Goal: Information Seeking & Learning: Learn about a topic

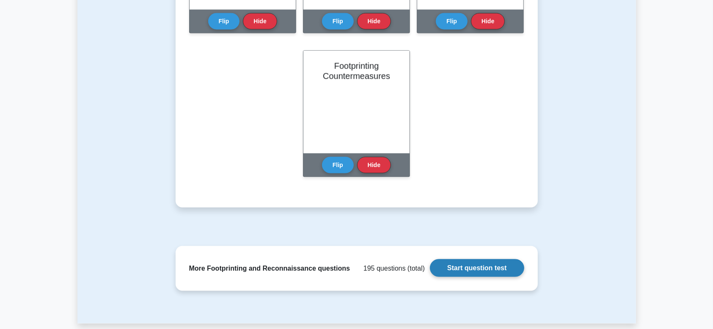
click at [465, 273] on link "Start question test" at bounding box center [477, 268] width 94 height 18
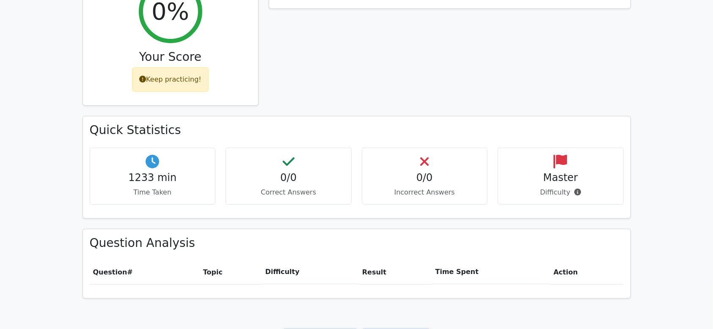
scroll to position [211, 0]
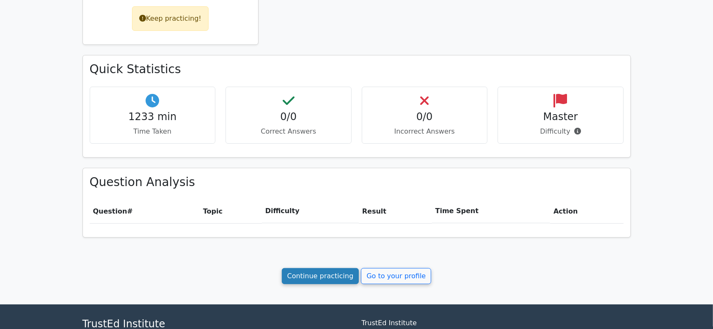
click at [319, 278] on link "Continue practicing" at bounding box center [320, 276] width 77 height 16
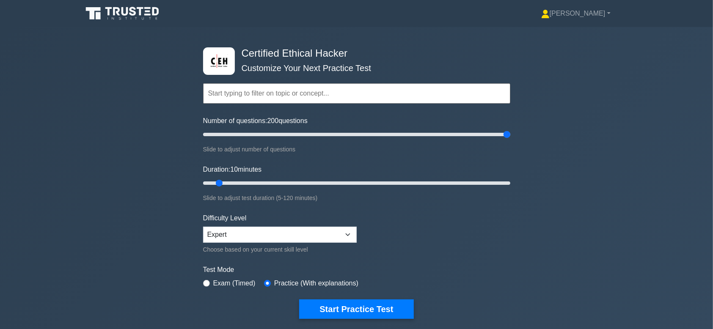
drag, startPoint x: 216, startPoint y: 139, endPoint x: 686, endPoint y: 162, distance: 470.0
type input "200"
click at [511, 140] on input "Number of questions: 200 questions" at bounding box center [356, 135] width 307 height 10
drag, startPoint x: 217, startPoint y: 183, endPoint x: 649, endPoint y: 212, distance: 433.6
type input "120"
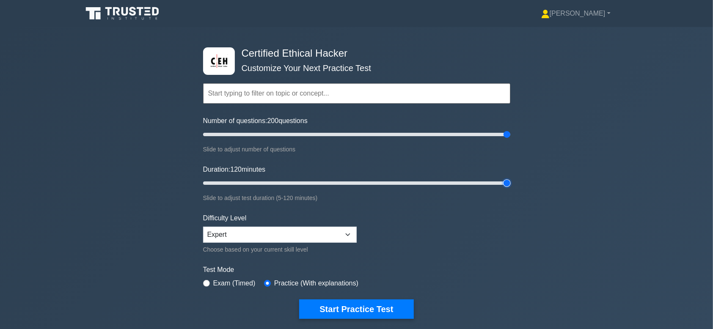
click at [511, 188] on input "Duration: 120 minutes" at bounding box center [356, 183] width 307 height 10
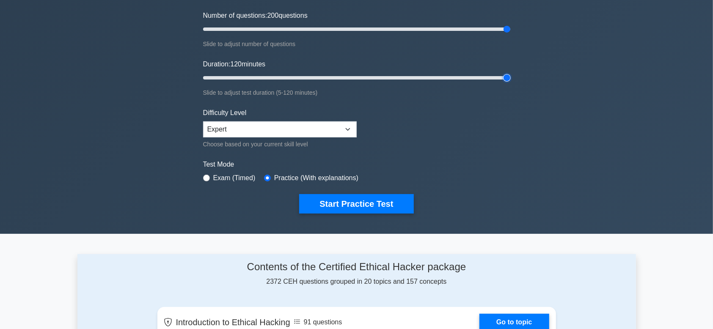
scroll to position [317, 0]
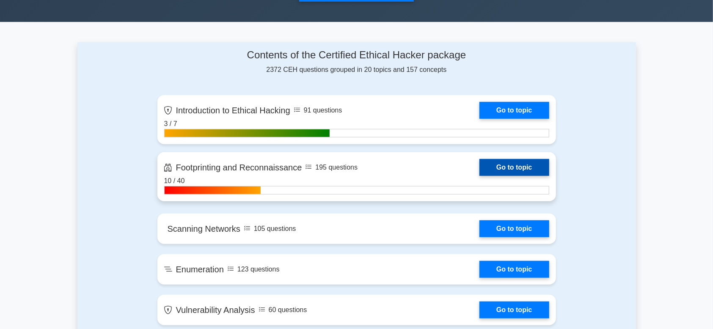
click at [518, 170] on link "Go to topic" at bounding box center [514, 167] width 69 height 17
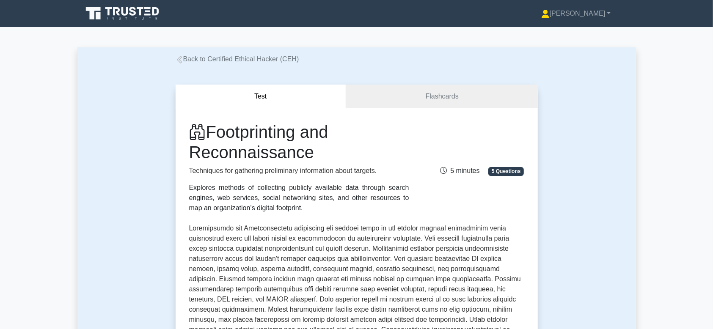
scroll to position [423, 0]
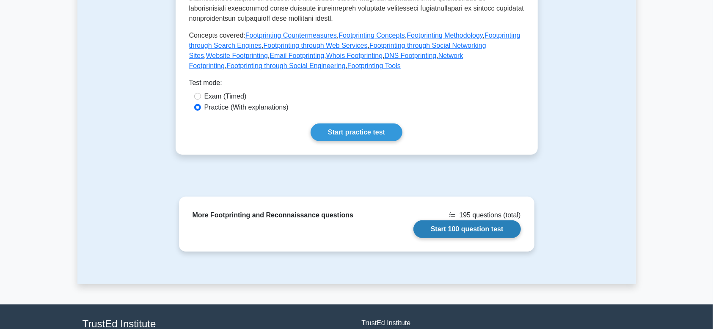
click at [451, 221] on link "Start 100 question test" at bounding box center [468, 230] width 108 height 18
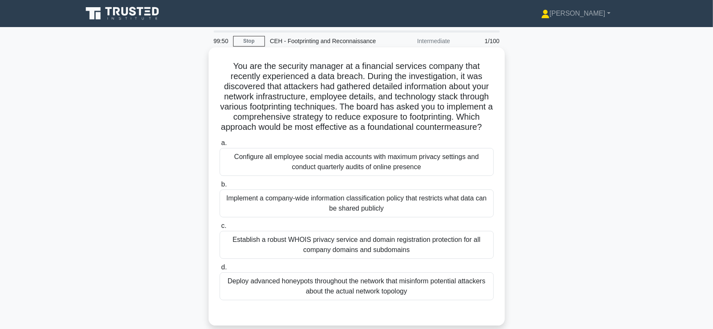
click at [363, 172] on div "Configure all employee social media accounts with maximum privacy settings and …" at bounding box center [357, 162] width 274 height 28
click at [220, 146] on input "a. Configure all employee social media accounts with maximum privacy settings a…" at bounding box center [220, 144] width 0 height 6
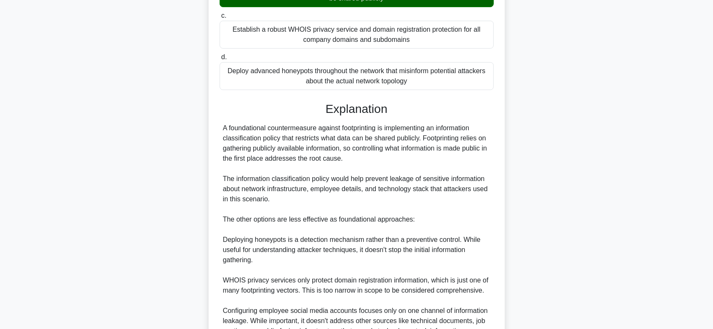
scroll to position [305, 0]
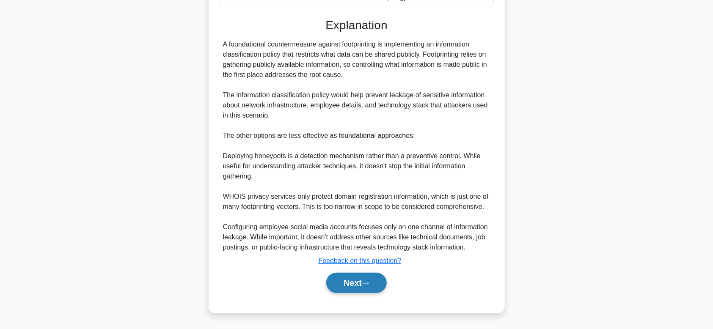
click at [348, 282] on button "Next" at bounding box center [356, 283] width 61 height 20
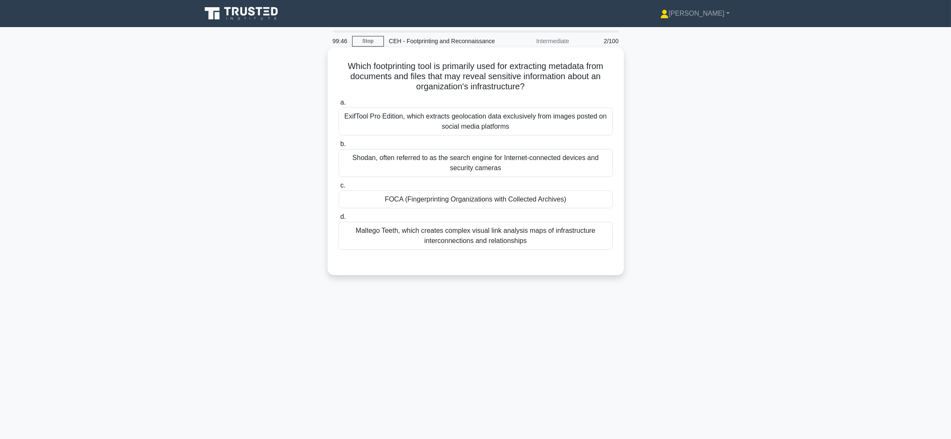
click at [473, 193] on div "FOCA (Fingerprinting Organizations with Collected Archives)" at bounding box center [476, 199] width 274 height 18
click at [339, 188] on input "c. FOCA (Fingerprinting Organizations with Collected Archives)" at bounding box center [339, 186] width 0 height 6
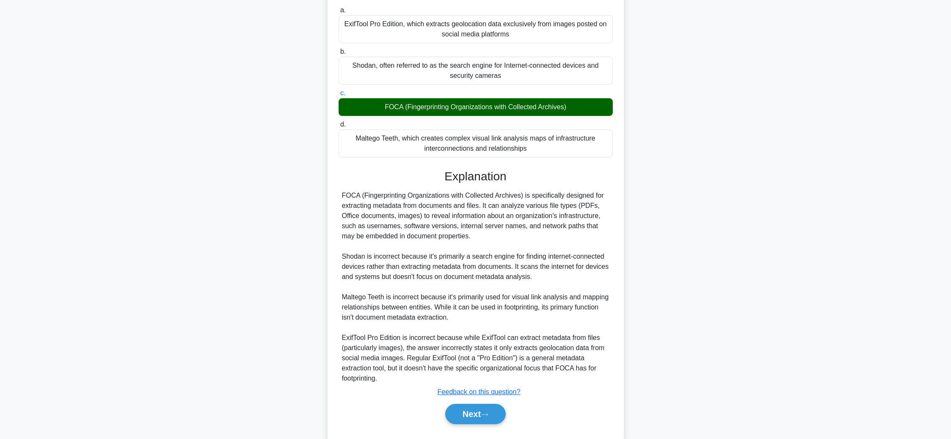
scroll to position [115, 0]
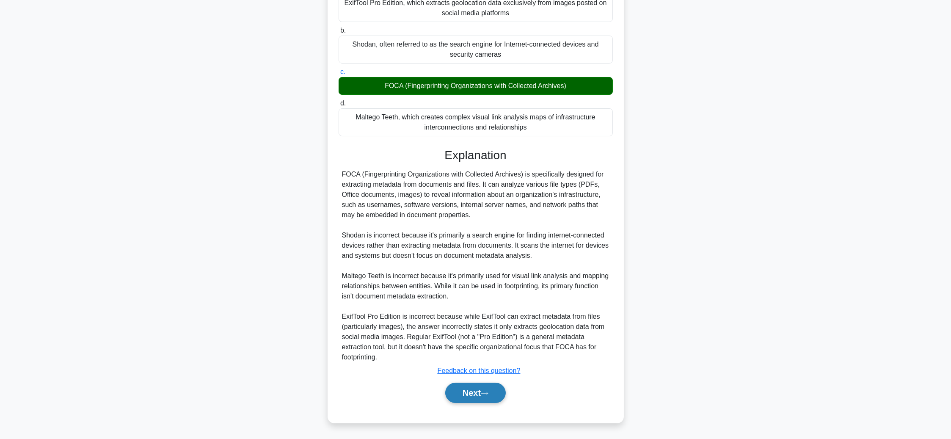
click at [494, 329] on button "Next" at bounding box center [475, 393] width 61 height 20
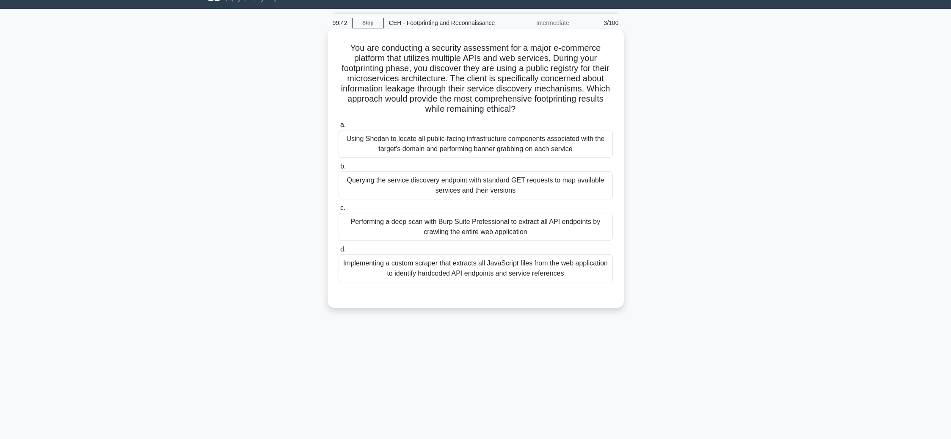
click at [499, 171] on label "b. Querying the service discovery endpoint with standard GET requests to map av…" at bounding box center [476, 180] width 274 height 38
click at [339, 169] on input "b. Querying the service discovery endpoint with standard GET requests to map av…" at bounding box center [339, 167] width 0 height 6
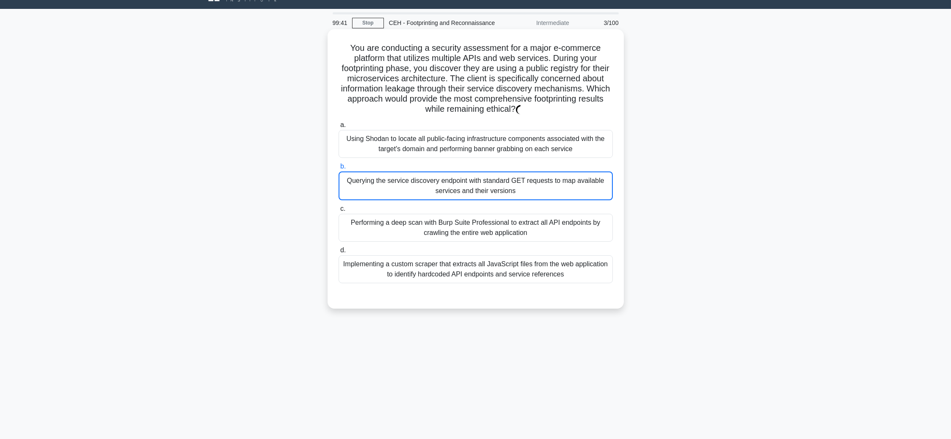
click at [503, 182] on div "Querying the service discovery endpoint with standard GET requests to map avail…" at bounding box center [476, 185] width 274 height 29
click at [339, 169] on input "b. Querying the service discovery endpoint with standard GET requests to map av…" at bounding box center [339, 167] width 0 height 6
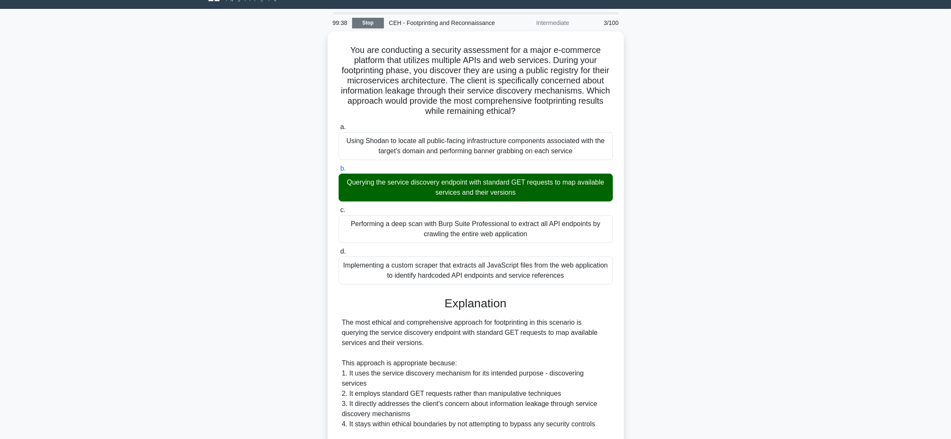
click at [364, 25] on link "Stop" at bounding box center [368, 23] width 32 height 11
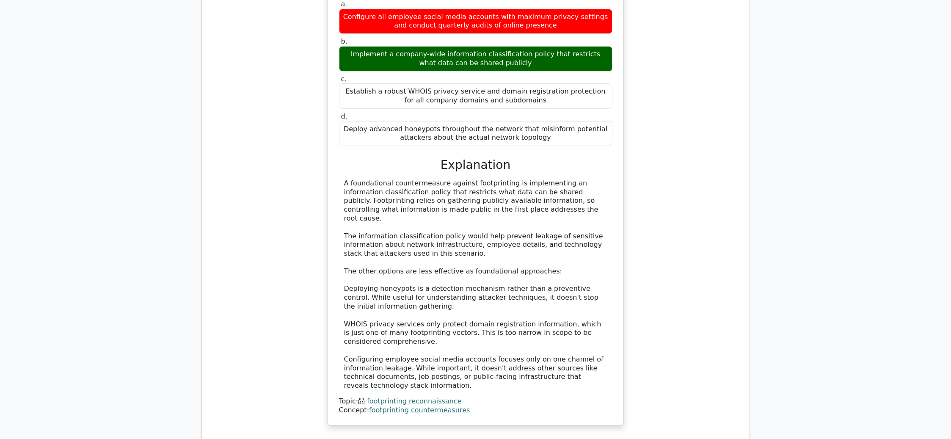
scroll to position [786, 0]
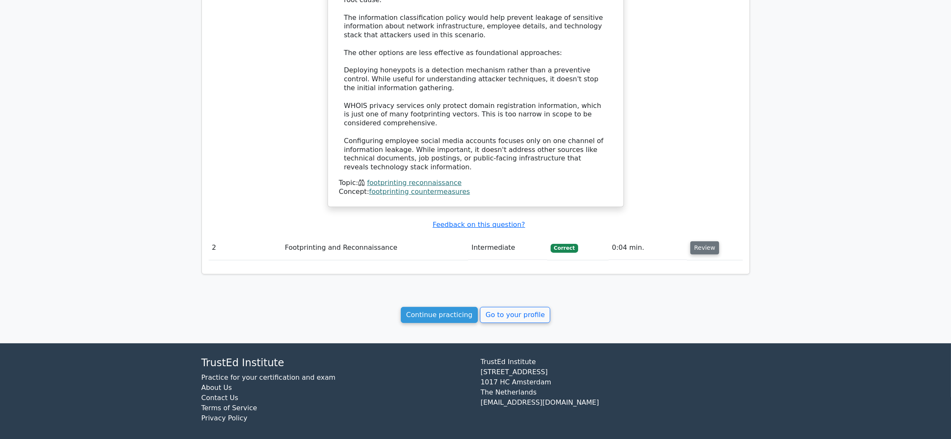
click at [695, 241] on button "Review" at bounding box center [704, 247] width 29 height 13
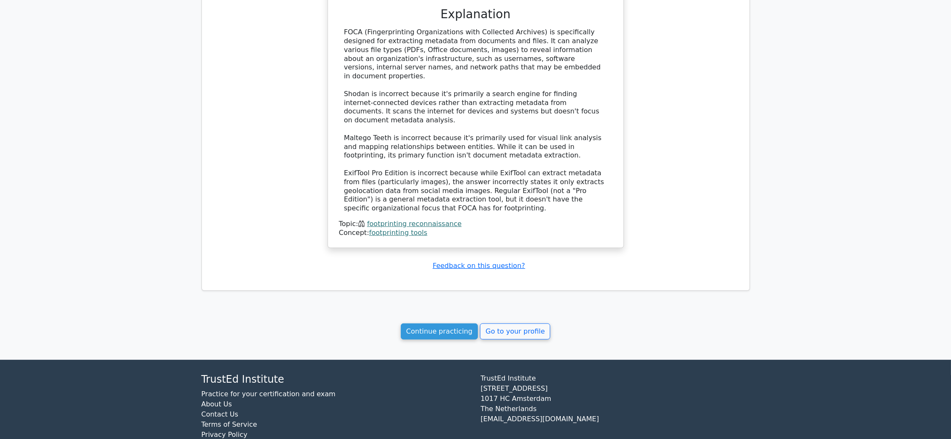
scroll to position [0, 5]
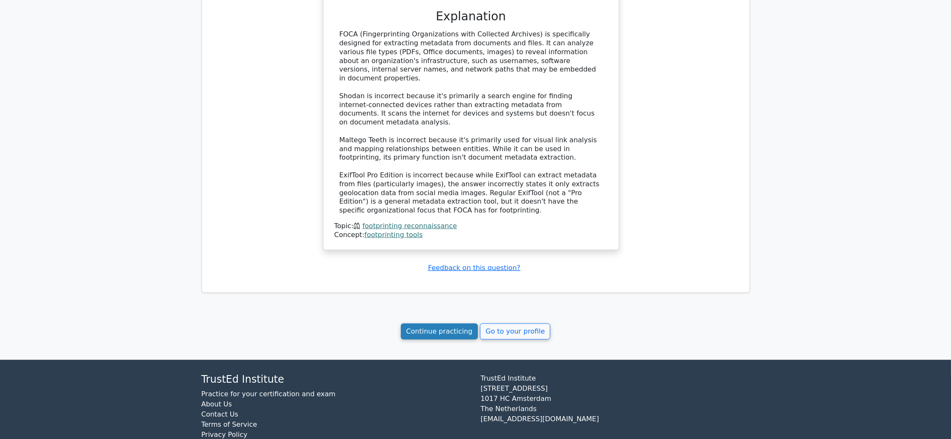
click at [440, 323] on link "Continue practicing" at bounding box center [439, 331] width 77 height 16
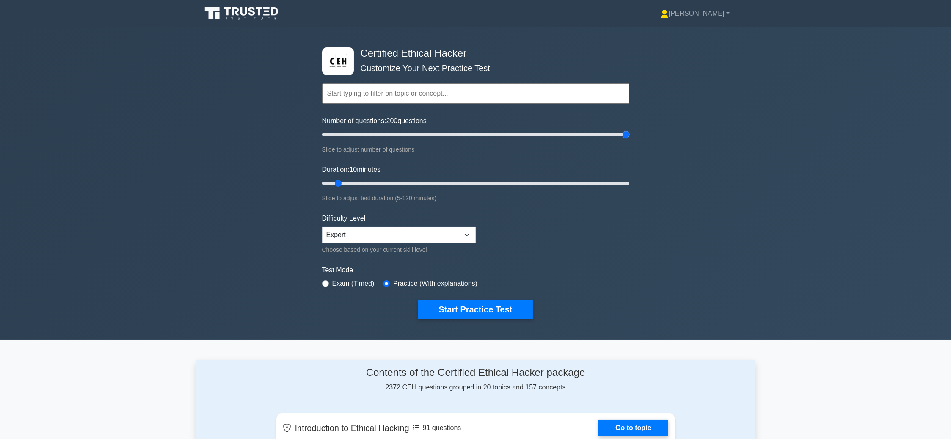
drag, startPoint x: 343, startPoint y: 128, endPoint x: 765, endPoint y: 155, distance: 422.9
type input "200"
click at [629, 140] on input "Number of questions: 200 questions" at bounding box center [475, 135] width 307 height 10
drag, startPoint x: 577, startPoint y: 188, endPoint x: 716, endPoint y: 189, distance: 138.9
type input "120"
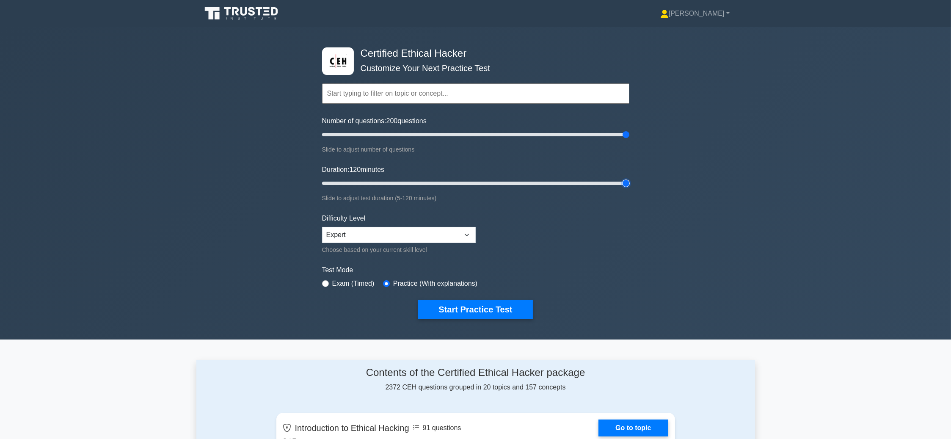
click at [629, 188] on input "Duration: 120 minutes" at bounding box center [475, 183] width 307 height 10
click at [372, 236] on select "Beginner Intermediate Expert" at bounding box center [399, 235] width 154 height 16
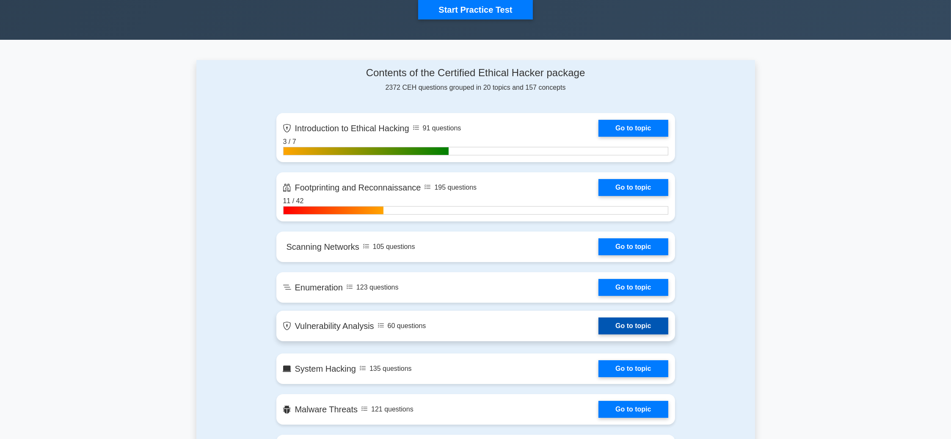
scroll to position [282, 0]
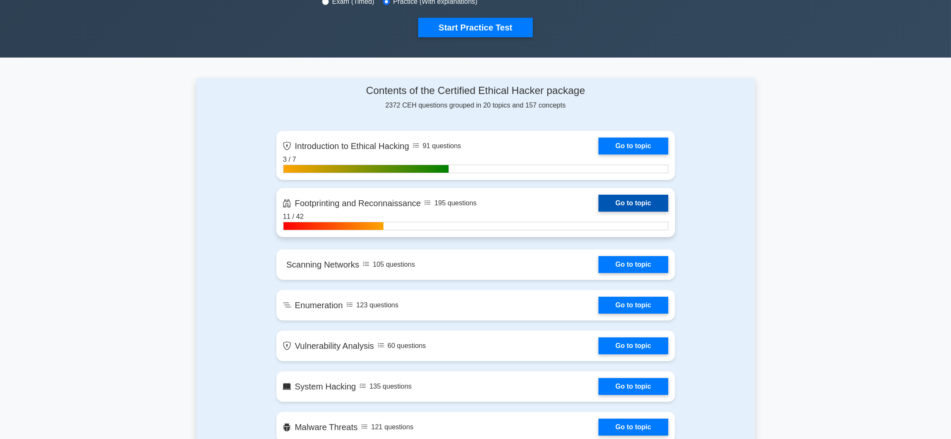
click at [635, 199] on link "Go to topic" at bounding box center [633, 203] width 69 height 17
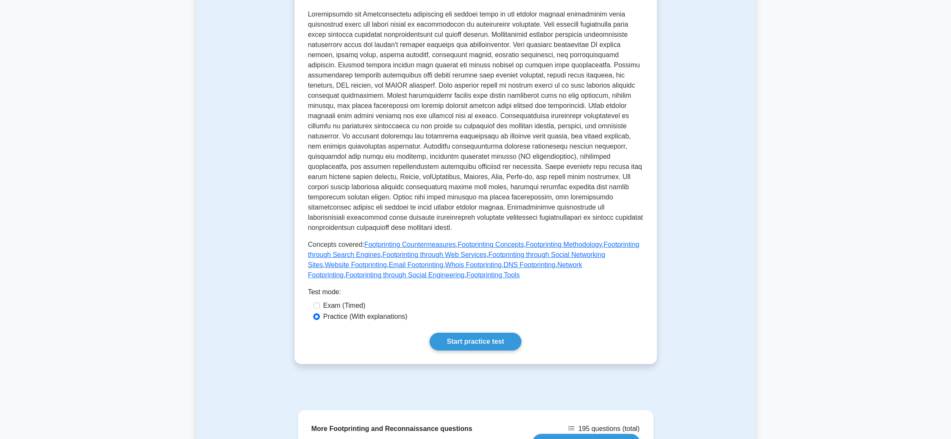
scroll to position [373, 0]
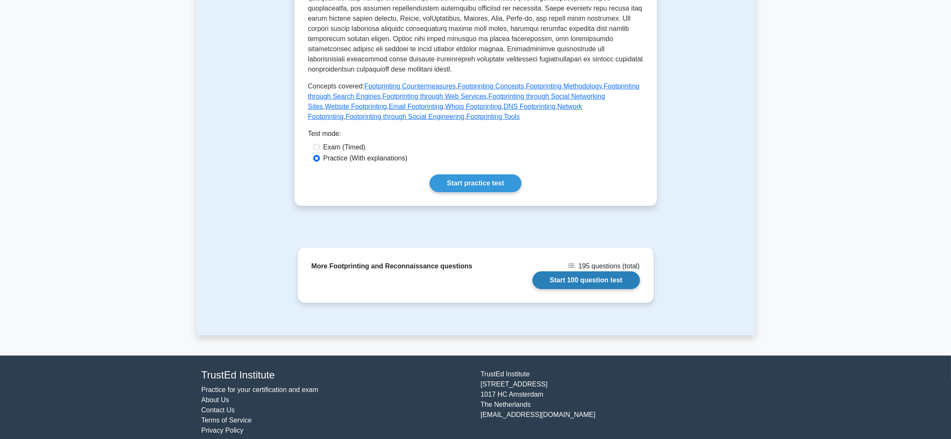
click at [605, 271] on link "Start 100 question test" at bounding box center [587, 280] width 108 height 18
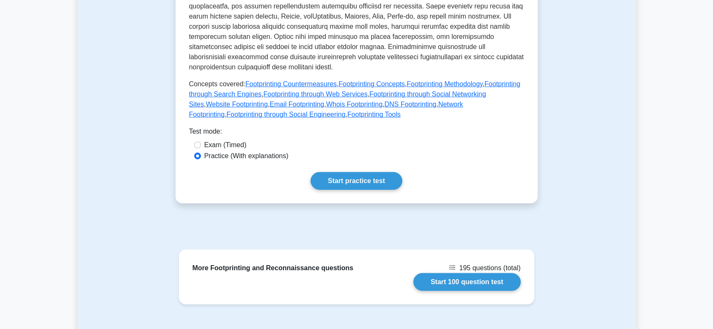
scroll to position [0, 0]
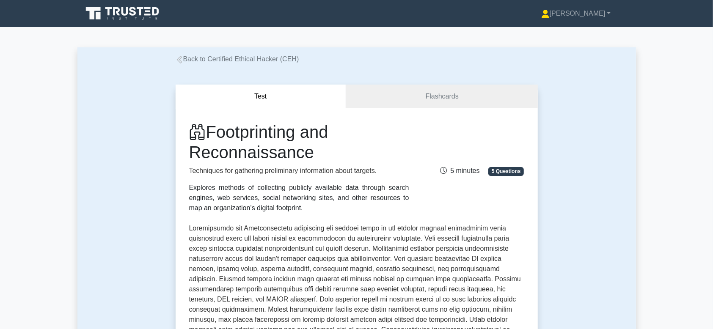
click at [251, 67] on div "Test Flashcards Footprinting and Reconnaissance Techniques for gathering prelim…" at bounding box center [357, 331] width 373 height 534
click at [249, 64] on div "Back to Certified Ethical Hacker (CEH)" at bounding box center [357, 59] width 373 height 10
click at [249, 63] on link "Back to Certified Ethical Hacker (CEH)" at bounding box center [238, 58] width 124 height 7
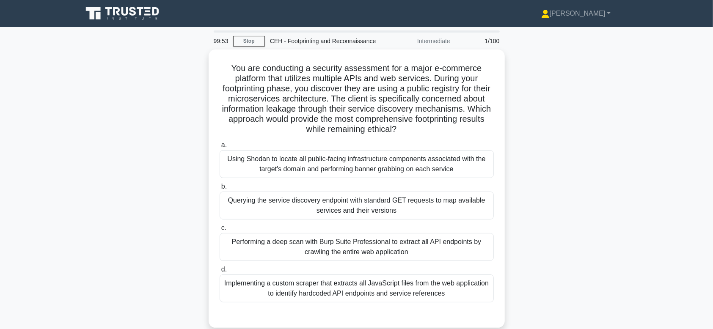
drag, startPoint x: 214, startPoint y: 41, endPoint x: 227, endPoint y: 42, distance: 12.8
click at [227, 42] on div "99:53" at bounding box center [221, 41] width 25 height 17
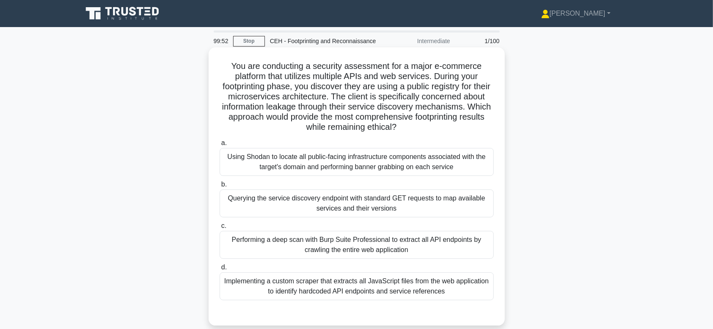
click at [240, 78] on h5 "You are conducting a security assessment for a major e-commerce platform that u…" at bounding box center [357, 97] width 276 height 72
click at [304, 199] on div "Querying the service discovery endpoint with standard GET requests to map avail…" at bounding box center [357, 204] width 274 height 28
click at [220, 188] on input "b. Querying the service discovery endpoint with standard GET requests to map av…" at bounding box center [220, 185] width 0 height 6
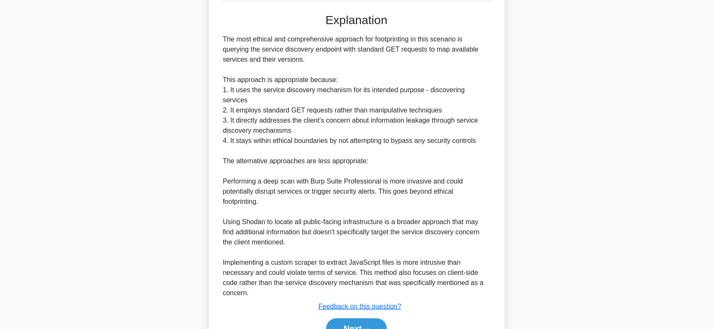
scroll to position [325, 0]
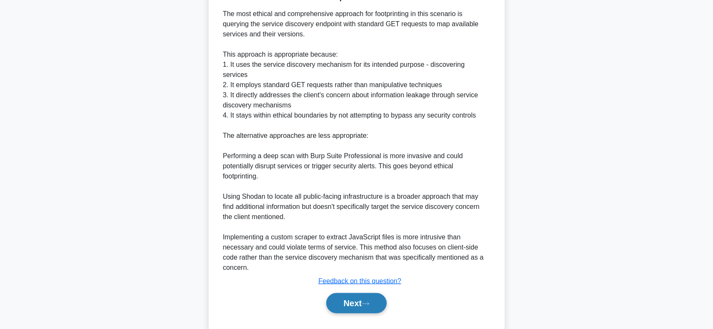
click at [346, 293] on button "Next" at bounding box center [356, 303] width 61 height 20
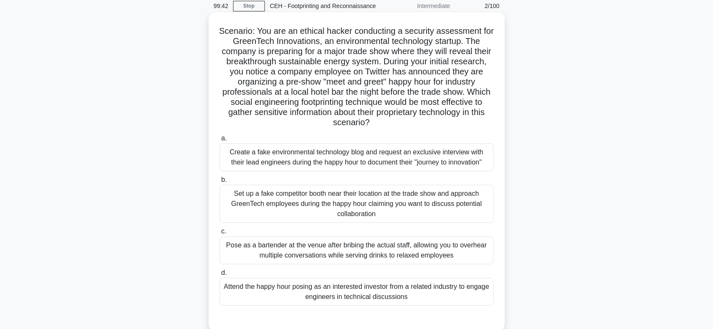
scroll to position [22, 0]
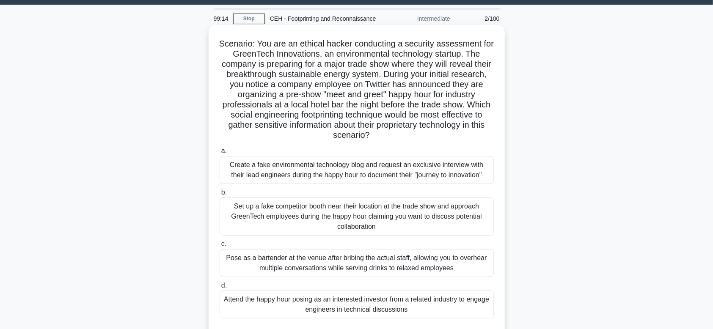
click at [420, 223] on div "Set up a fake competitor booth near their location at the trade show and approa…" at bounding box center [357, 217] width 274 height 38
click at [220, 196] on input "b. Set up a fake competitor booth near their location at the trade show and app…" at bounding box center [220, 193] width 0 height 6
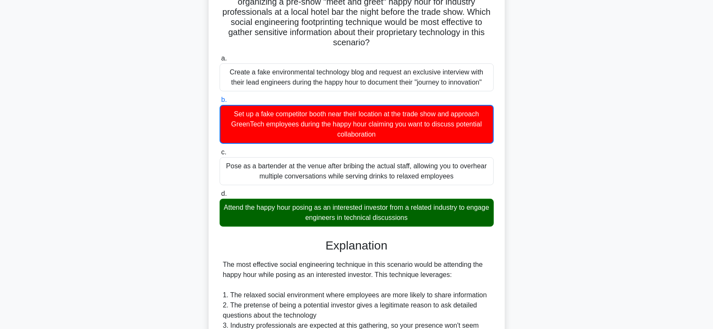
scroll to position [128, 0]
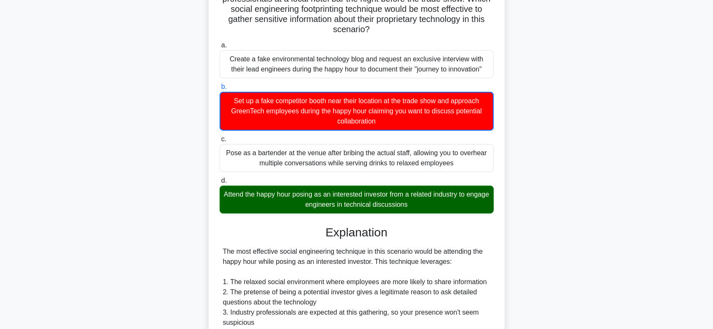
drag, startPoint x: 243, startPoint y: 199, endPoint x: 419, endPoint y: 202, distance: 176.5
click at [419, 202] on div "Attend the happy hour posing as an interested investor from a related industry …" at bounding box center [357, 200] width 274 height 28
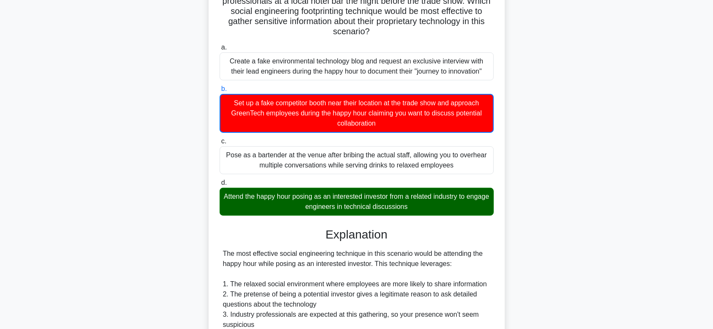
click at [525, 207] on div "Scenario: You are an ethical hacker conducting a security assessment for GreenT…" at bounding box center [356, 232] width 559 height 622
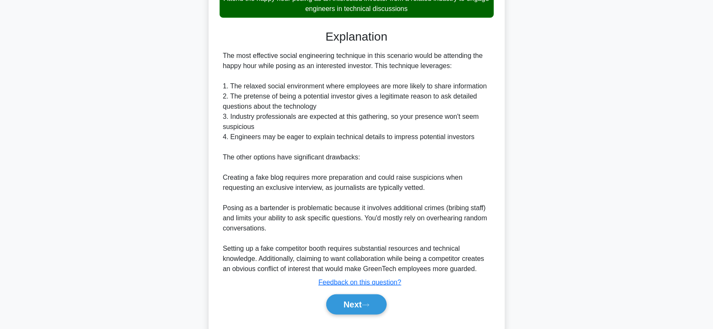
scroll to position [340, 0]
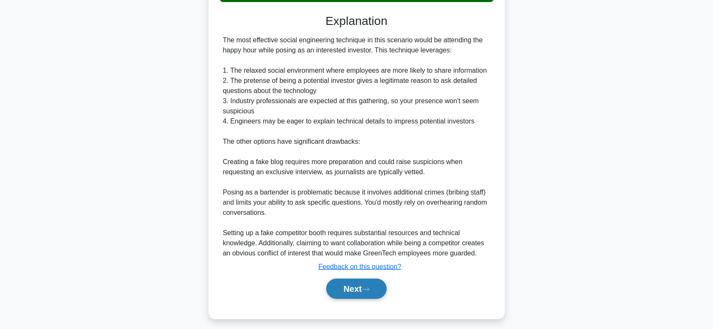
click at [351, 280] on button "Next" at bounding box center [356, 289] width 61 height 20
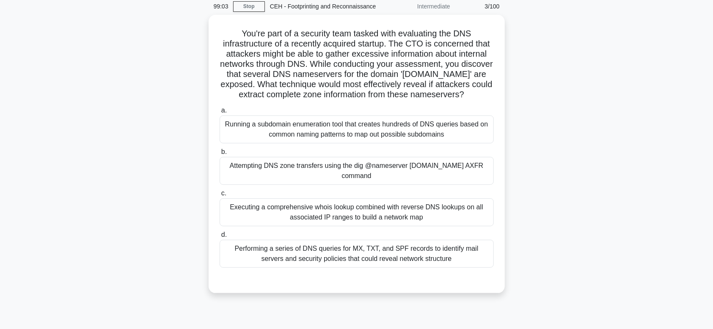
scroll to position [22, 0]
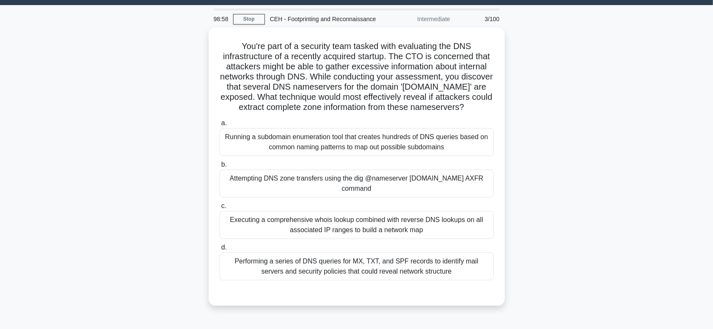
click at [236, 24] on div "98:58 Stop CEH - Footprinting and Reconnaissance Intermediate 3/100" at bounding box center [357, 19] width 296 height 17
click at [247, 19] on link "Stop" at bounding box center [249, 19] width 32 height 11
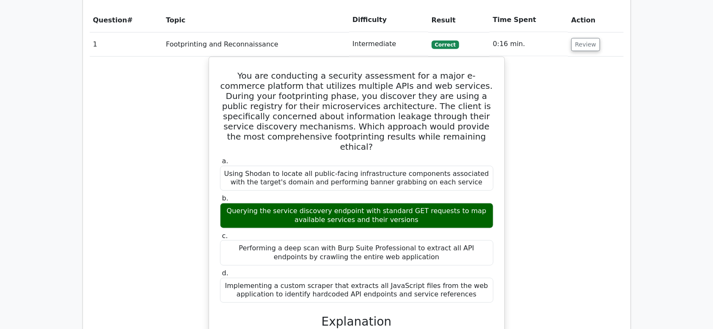
scroll to position [105, 0]
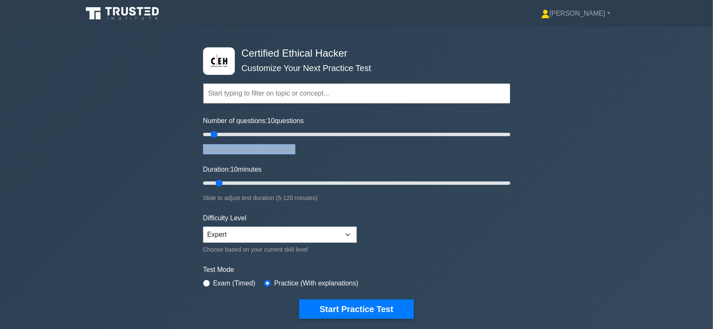
drag, startPoint x: 318, startPoint y: 127, endPoint x: 616, endPoint y: 150, distance: 298.4
click at [616, 150] on div "Certified Ethical Hacker Customize Your Next Practice Test Topics Introduction …" at bounding box center [356, 183] width 713 height 312
click at [511, 137] on div "Certified Ethical Hacker Customize Your Next Practice Test Topics Introduction …" at bounding box center [356, 183] width 317 height 312
type input "200"
click at [505, 135] on input "Number of questions: 10 questions" at bounding box center [356, 135] width 307 height 10
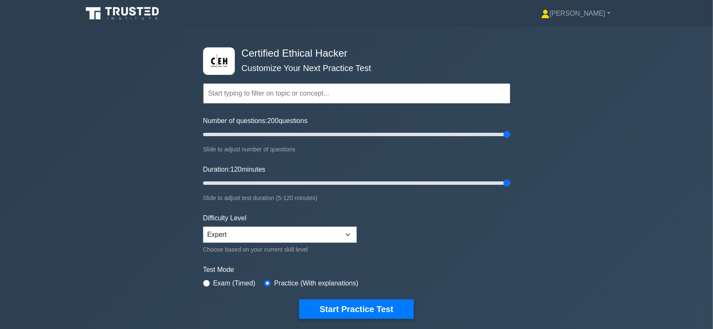
drag, startPoint x: 221, startPoint y: 183, endPoint x: 532, endPoint y: 202, distance: 311.7
type input "120"
click at [511, 188] on input "Duration: 120 minutes" at bounding box center [356, 183] width 307 height 10
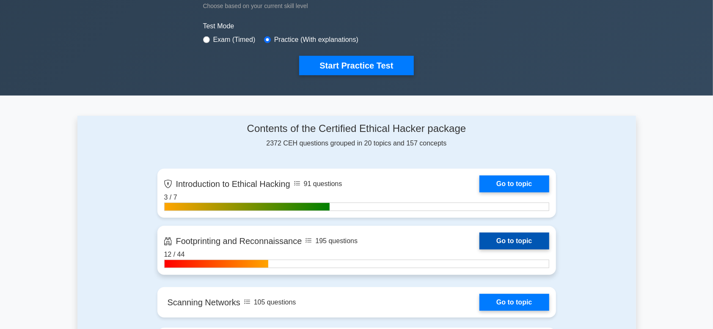
scroll to position [317, 0]
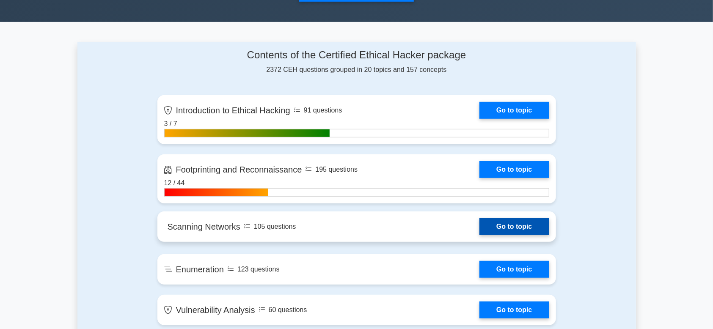
click at [513, 230] on link "Go to topic" at bounding box center [514, 226] width 69 height 17
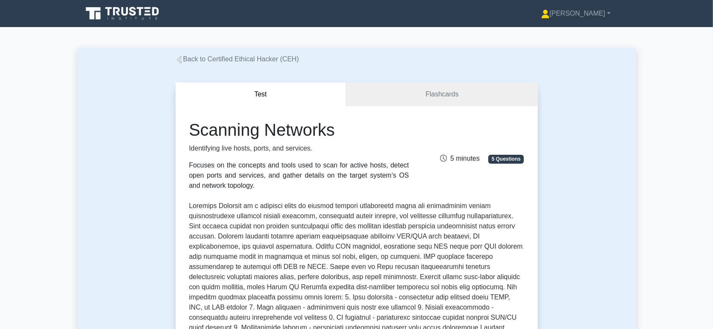
scroll to position [411, 0]
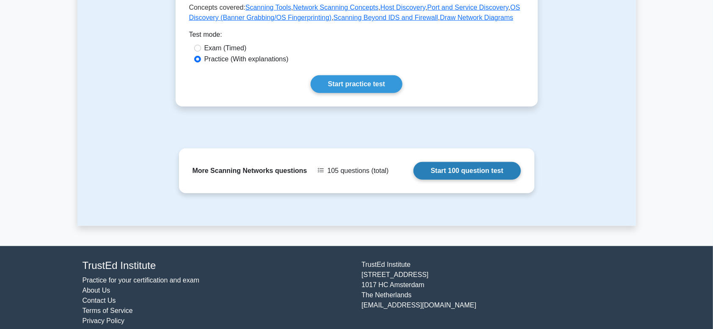
click at [464, 169] on link "Start 100 question test" at bounding box center [468, 171] width 108 height 18
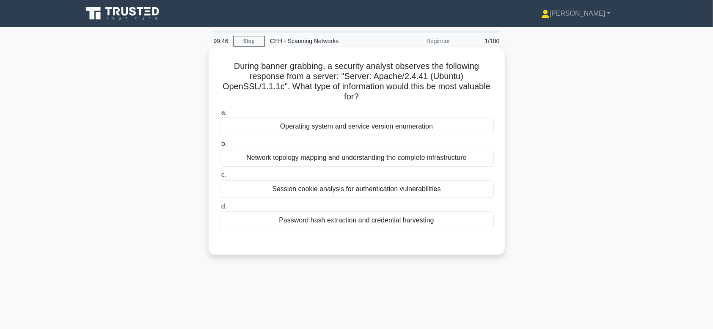
click at [409, 123] on div "Operating system and service version enumeration" at bounding box center [357, 127] width 274 height 18
click at [220, 116] on input "a. Operating system and service version enumeration" at bounding box center [220, 113] width 0 height 6
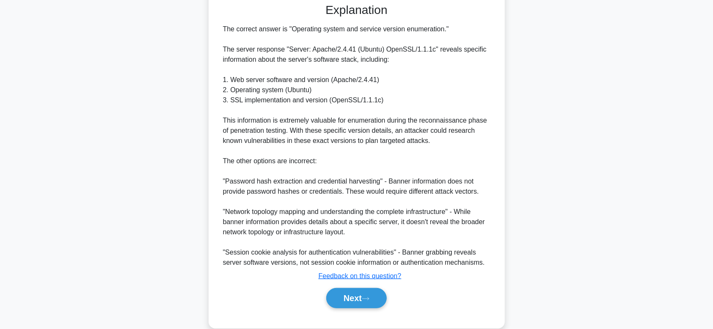
scroll to position [254, 0]
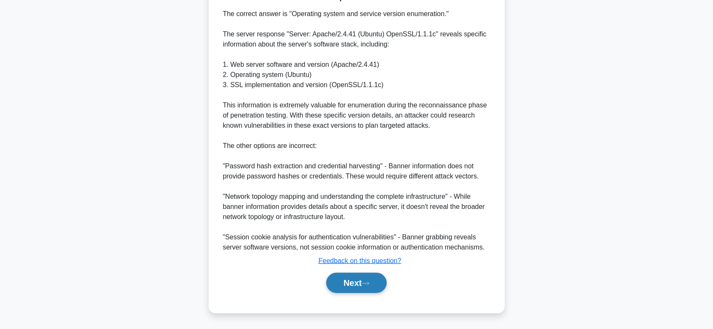
click at [351, 277] on button "Next" at bounding box center [356, 283] width 61 height 20
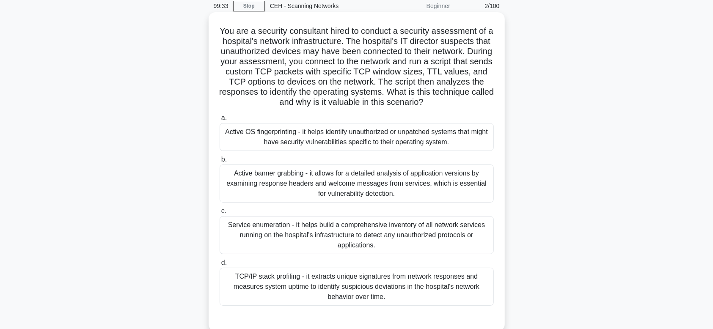
scroll to position [22, 0]
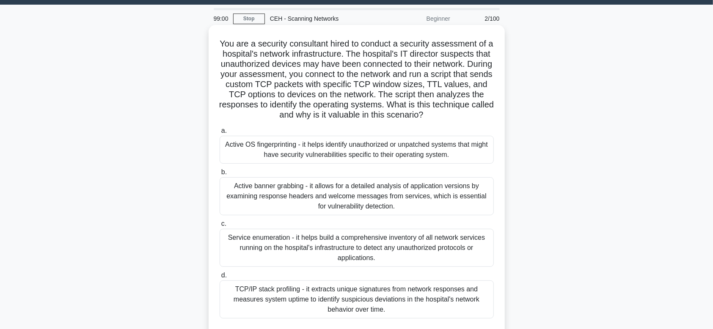
click at [399, 202] on div "Active banner grabbing - it allows for a detailed analysis of application versi…" at bounding box center [357, 196] width 274 height 38
click at [220, 175] on input "b. Active banner grabbing - it allows for a detailed analysis of application ve…" at bounding box center [220, 173] width 0 height 6
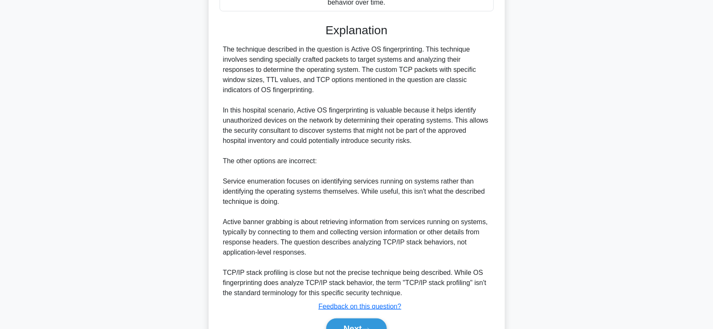
scroll to position [340, 0]
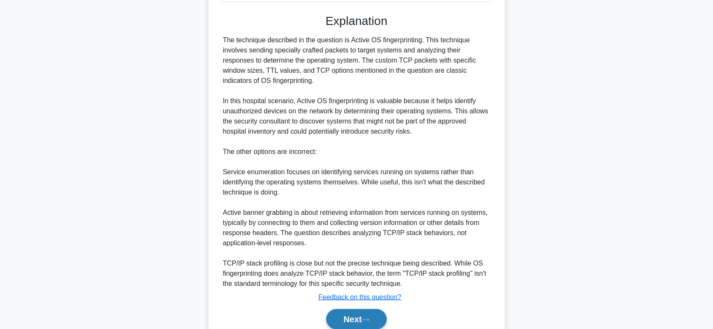
click at [374, 322] on button "Next" at bounding box center [356, 319] width 61 height 20
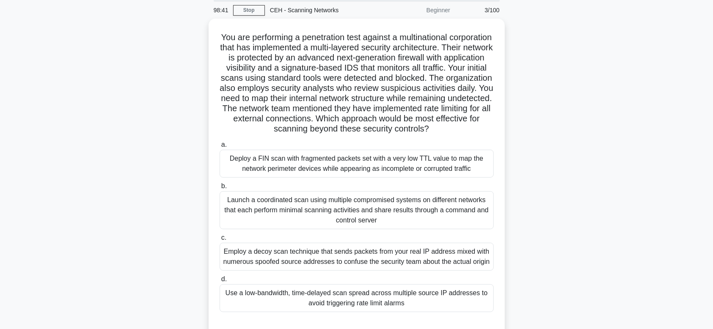
scroll to position [32, 0]
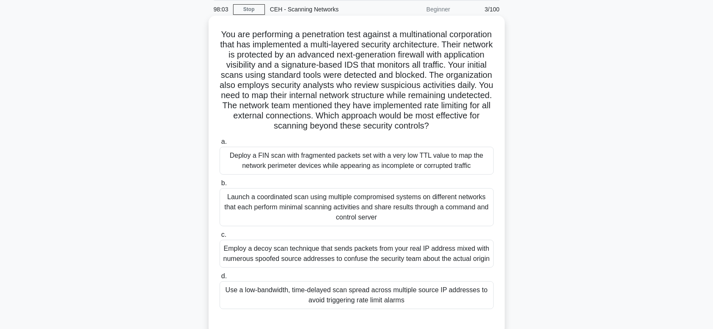
click at [331, 167] on div "Deploy a FIN scan with fragmented packets set with a very low TTL value to map …" at bounding box center [357, 161] width 274 height 28
click at [220, 145] on input "a. Deploy a FIN scan with fragmented packets set with a very low TTL value to m…" at bounding box center [220, 142] width 0 height 6
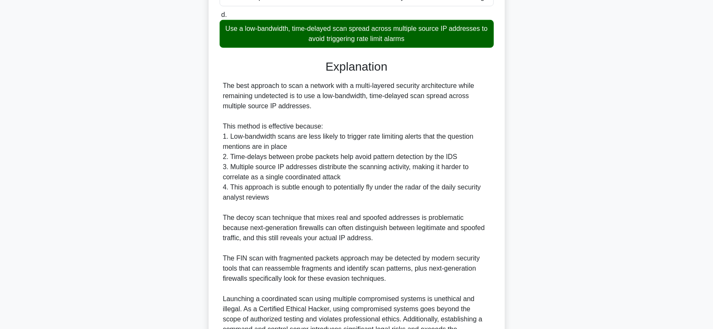
scroll to position [364, 0]
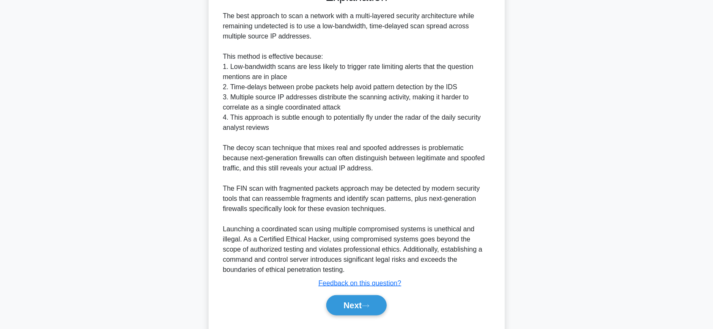
drag, startPoint x: 301, startPoint y: 254, endPoint x: 424, endPoint y: 255, distance: 122.8
click at [424, 255] on div "The best approach to scan a network with a multi-layered security architecture …" at bounding box center [357, 143] width 268 height 264
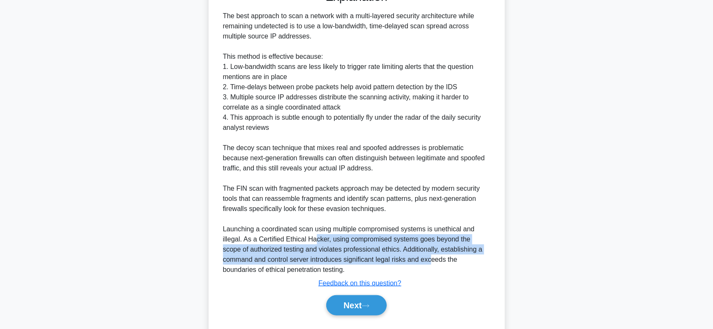
drag, startPoint x: 329, startPoint y: 250, endPoint x: 430, endPoint y: 271, distance: 103.4
click at [430, 271] on div "The best approach to scan a network with a multi-layered security architecture …" at bounding box center [357, 143] width 268 height 264
click at [400, 272] on div "The best approach to scan a network with a multi-layered security architecture …" at bounding box center [357, 143] width 268 height 264
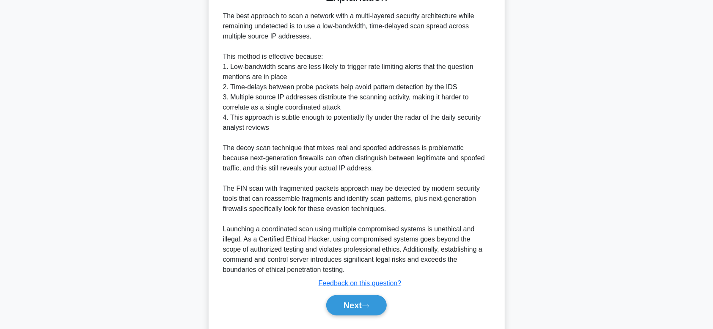
click at [500, 284] on div "You are performing a penetration test against a multinational corporation that …" at bounding box center [357, 10] width 290 height 646
click at [362, 316] on button "Next" at bounding box center [356, 305] width 61 height 20
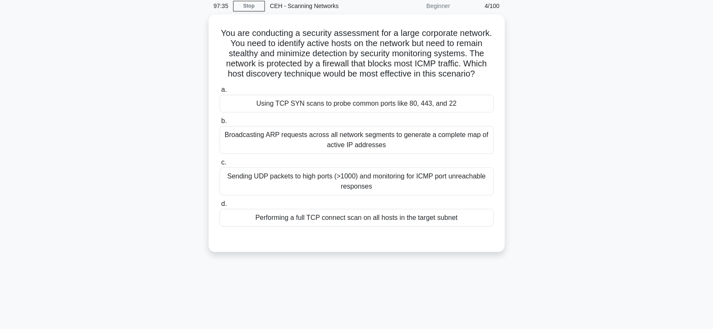
scroll to position [22, 0]
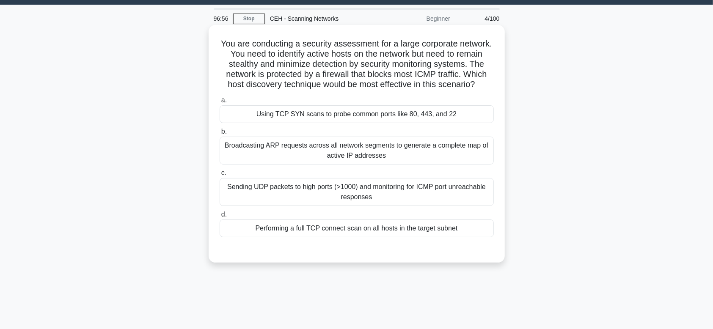
click at [420, 204] on div "Sending UDP packets to high ports (>1000) and monitoring for ICMP port unreacha…" at bounding box center [357, 192] width 274 height 28
click at [220, 176] on input "c. Sending UDP packets to high ports (>1000) and monitoring for ICMP port unrea…" at bounding box center [220, 174] width 0 height 6
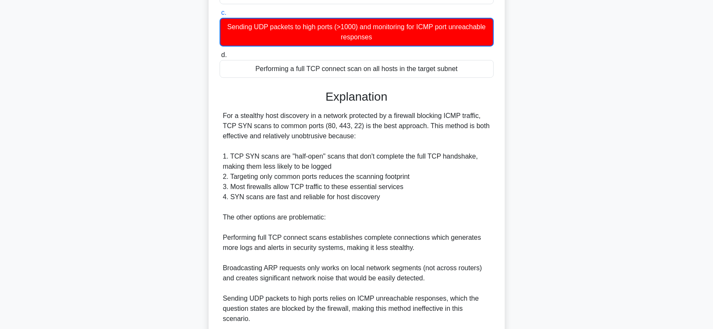
scroll to position [234, 0]
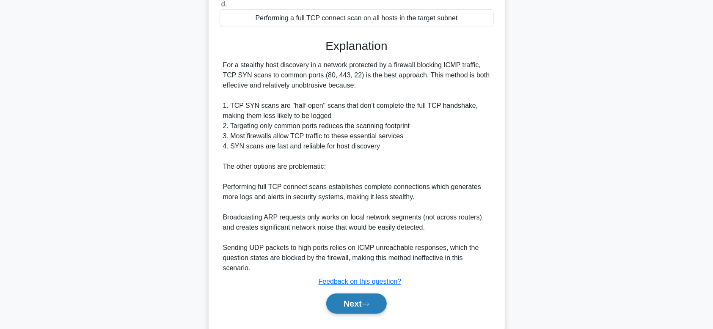
click at [362, 304] on button "Next" at bounding box center [356, 304] width 61 height 20
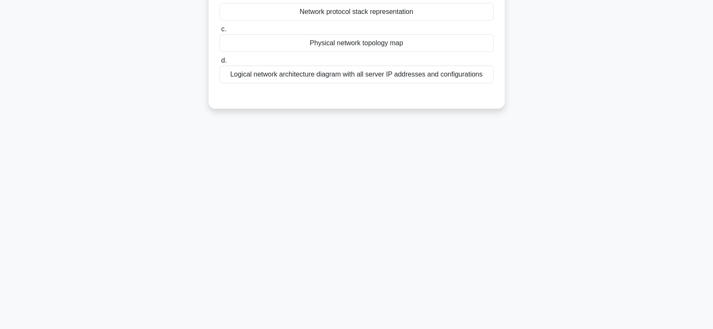
scroll to position [0, 0]
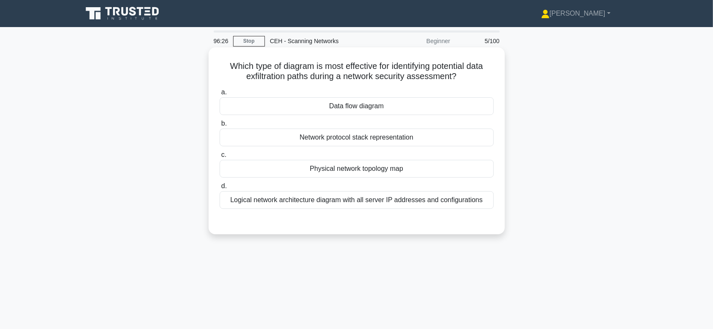
click at [348, 200] on div "Logical network architecture diagram with all server IP addresses and configura…" at bounding box center [357, 200] width 274 height 18
click at [220, 189] on input "d. Logical network architecture diagram with all server IP addresses and config…" at bounding box center [220, 187] width 0 height 6
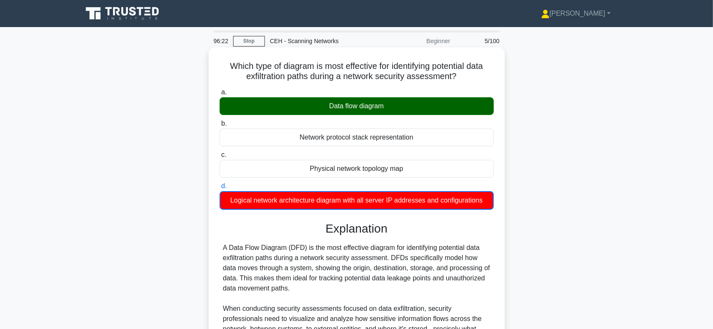
scroll to position [211, 0]
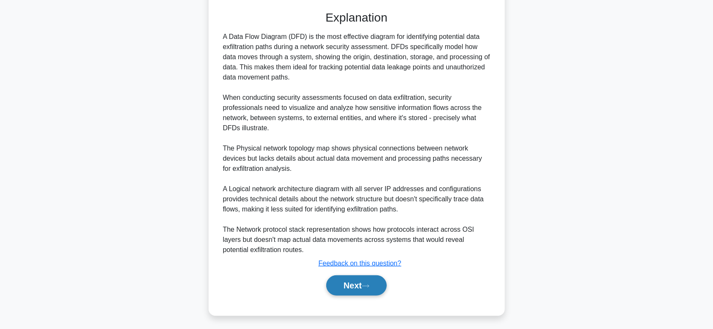
click at [382, 285] on button "Next" at bounding box center [356, 286] width 61 height 20
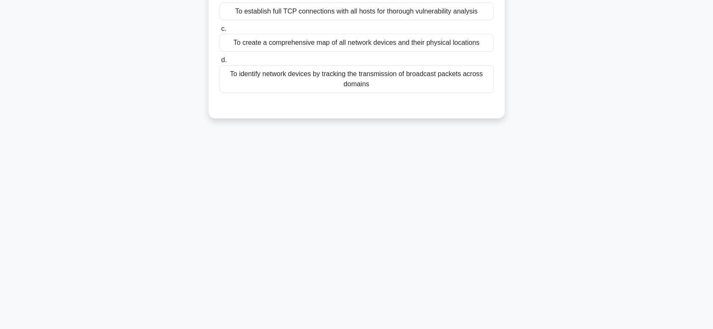
scroll to position [0, 0]
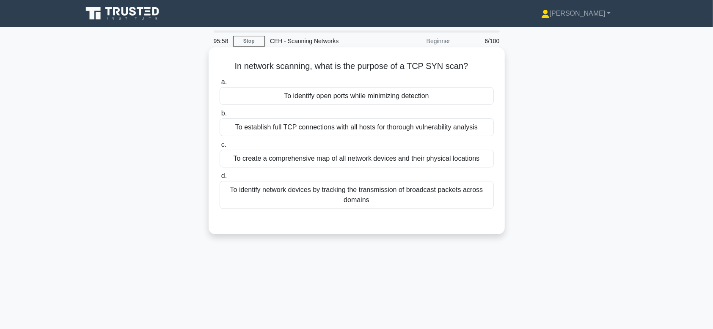
click at [389, 99] on div "To identify open ports while minimizing detection" at bounding box center [357, 96] width 274 height 18
click at [220, 85] on input "a. To identify open ports while minimizing detection" at bounding box center [220, 83] width 0 height 6
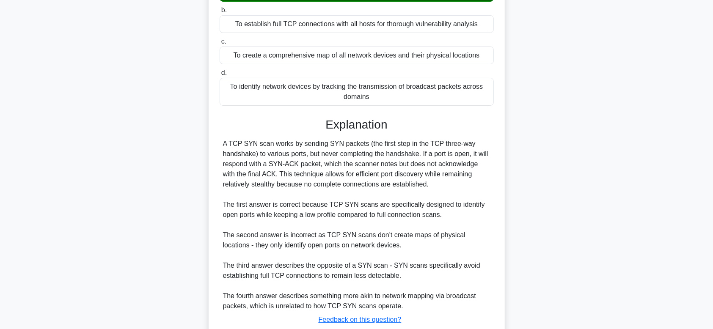
scroll to position [162, 0]
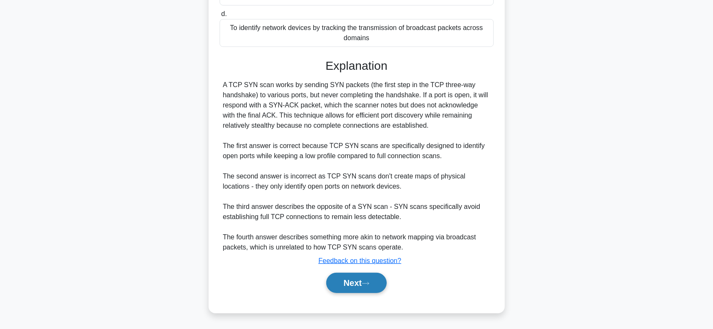
click at [374, 282] on button "Next" at bounding box center [356, 283] width 61 height 20
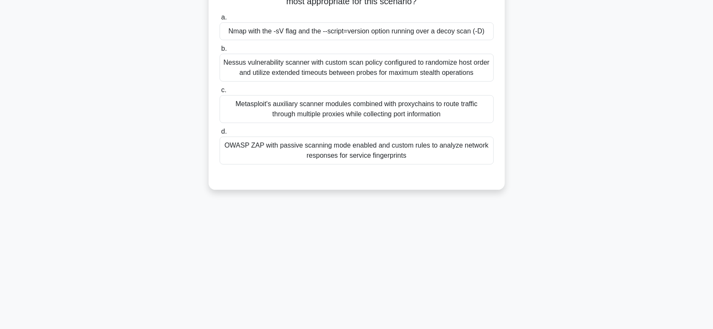
scroll to position [22, 0]
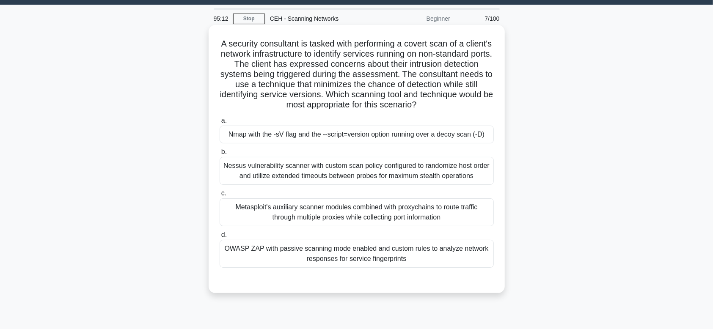
click at [458, 263] on div "OWASP ZAP with passive scanning mode enabled and custom rules to analyze networ…" at bounding box center [357, 254] width 274 height 28
click at [220, 238] on input "d. OWASP ZAP with passive scanning mode enabled and custom rules to analyze net…" at bounding box center [220, 235] width 0 height 6
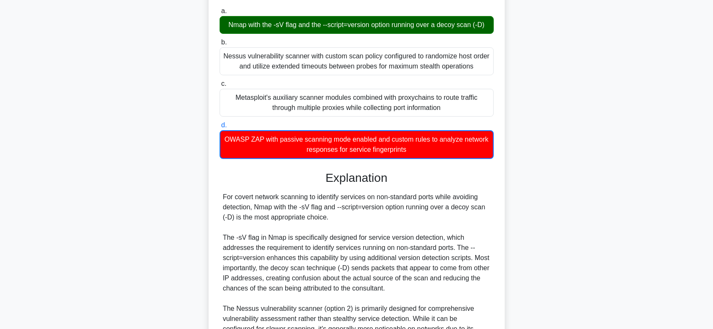
scroll to position [234, 0]
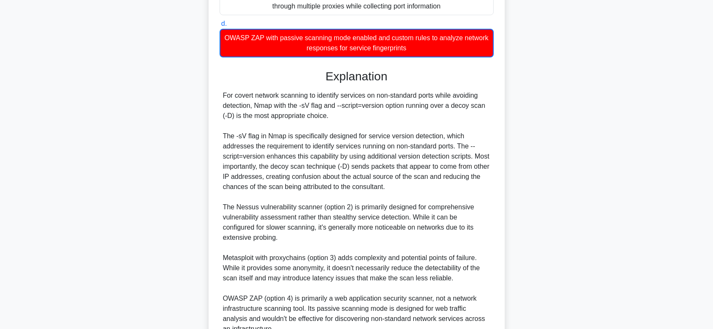
drag, startPoint x: 288, startPoint y: 28, endPoint x: 379, endPoint y: 42, distance: 91.8
click at [379, 42] on label "d. OWASP ZAP with passive scanning mode enabled and custom rules to analyze net…" at bounding box center [357, 38] width 274 height 39
click at [377, 61] on div "a. Nmap with the -sV flag and the --script=version option running over a decoy …" at bounding box center [357, 144] width 276 height 483
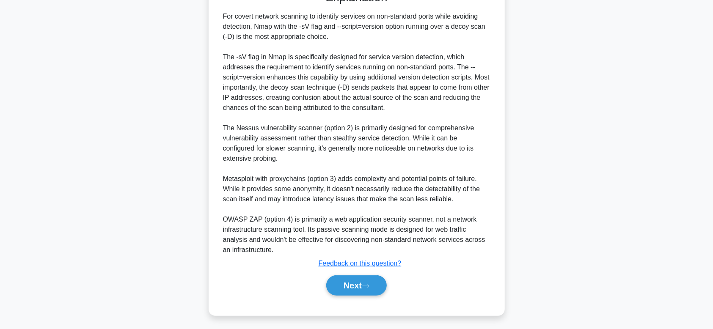
scroll to position [298, 0]
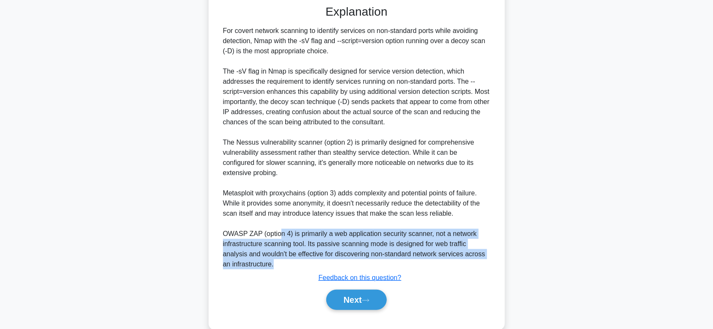
drag, startPoint x: 278, startPoint y: 231, endPoint x: 473, endPoint y: 261, distance: 197.0
click at [473, 261] on div "For covert network scanning to identify services on non-standard ports while av…" at bounding box center [357, 148] width 268 height 244
click at [369, 300] on icon at bounding box center [365, 300] width 7 height 3
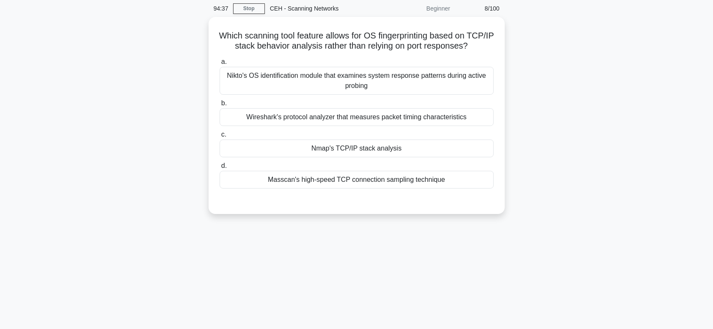
scroll to position [0, 0]
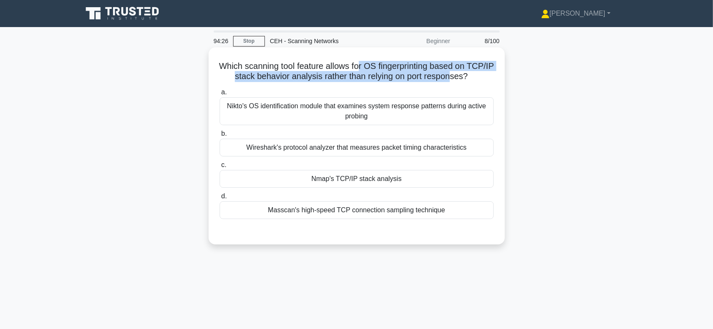
drag, startPoint x: 373, startPoint y: 72, endPoint x: 472, endPoint y: 74, distance: 99.1
click at [472, 74] on h5 "Which scanning tool feature allows for OS fingerprinting based on TCP/IP stack …" at bounding box center [357, 71] width 276 height 21
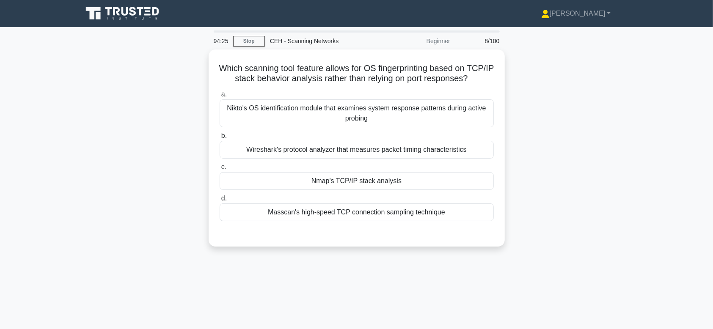
click at [601, 106] on div "Which scanning tool feature allows for OS fingerprinting based on TCP/IP stack …" at bounding box center [356, 153] width 559 height 207
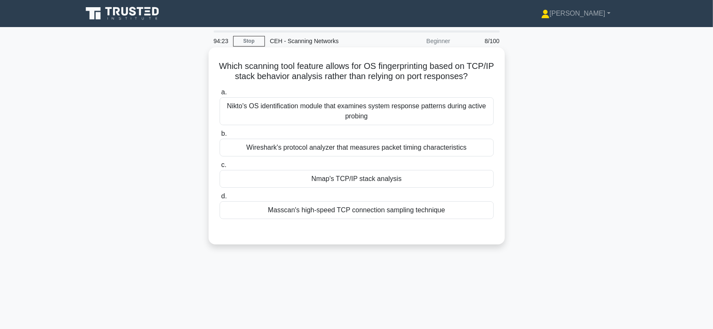
click at [378, 186] on div "Nmap's TCP/IP stack analysis" at bounding box center [357, 179] width 274 height 18
click at [220, 168] on input "c. Nmap's TCP/IP stack analysis" at bounding box center [220, 166] width 0 height 6
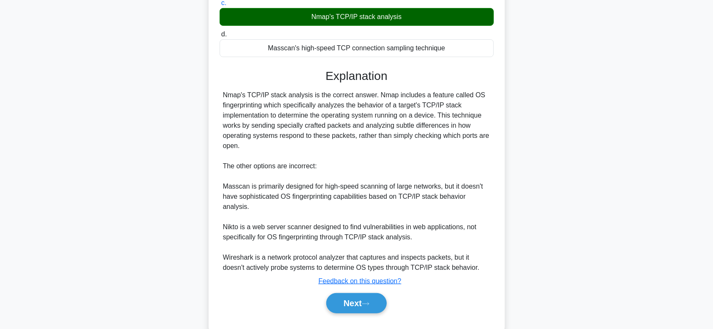
scroll to position [182, 0]
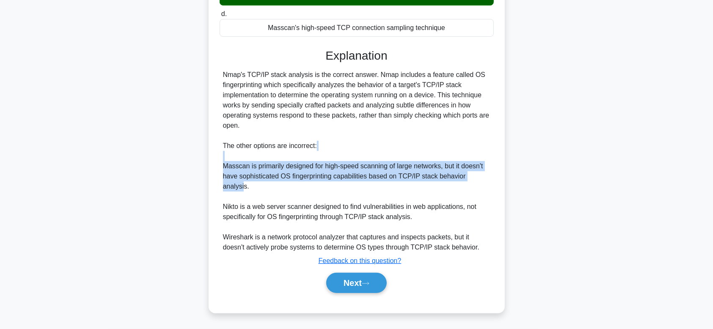
drag, startPoint x: 244, startPoint y: 175, endPoint x: 485, endPoint y: 188, distance: 241.2
click at [485, 188] on div "Which scanning tool feature allows for OS fingerprinting based on TCP/IP stack …" at bounding box center [357, 89] width 290 height 442
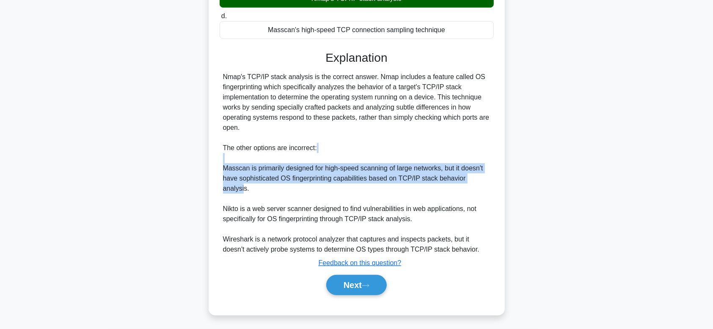
click at [572, 180] on div "Which scanning tool feature allows for OS fingerprinting based on TCP/IP stack …" at bounding box center [356, 96] width 559 height 458
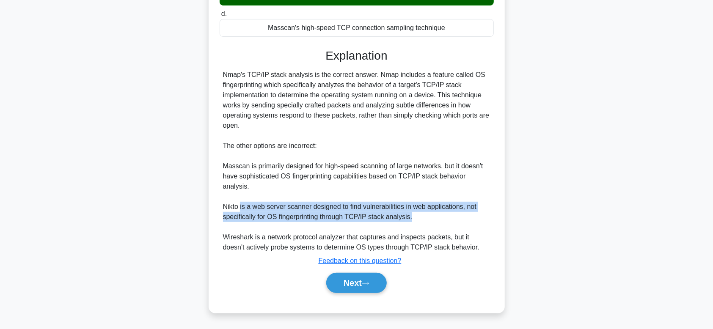
drag, startPoint x: 301, startPoint y: 206, endPoint x: 417, endPoint y: 214, distance: 115.4
click at [417, 214] on div "Nmap's TCP/IP stack analysis is the correct answer. Nmap includes a feature cal…" at bounding box center [357, 161] width 268 height 183
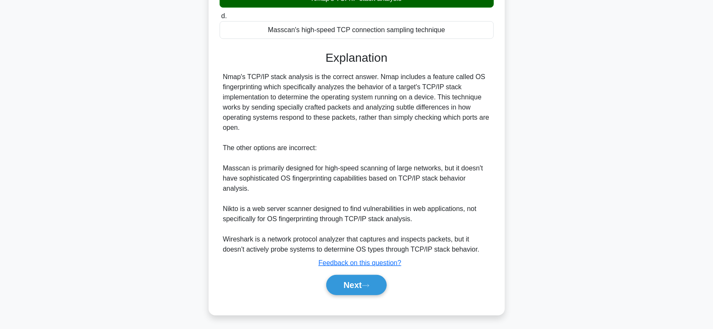
click at [532, 198] on div "Which scanning tool feature allows for OS fingerprinting based on TCP/IP stack …" at bounding box center [356, 96] width 559 height 458
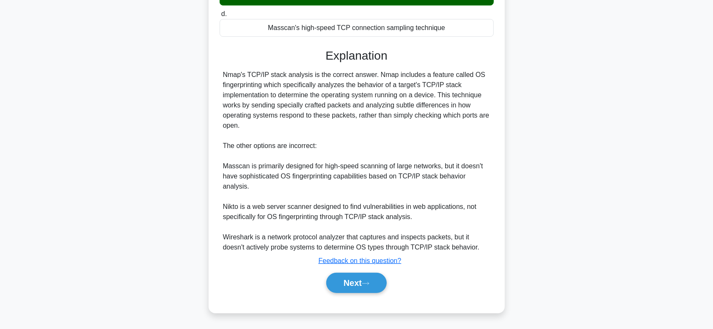
drag, startPoint x: 540, startPoint y: 252, endPoint x: 454, endPoint y: 267, distance: 86.8
click at [530, 268] on div "Which scanning tool feature allows for OS fingerprinting based on TCP/IP stack …" at bounding box center [356, 96] width 559 height 458
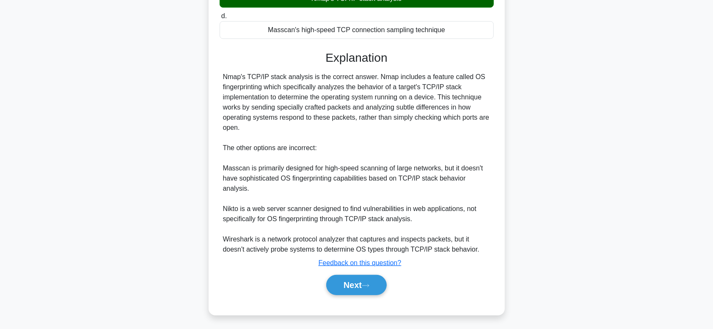
click at [615, 265] on div "Which scanning tool feature allows for OS fingerprinting based on TCP/IP stack …" at bounding box center [356, 96] width 559 height 458
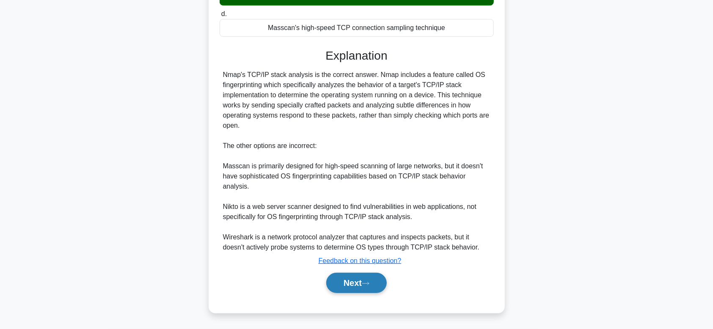
click at [358, 279] on button "Next" at bounding box center [356, 283] width 61 height 20
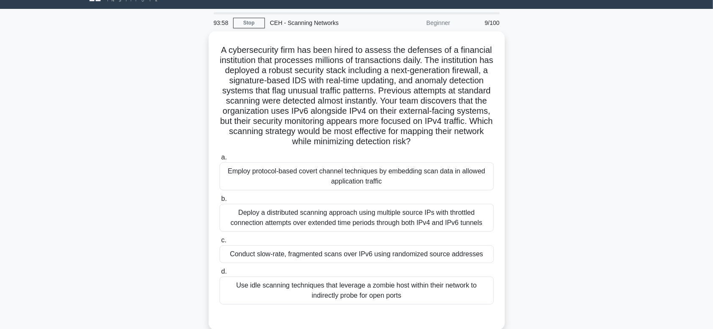
scroll to position [28, 0]
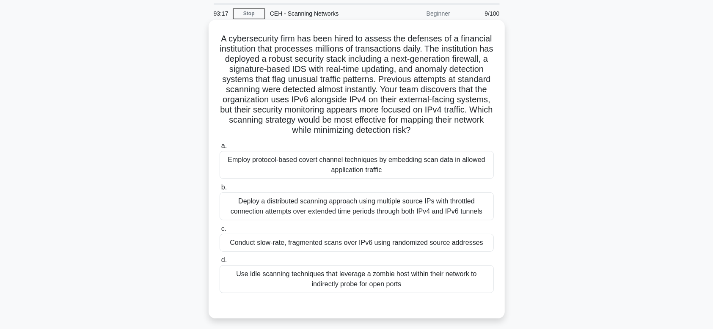
click at [386, 240] on div "Conduct slow-rate, fragmented scans over IPv6 using randomized source addresses" at bounding box center [357, 243] width 274 height 18
click at [220, 232] on input "c. Conduct slow-rate, fragmented scans over IPv6 using randomized source addres…" at bounding box center [220, 229] width 0 height 6
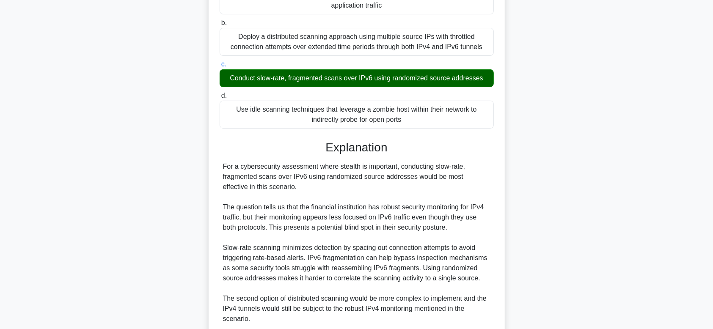
scroll to position [335, 0]
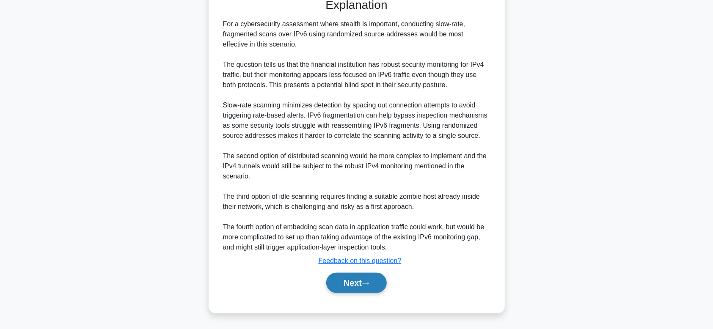
click at [366, 287] on button "Next" at bounding box center [356, 283] width 61 height 20
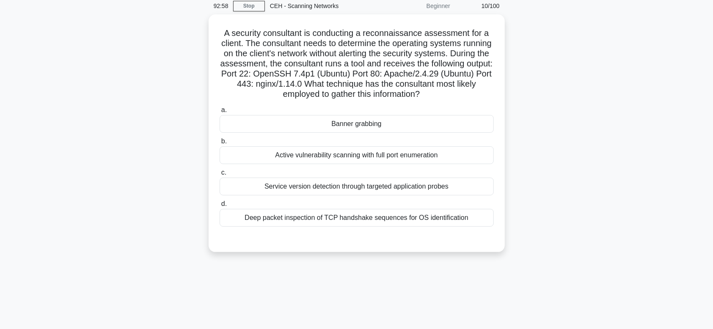
scroll to position [22, 0]
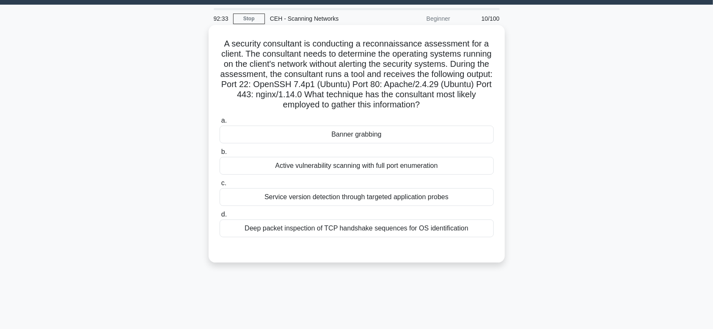
click at [473, 201] on div "Service version detection through targeted application probes" at bounding box center [357, 197] width 274 height 18
click at [220, 186] on input "c. Service version detection through targeted application probes" at bounding box center [220, 184] width 0 height 6
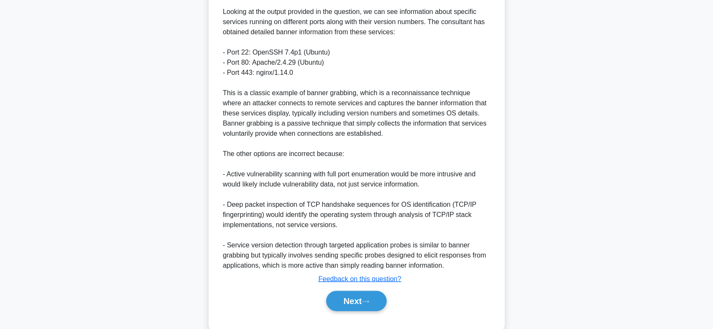
scroll to position [305, 0]
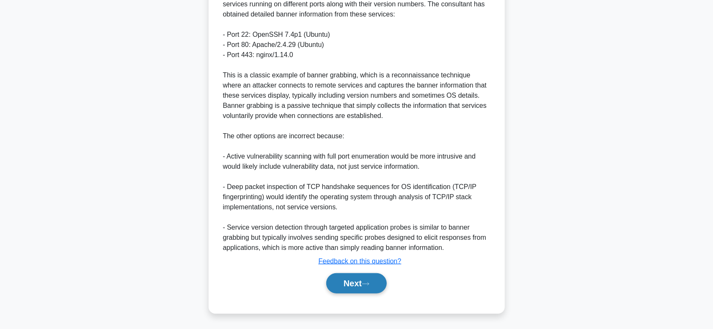
click at [348, 283] on button "Next" at bounding box center [356, 283] width 61 height 20
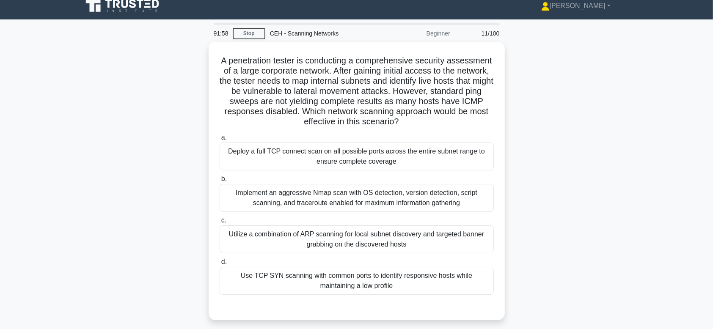
scroll to position [0, 0]
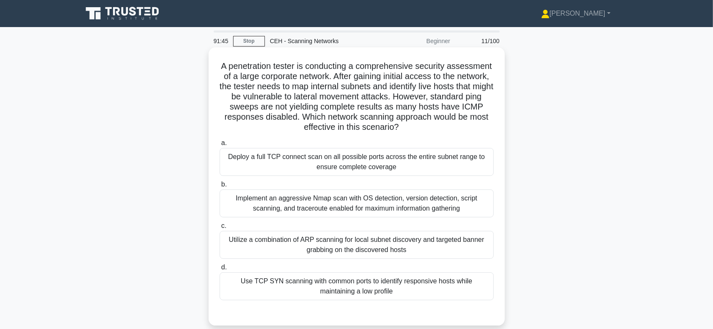
click at [480, 210] on div "Implement an aggressive Nmap scan with OS detection, version detection, script …" at bounding box center [357, 204] width 274 height 28
click at [220, 188] on input "b. Implement an aggressive Nmap scan with OS detection, version detection, scri…" at bounding box center [220, 185] width 0 height 6
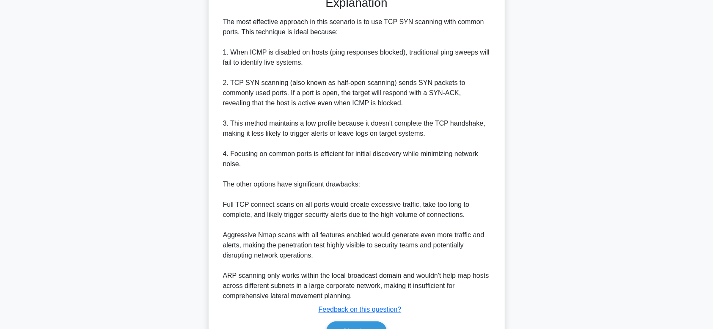
scroll to position [366, 0]
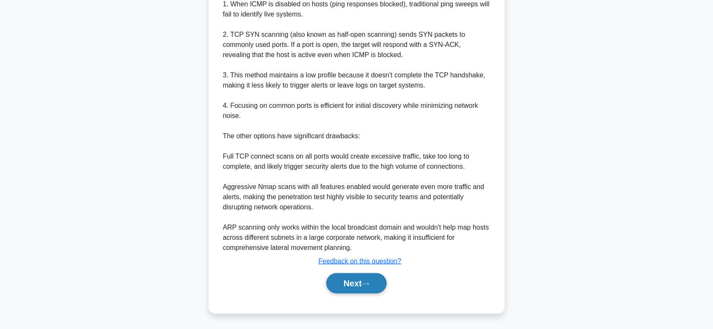
click at [368, 284] on icon at bounding box center [366, 284] width 8 height 5
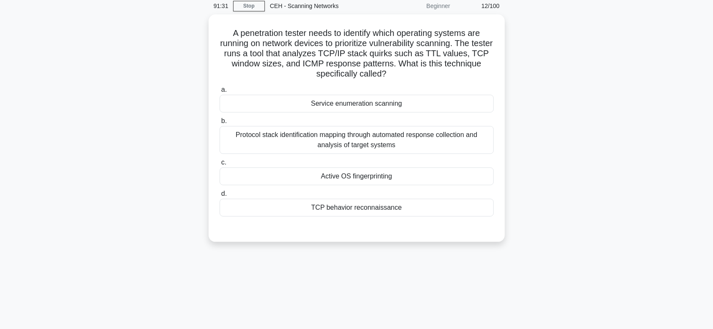
scroll to position [22, 0]
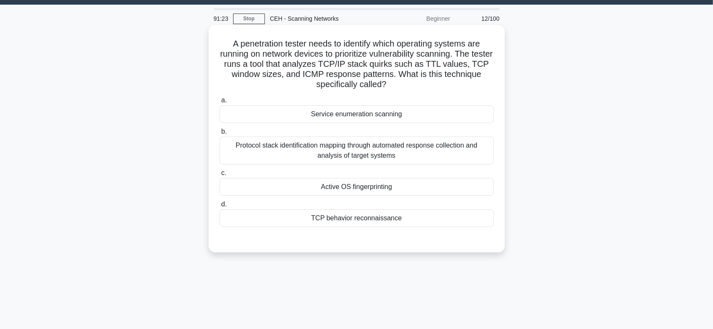
click at [403, 193] on div "Active OS fingerprinting" at bounding box center [357, 187] width 274 height 18
click at [220, 176] on input "c. Active OS fingerprinting" at bounding box center [220, 174] width 0 height 6
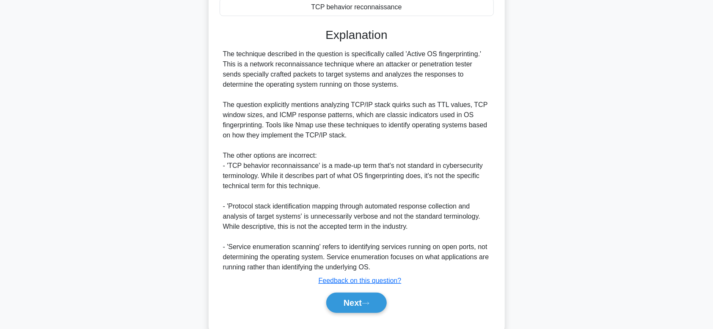
scroll to position [254, 0]
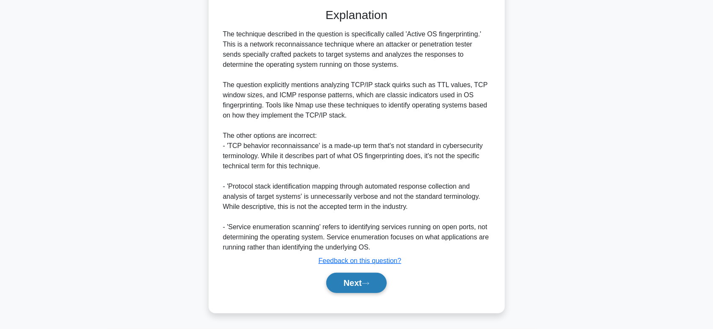
click at [379, 275] on button "Next" at bounding box center [356, 283] width 61 height 20
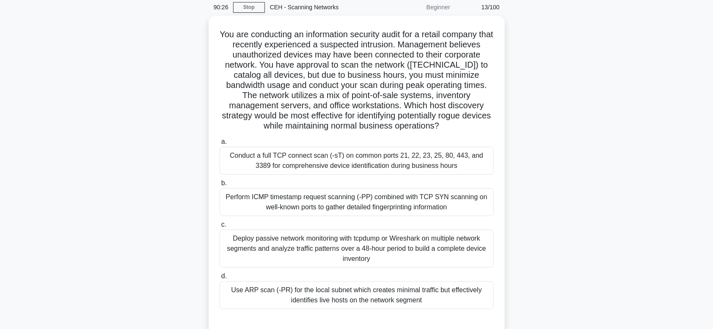
scroll to position [21, 0]
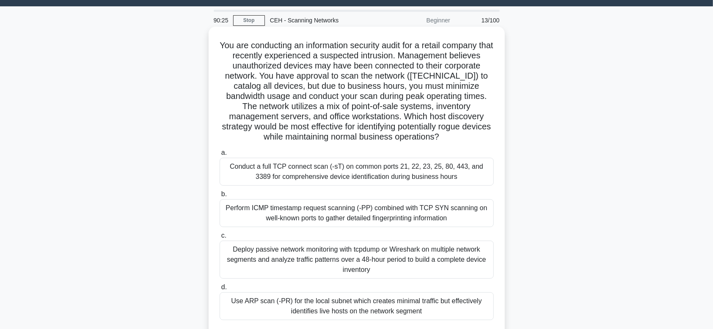
click at [442, 266] on div "Deploy passive network monitoring with tcpdump or Wireshark on multiple network…" at bounding box center [357, 260] width 274 height 38
click at [220, 239] on input "c. Deploy passive network monitoring with tcpdump or Wireshark on multiple netw…" at bounding box center [220, 236] width 0 height 6
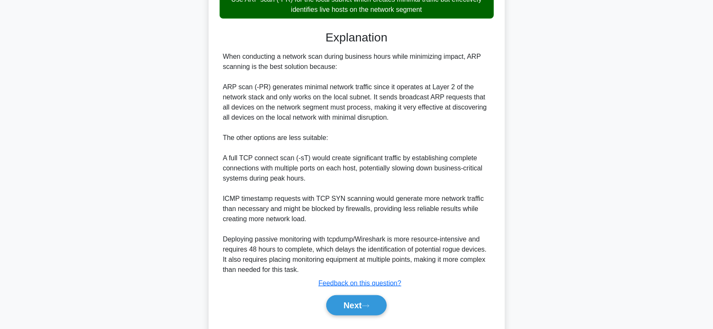
scroll to position [339, 0]
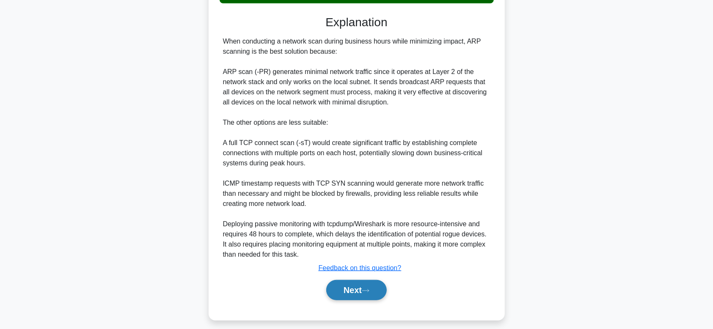
click at [349, 298] on button "Next" at bounding box center [356, 290] width 61 height 20
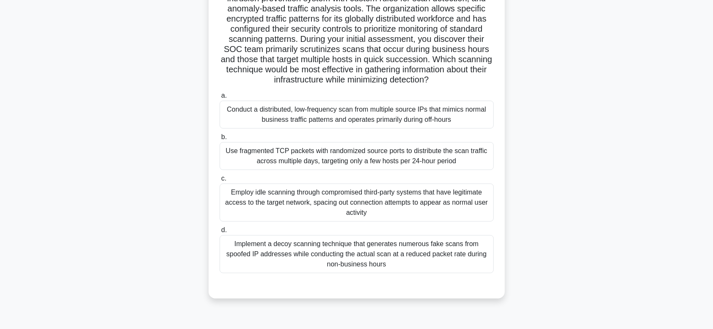
scroll to position [128, 0]
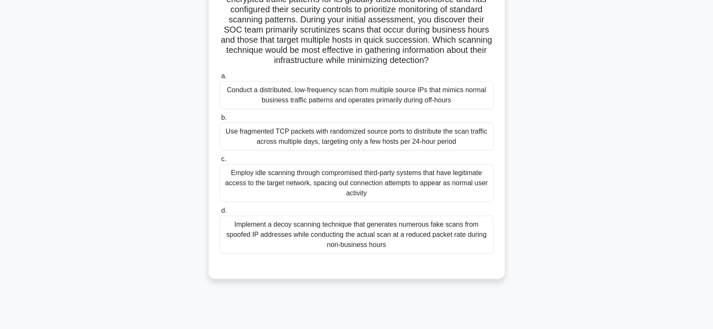
click at [457, 126] on div "Use fragmented TCP packets with randomized source ports to distribute the scan …" at bounding box center [357, 137] width 274 height 28
click at [220, 121] on input "b. Use fragmented TCP packets with randomized source ports to distribute the sc…" at bounding box center [220, 118] width 0 height 6
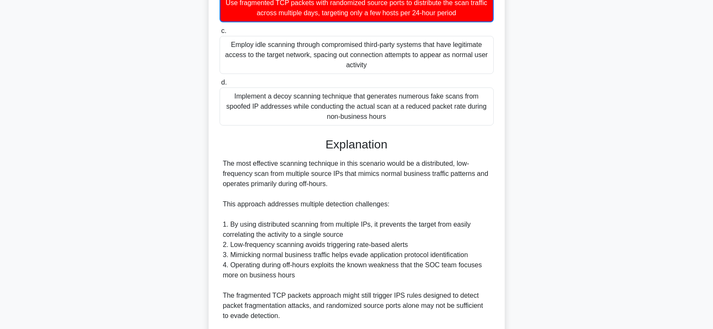
scroll to position [417, 0]
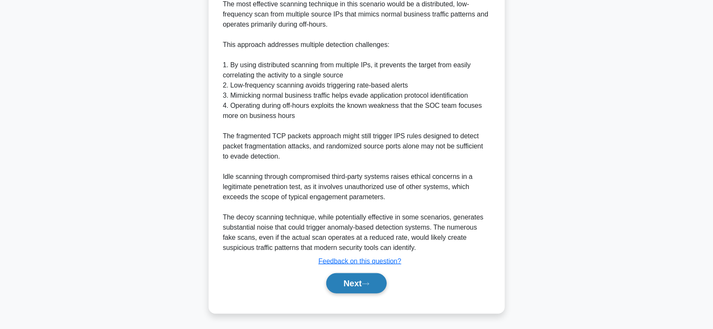
click at [382, 276] on button "Next" at bounding box center [356, 283] width 61 height 20
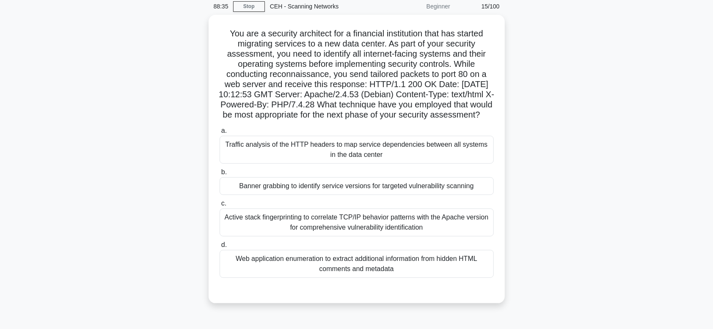
scroll to position [22, 0]
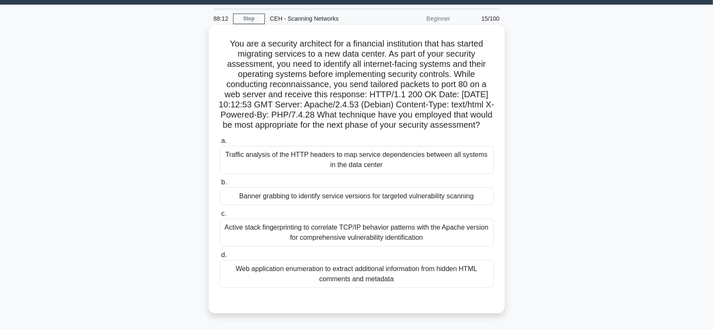
click at [410, 247] on div "Active stack fingerprinting to correlate TCP/IP behavior patterns with the Apac…" at bounding box center [357, 233] width 274 height 28
click at [220, 217] on input "c. Active stack fingerprinting to correlate TCP/IP behavior patterns with the A…" at bounding box center [220, 214] width 0 height 6
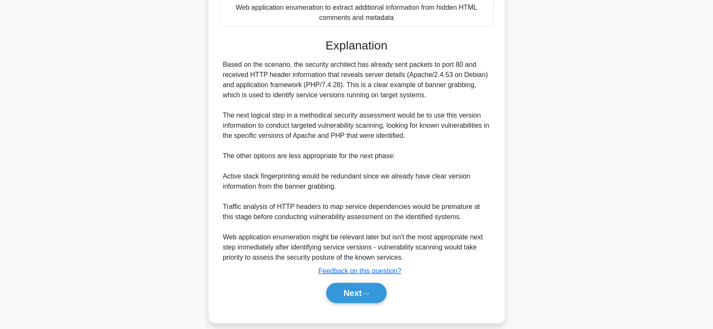
scroll to position [305, 0]
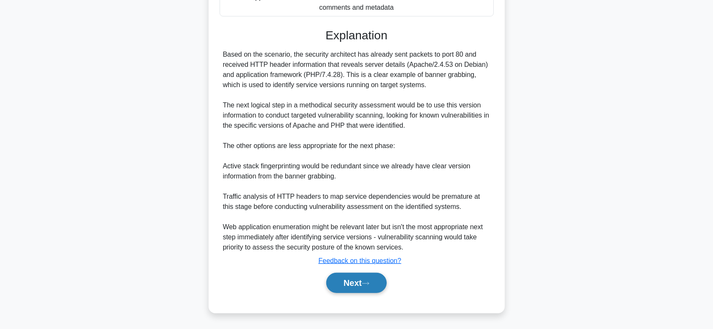
click at [339, 290] on button "Next" at bounding box center [356, 283] width 61 height 20
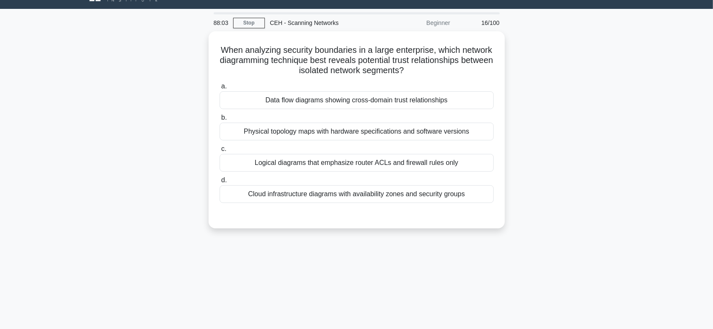
scroll to position [0, 0]
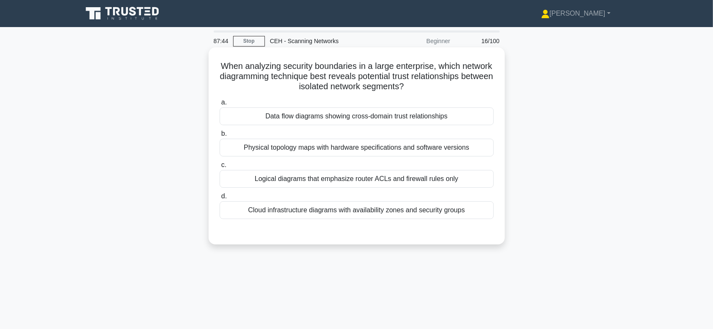
click at [447, 118] on div "Data flow diagrams showing cross-domain trust relationships" at bounding box center [357, 117] width 274 height 18
click at [220, 105] on input "a. Data flow diagrams showing cross-domain trust relationships" at bounding box center [220, 103] width 0 height 6
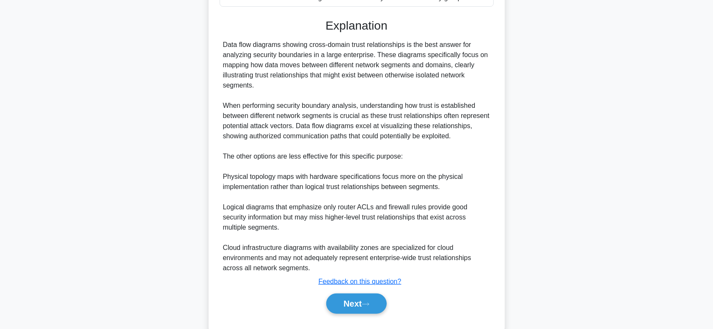
scroll to position [233, 0]
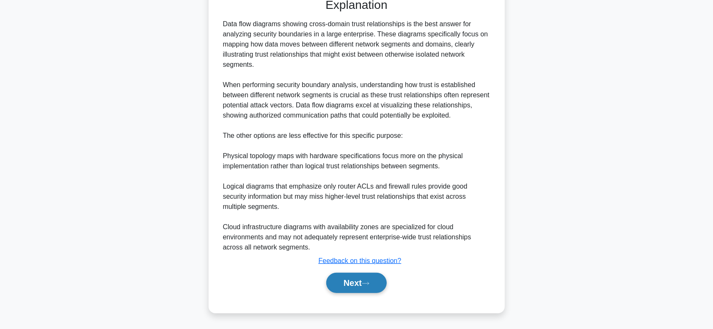
click at [373, 286] on button "Next" at bounding box center [356, 283] width 61 height 20
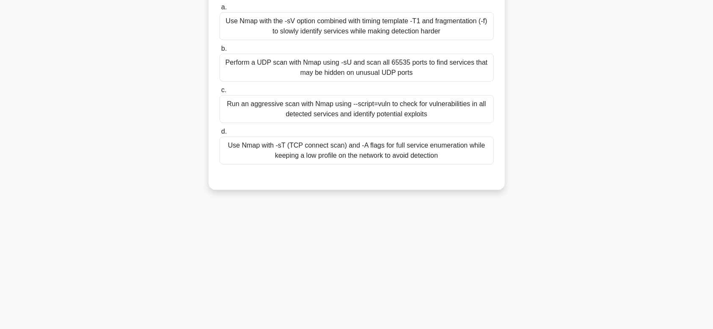
scroll to position [22, 0]
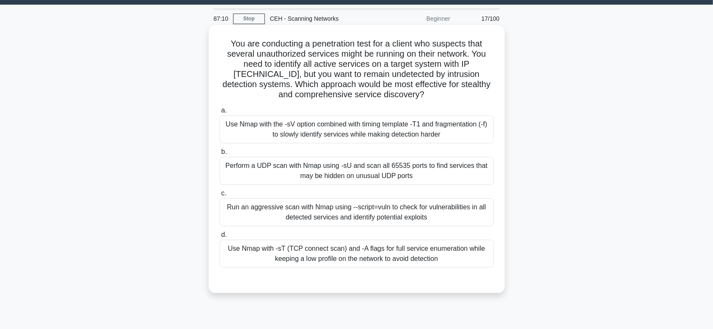
click at [402, 221] on div "Run an aggressive scan with Nmap using --script=vuln to check for vulnerabiliti…" at bounding box center [357, 213] width 274 height 28
click at [220, 196] on input "c. Run an aggressive scan with Nmap using --script=vuln to check for vulnerabil…" at bounding box center [220, 194] width 0 height 6
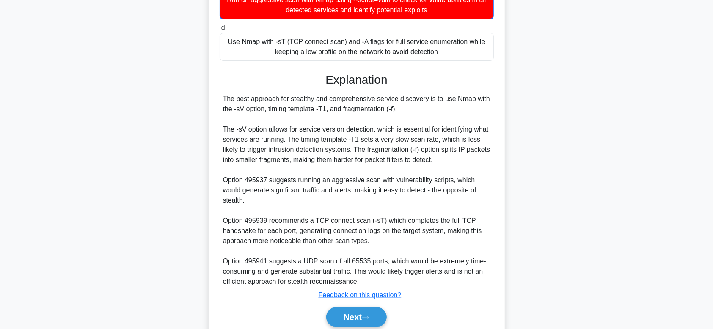
scroll to position [234, 0]
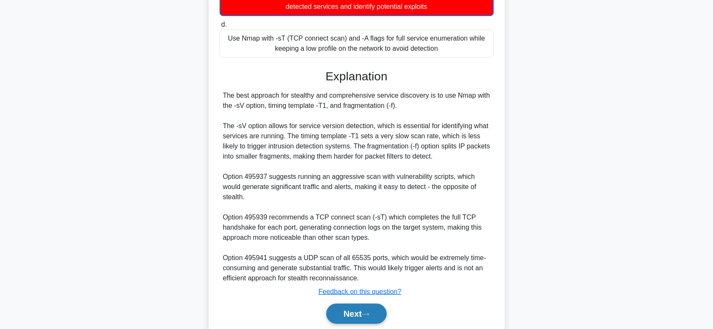
click at [360, 315] on button "Next" at bounding box center [356, 314] width 61 height 20
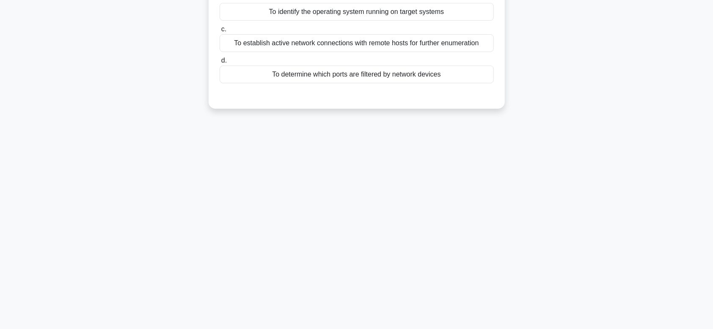
scroll to position [0, 0]
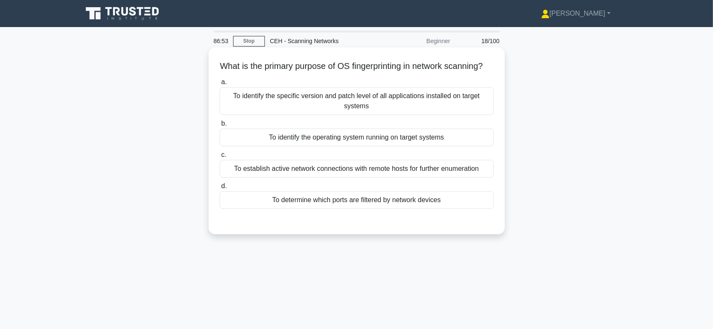
click at [396, 146] on div "To identify the operating system running on target systems" at bounding box center [357, 138] width 274 height 18
click at [220, 127] on input "b. To identify the operating system running on target systems" at bounding box center [220, 124] width 0 height 6
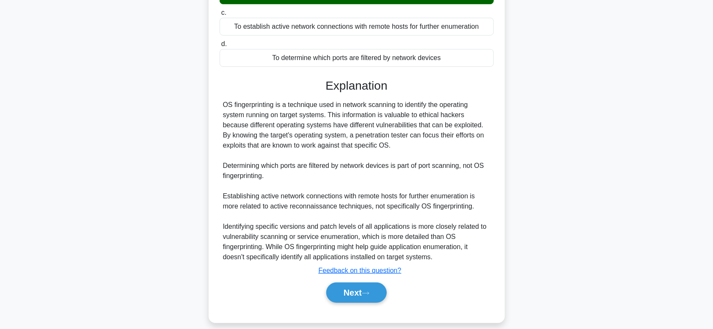
scroll to position [162, 0]
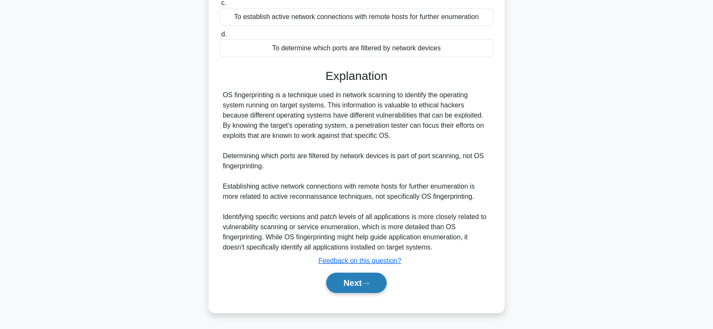
click at [384, 281] on button "Next" at bounding box center [356, 283] width 61 height 20
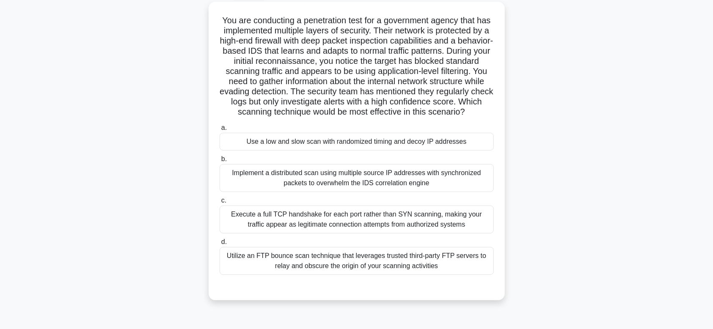
scroll to position [52, 0]
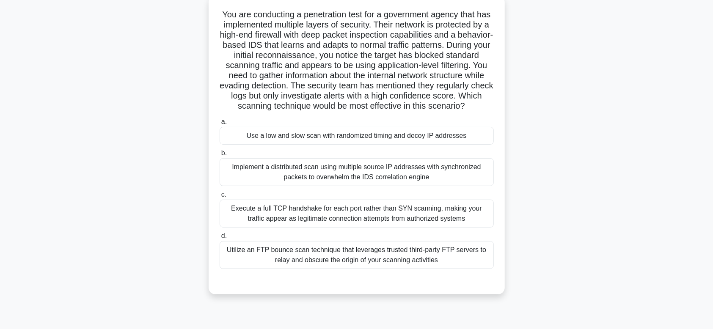
click at [378, 145] on div "Use a low and slow scan with randomized timing and decoy IP addresses" at bounding box center [357, 136] width 274 height 18
click at [220, 125] on input "a. Use a low and slow scan with randomized timing and decoy IP addresses" at bounding box center [220, 122] width 0 height 6
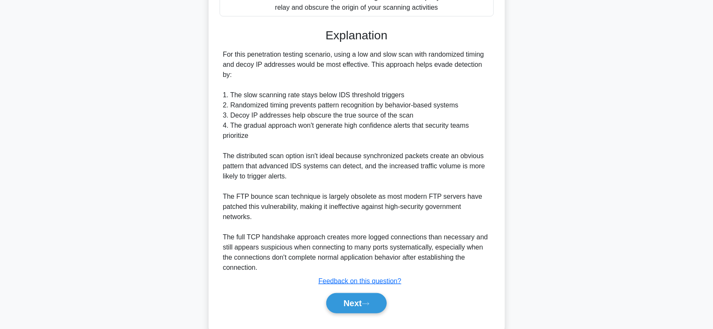
scroll to position [325, 0]
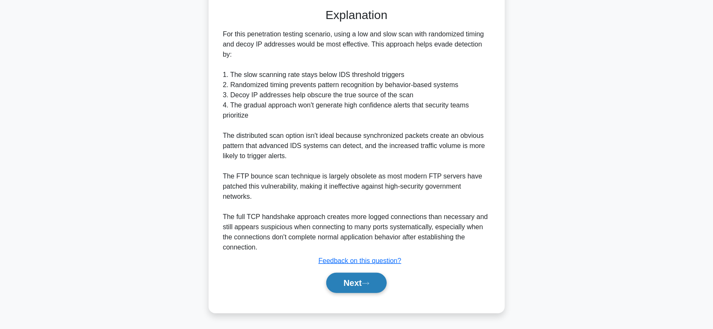
click at [387, 283] on button "Next" at bounding box center [356, 283] width 61 height 20
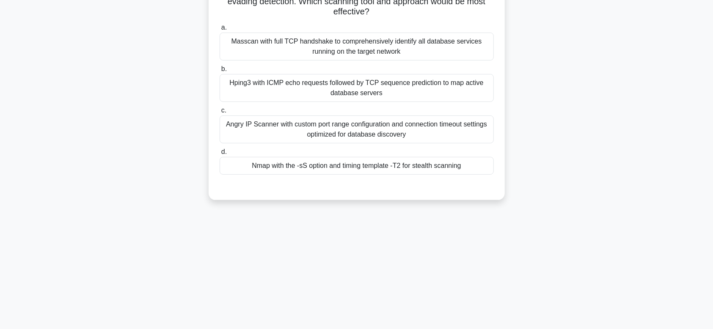
scroll to position [22, 0]
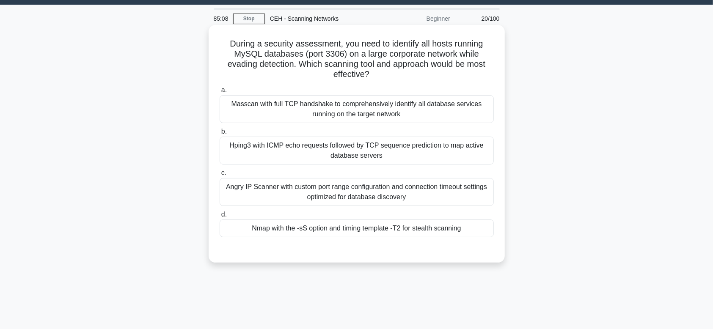
click at [426, 229] on div "Nmap with the -sS option and timing template -T2 for stealth scanning" at bounding box center [357, 229] width 274 height 18
click at [220, 218] on input "d. Nmap with the -sS option and timing template -T2 for stealth scanning" at bounding box center [220, 215] width 0 height 6
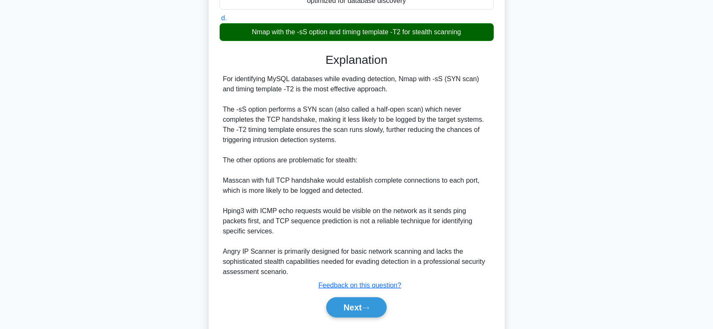
scroll to position [234, 0]
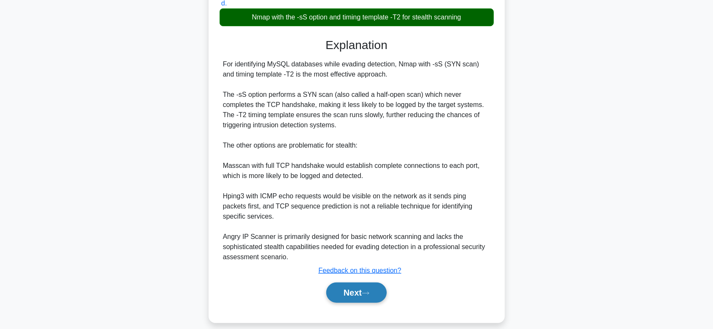
click at [374, 296] on button "Next" at bounding box center [356, 293] width 61 height 20
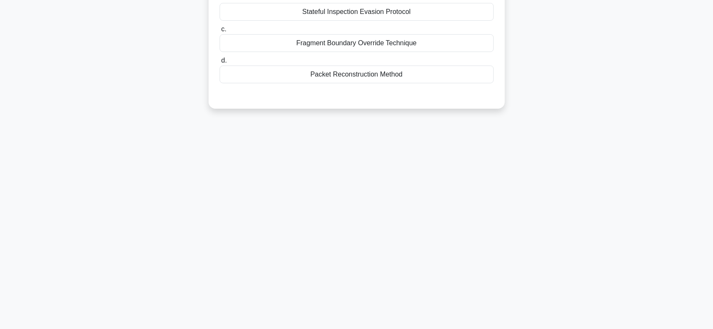
scroll to position [0, 0]
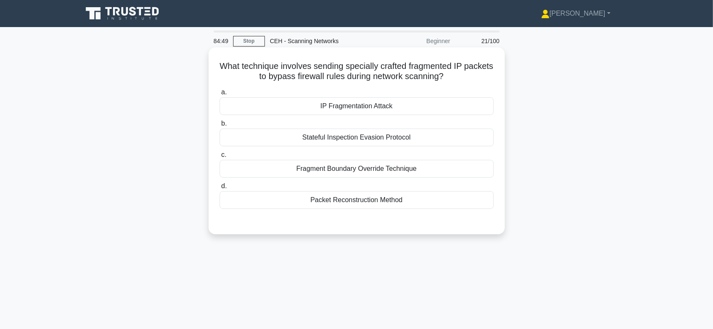
click at [399, 116] on div "a. IP Fragmentation Attack b. Stateful Inspection Evasion Protocol c. d." at bounding box center [357, 148] width 284 height 125
click at [397, 113] on div "IP Fragmentation Attack" at bounding box center [357, 106] width 274 height 18
click at [220, 95] on input "a. IP Fragmentation Attack" at bounding box center [220, 93] width 0 height 6
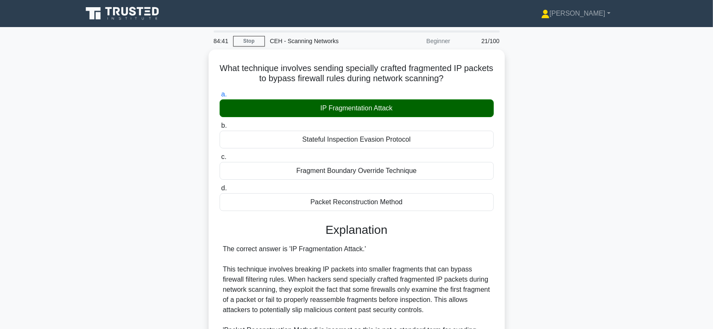
scroll to position [172, 0]
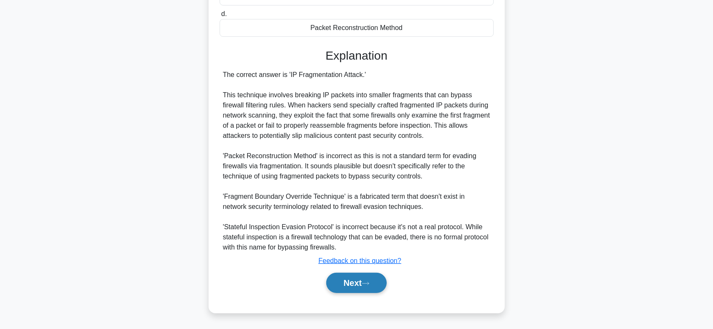
click at [358, 288] on button "Next" at bounding box center [356, 283] width 61 height 20
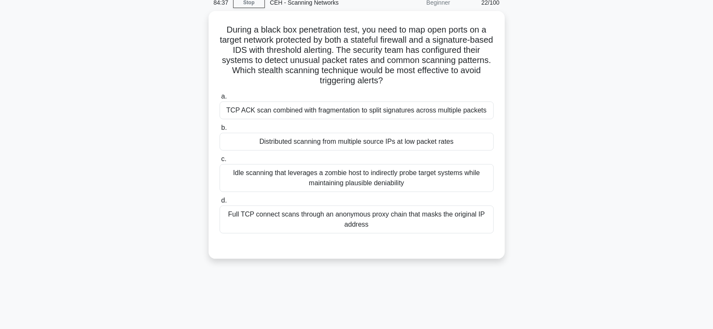
scroll to position [0, 0]
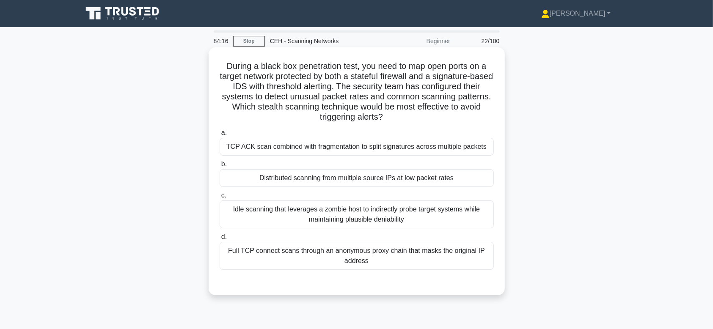
click at [350, 149] on div "TCP ACK scan combined with fragmentation to split signatures across multiple pa…" at bounding box center [357, 147] width 274 height 18
click at [220, 136] on input "a. TCP ACK scan combined with fragmentation to split signatures across multiple…" at bounding box center [220, 133] width 0 height 6
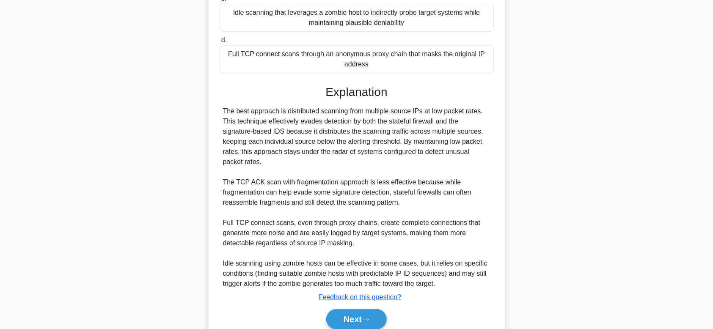
scroll to position [211, 0]
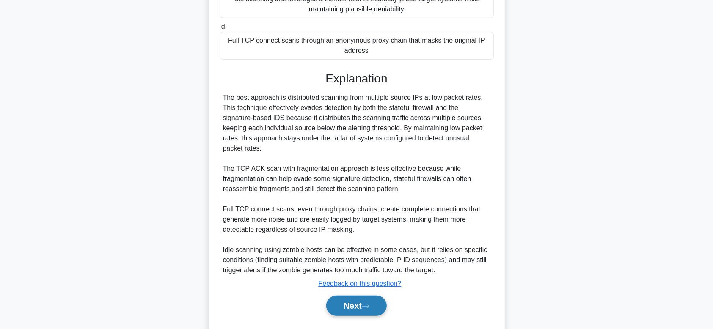
click at [382, 313] on button "Next" at bounding box center [356, 306] width 61 height 20
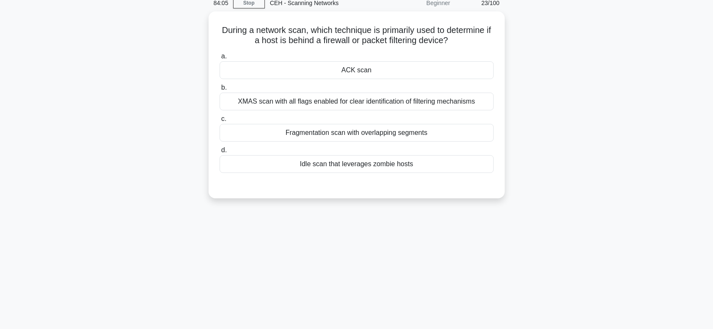
scroll to position [0, 0]
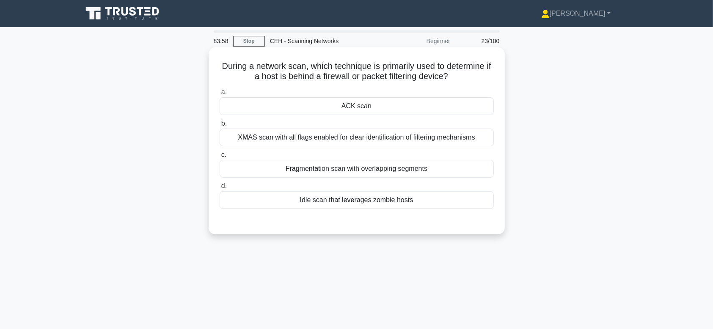
click at [359, 127] on label "b. XMAS scan with all flags enabled for clear identification of filtering mecha…" at bounding box center [357, 133] width 274 height 28
click at [220, 127] on input "b. XMAS scan with all flags enabled for clear identification of filtering mecha…" at bounding box center [220, 124] width 0 height 6
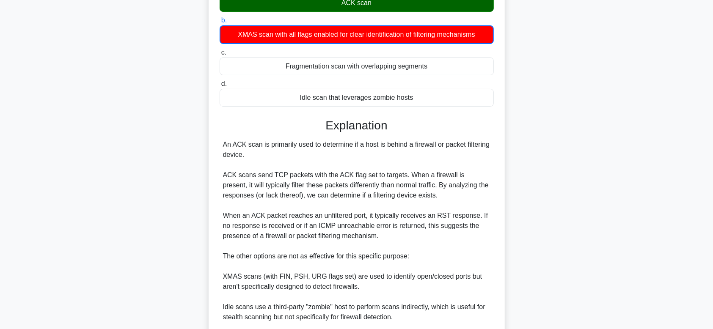
scroll to position [203, 0]
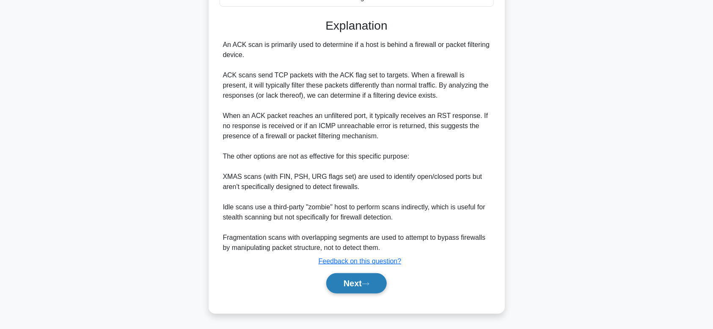
click at [375, 287] on button "Next" at bounding box center [356, 283] width 61 height 20
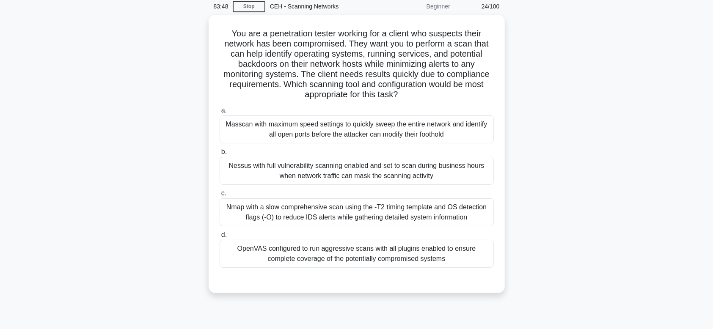
scroll to position [22, 0]
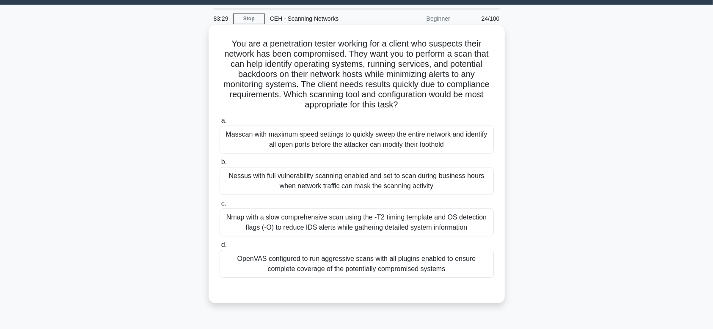
click at [458, 233] on div "Nmap with a slow comprehensive scan using the -T2 timing template and OS detect…" at bounding box center [357, 223] width 274 height 28
click at [220, 207] on input "c. Nmap with a slow comprehensive scan using the -T2 timing template and OS det…" at bounding box center [220, 204] width 0 height 6
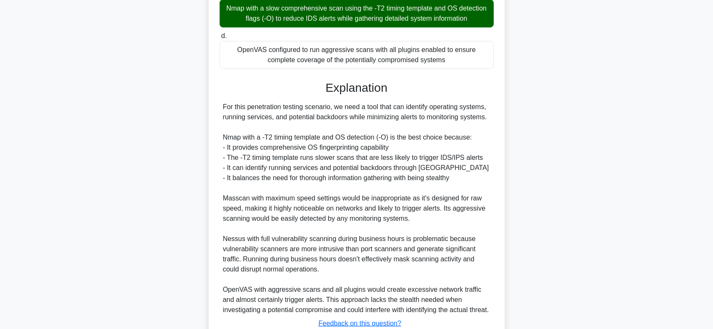
scroll to position [294, 0]
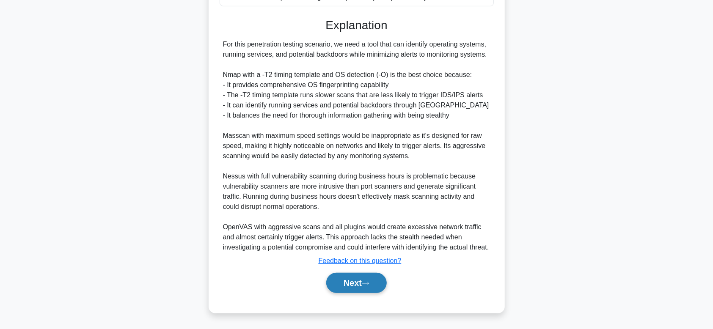
click at [372, 287] on button "Next" at bounding box center [356, 283] width 61 height 20
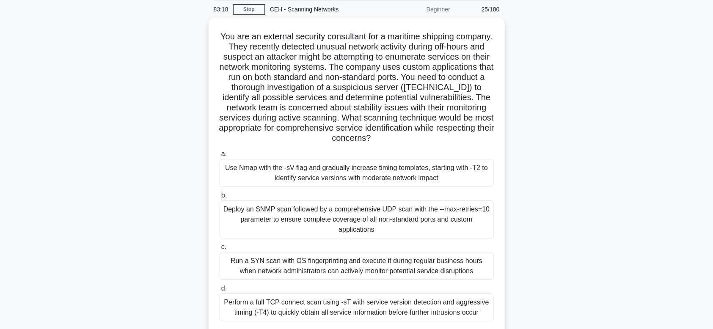
scroll to position [34, 0]
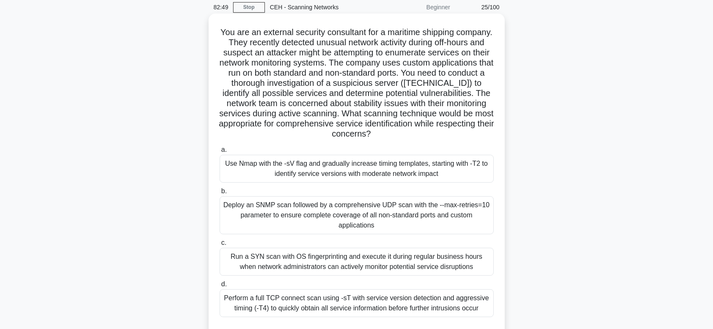
click at [411, 176] on div "Use Nmap with the -sV flag and gradually increase timing templates, starting wi…" at bounding box center [357, 169] width 274 height 28
click at [220, 153] on input "a. Use Nmap with the -sV flag and gradually increase timing templates, starting…" at bounding box center [220, 150] width 0 height 6
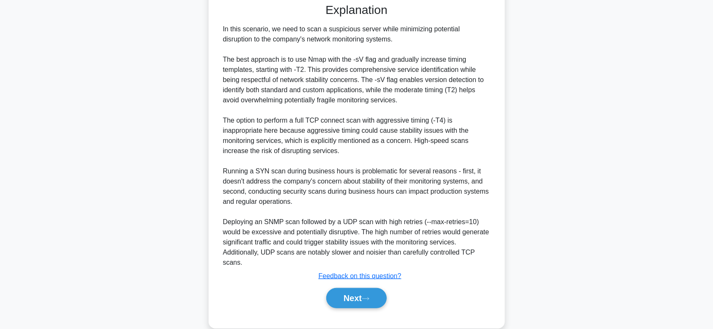
scroll to position [375, 0]
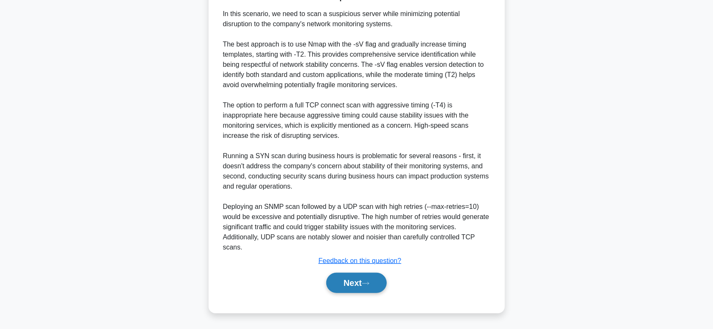
click at [359, 290] on button "Next" at bounding box center [356, 283] width 61 height 20
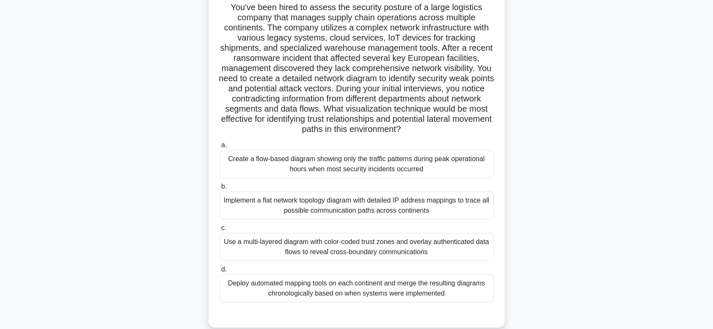
scroll to position [61, 0]
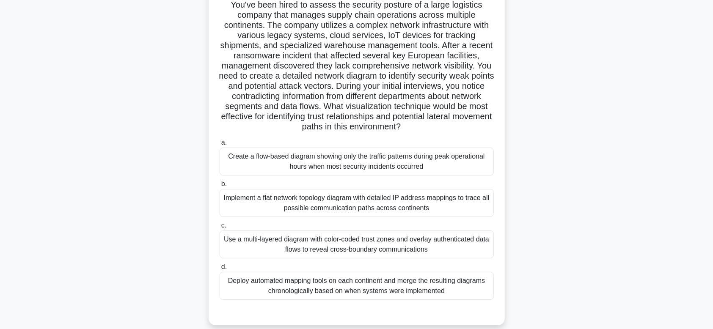
click at [386, 245] on div "Use a multi-layered diagram with color-coded trust zones and overlay authentica…" at bounding box center [357, 245] width 274 height 28
click at [220, 229] on input "c. Use a multi-layered diagram with color-coded trust zones and overlay authent…" at bounding box center [220, 226] width 0 height 6
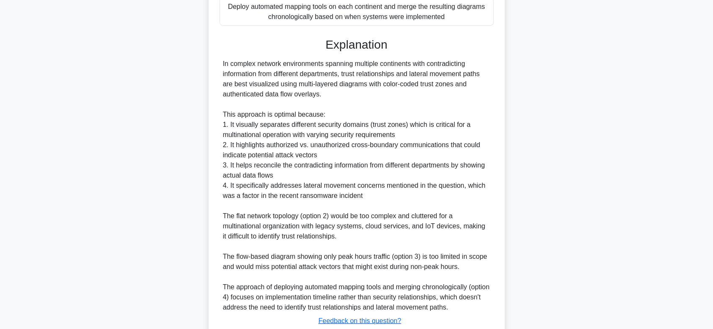
scroll to position [379, 0]
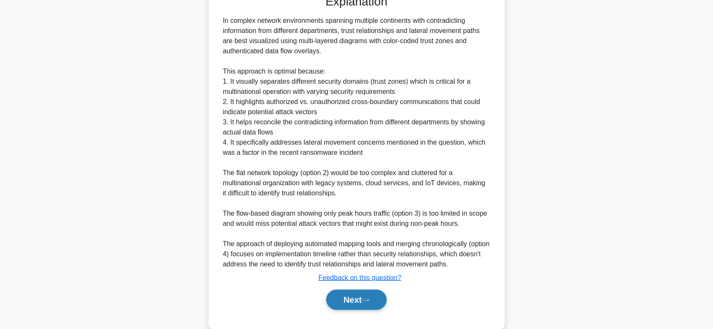
click at [345, 310] on button "Next" at bounding box center [356, 300] width 61 height 20
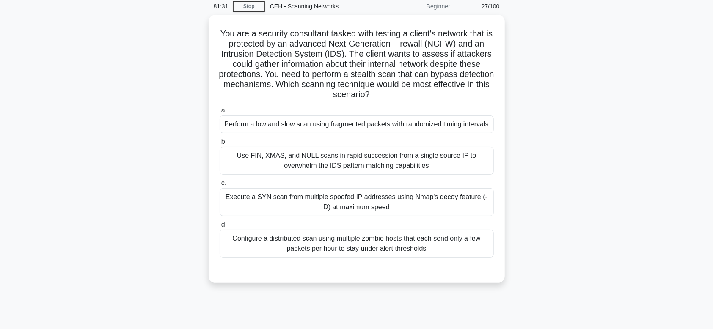
scroll to position [22, 0]
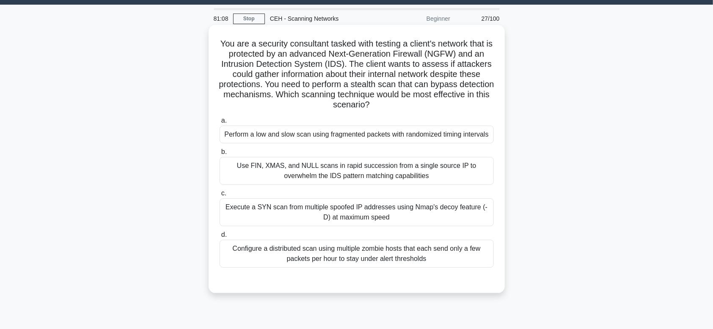
click at [455, 182] on div "Use FIN, XMAS, and NULL scans in rapid succession from a single source IP to ov…" at bounding box center [357, 171] width 274 height 28
click at [220, 155] on input "b. Use FIN, XMAS, and NULL scans in rapid succession from a single source IP to…" at bounding box center [220, 152] width 0 height 6
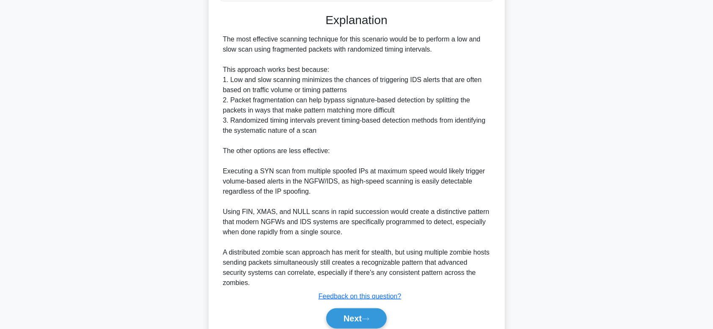
scroll to position [295, 0]
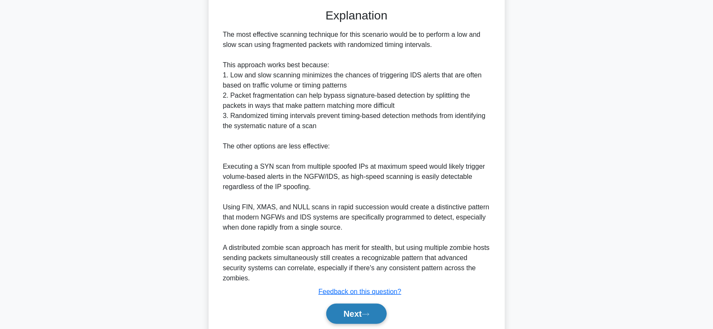
click at [371, 324] on button "Next" at bounding box center [356, 314] width 61 height 20
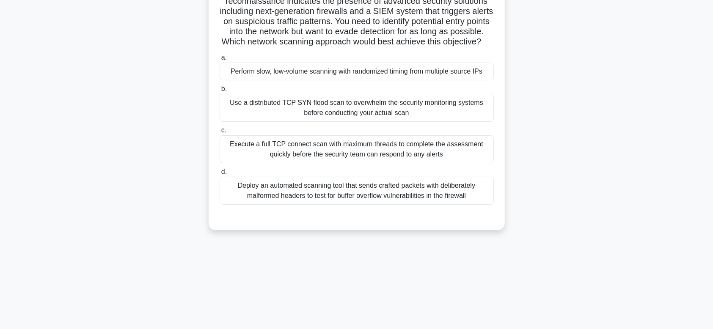
scroll to position [22, 0]
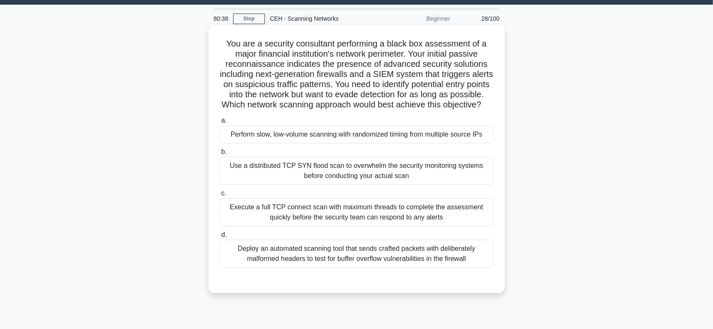
click at [462, 144] on div "Perform slow, low-volume scanning with randomized timing from multiple source I…" at bounding box center [357, 135] width 274 height 18
click at [220, 124] on input "a. Perform slow, low-volume scanning with randomized timing from multiple sourc…" at bounding box center [220, 121] width 0 height 6
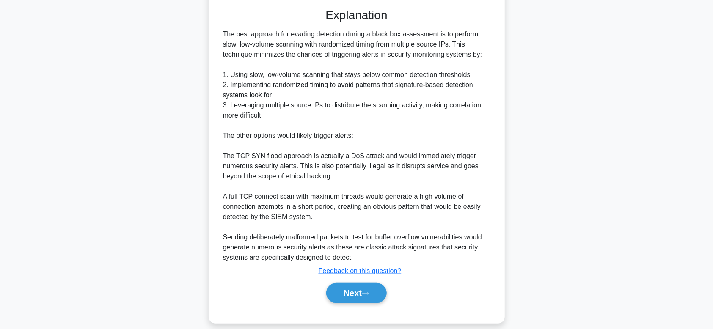
scroll to position [315, 0]
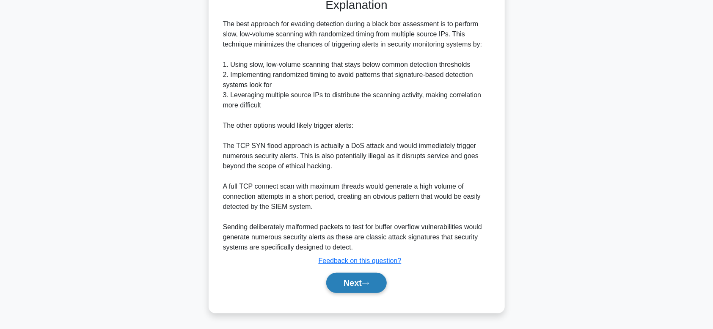
click at [341, 277] on button "Next" at bounding box center [356, 283] width 61 height 20
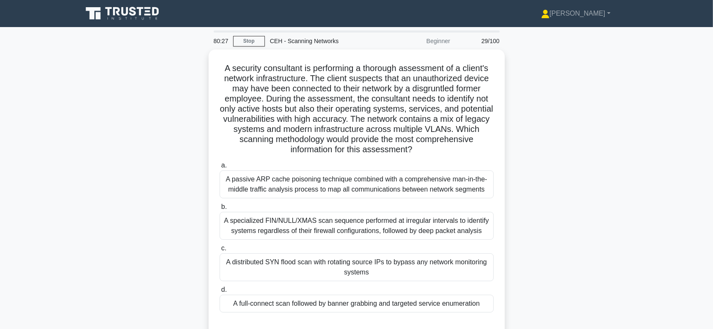
scroll to position [30, 0]
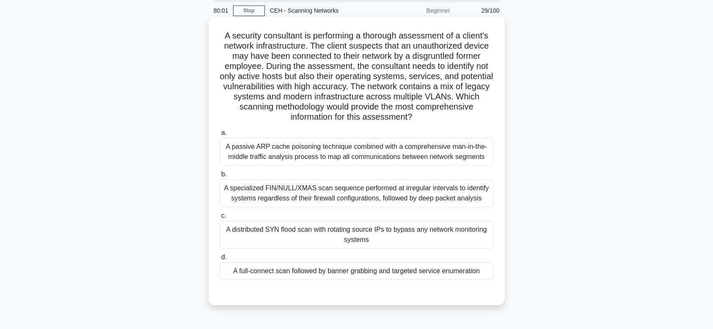
click at [393, 200] on div "A specialized FIN/NULL/XMAS scan sequence performed at irregular intervals to i…" at bounding box center [357, 193] width 274 height 28
click at [220, 177] on input "b. A specialized FIN/NULL/XMAS scan sequence performed at irregular intervals t…" at bounding box center [220, 175] width 0 height 6
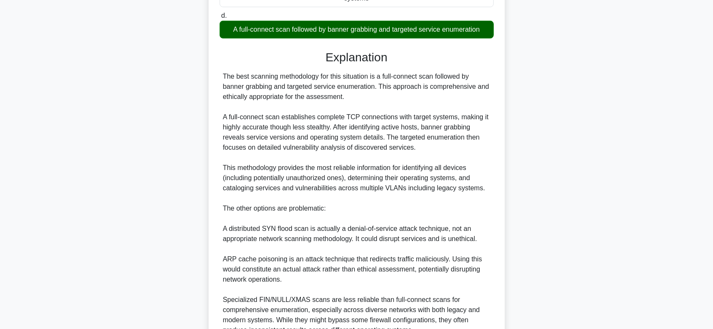
scroll to position [332, 0]
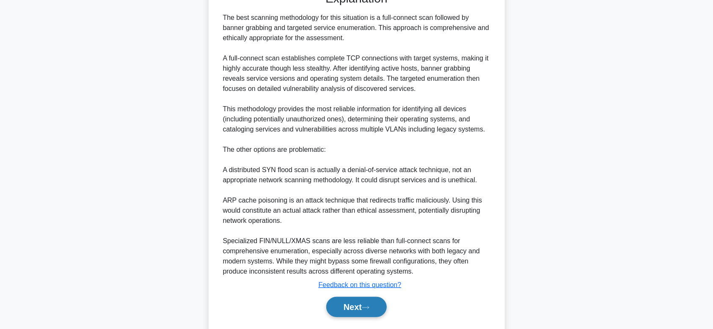
click at [375, 317] on button "Next" at bounding box center [356, 307] width 61 height 20
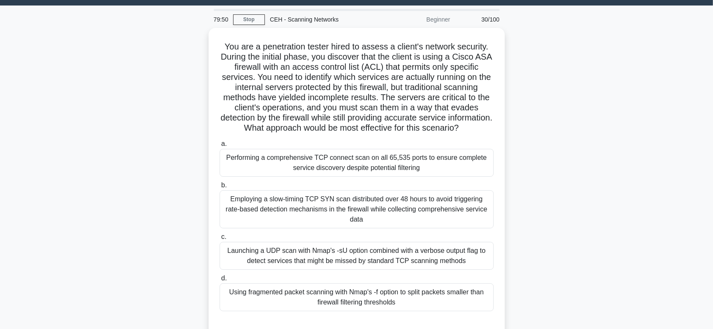
scroll to position [23, 0]
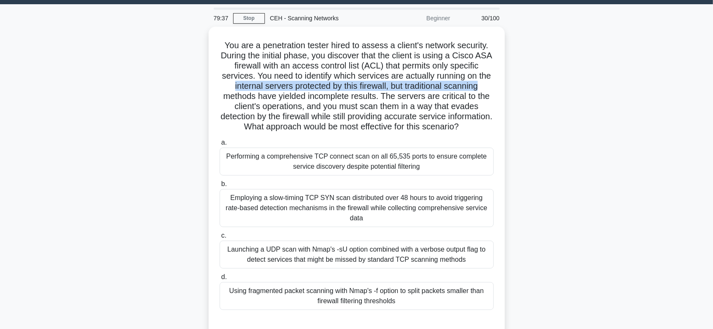
drag, startPoint x: 711, startPoint y: 77, endPoint x: 718, endPoint y: 88, distance: 12.0
click at [713, 88] on html "[PERSON_NAME] Profile Settings Profile" at bounding box center [356, 205] width 713 height 457
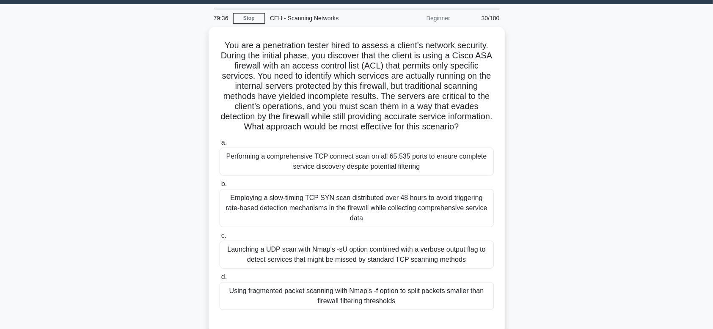
click at [656, 129] on main "79:36 Stop CEH - Scanning Networks Beginner 30/100 .spinner_0XTQ{transform-orig…" at bounding box center [356, 219] width 713 height 430
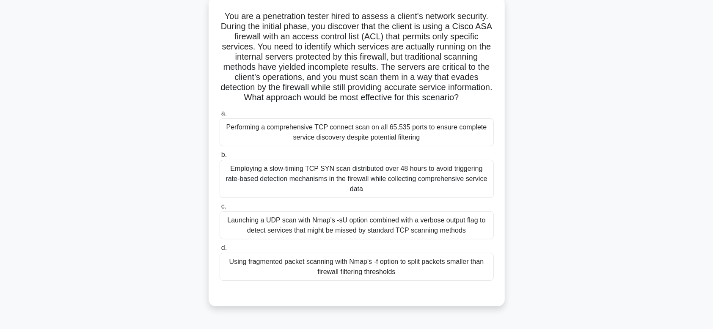
click at [396, 281] on div "Using fragmented packet scanning with Nmap's -f option to split packets smaller…" at bounding box center [357, 267] width 274 height 28
click at [220, 251] on input "d. Using fragmented packet scanning with Nmap's -f option to split packets smal…" at bounding box center [220, 249] width 0 height 6
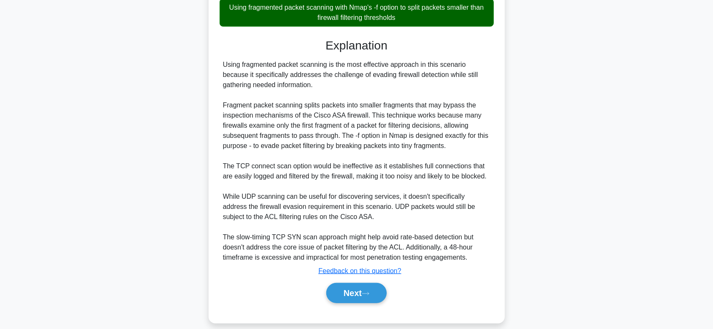
scroll to position [325, 0]
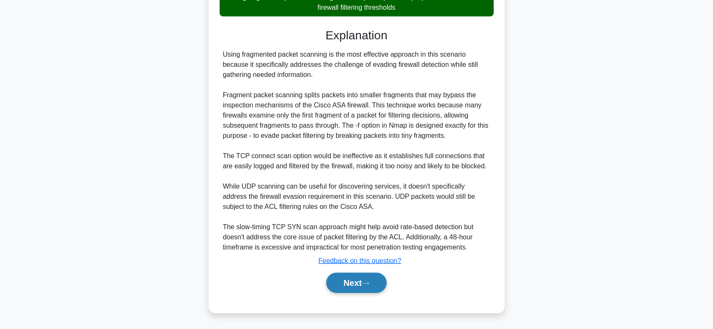
click at [342, 291] on button "Next" at bounding box center [356, 283] width 61 height 20
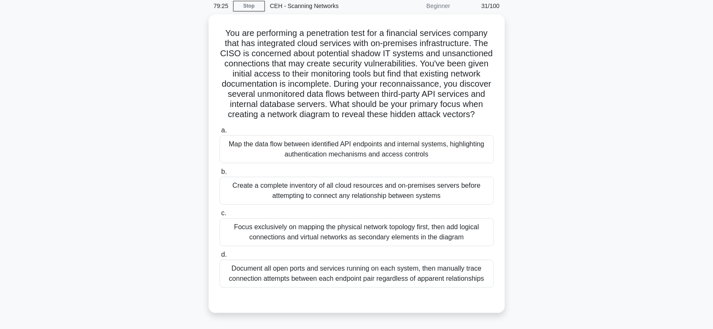
scroll to position [22, 0]
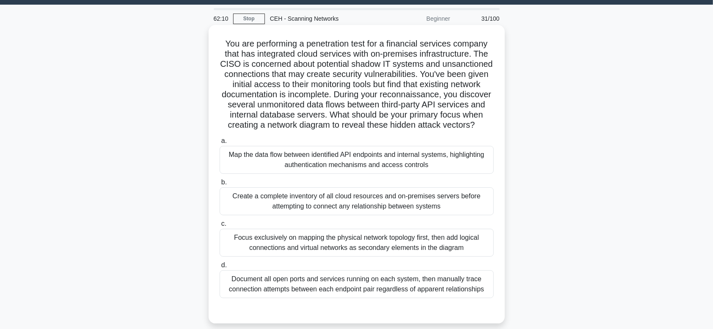
click at [397, 310] on div at bounding box center [357, 307] width 274 height 7
click at [339, 168] on div "Map the data flow between identified API endpoints and internal systems, highli…" at bounding box center [357, 160] width 274 height 28
click at [220, 144] on input "a. Map the data flow between identified API endpoints and internal systems, hig…" at bounding box center [220, 141] width 0 height 6
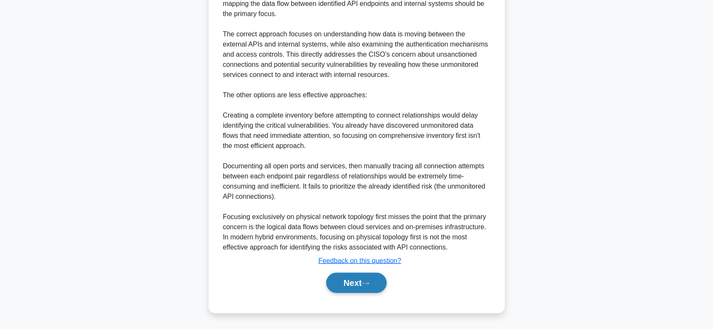
click at [356, 282] on button "Next" at bounding box center [356, 283] width 61 height 20
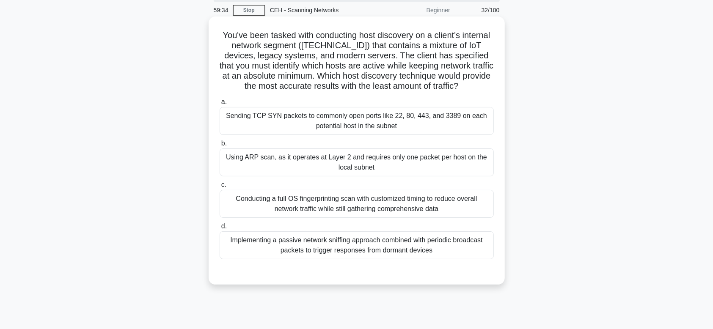
scroll to position [0, 0]
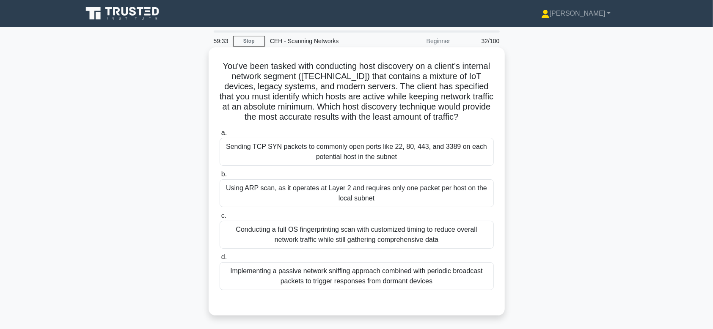
click at [315, 164] on div "Sending TCP SYN packets to commonly open ports like 22, 80, 443, and 3389 on ea…" at bounding box center [357, 152] width 274 height 28
click at [220, 136] on input "a. Sending TCP SYN packets to commonly open ports like 22, 80, 443, and 3389 on…" at bounding box center [220, 133] width 0 height 6
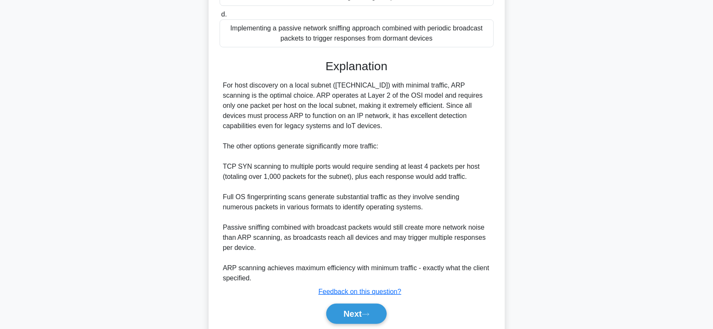
scroll to position [274, 0]
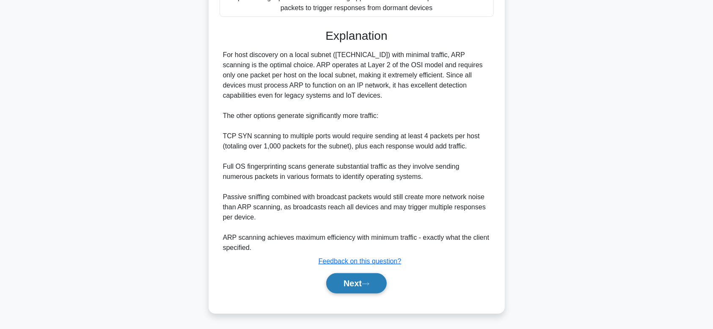
click at [341, 286] on button "Next" at bounding box center [356, 283] width 61 height 20
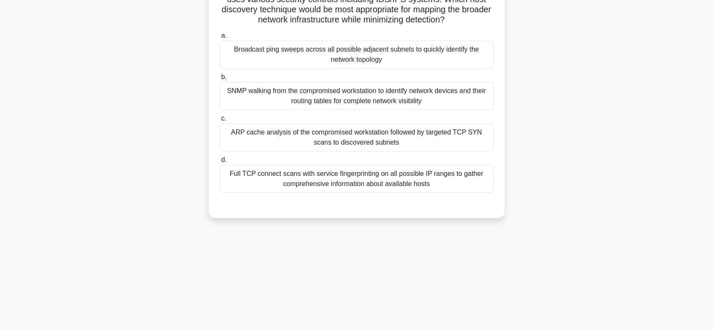
scroll to position [128, 0]
click at [325, 163] on label "d. Full TCP connect scans with service fingerprinting on all possible IP ranges…" at bounding box center [357, 174] width 274 height 38
click at [220, 163] on input "d. Full TCP connect scans with service fingerprinting on all possible IP ranges…" at bounding box center [220, 160] width 0 height 6
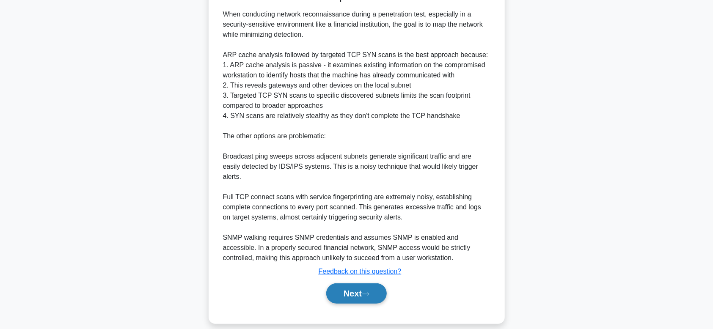
click at [342, 284] on button "Next" at bounding box center [356, 294] width 61 height 20
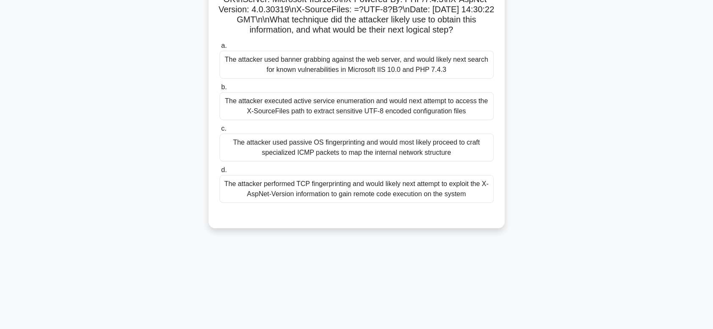
click at [336, 162] on div "The attacker used passive OS fingerprinting and would most likely proceed to cr…" at bounding box center [357, 148] width 274 height 28
click at [220, 132] on input "c. The attacker used passive OS fingerprinting and would most likely proceed to…" at bounding box center [220, 129] width 0 height 6
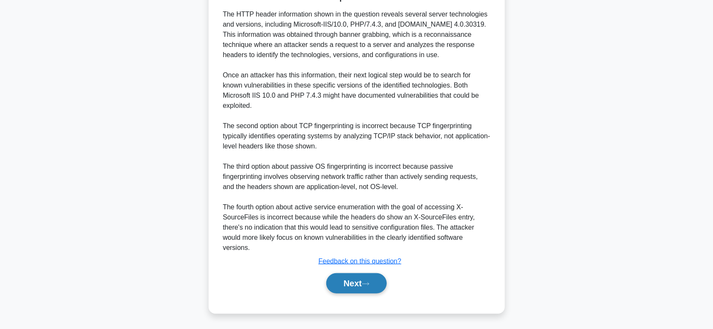
click at [335, 278] on button "Next" at bounding box center [356, 283] width 61 height 20
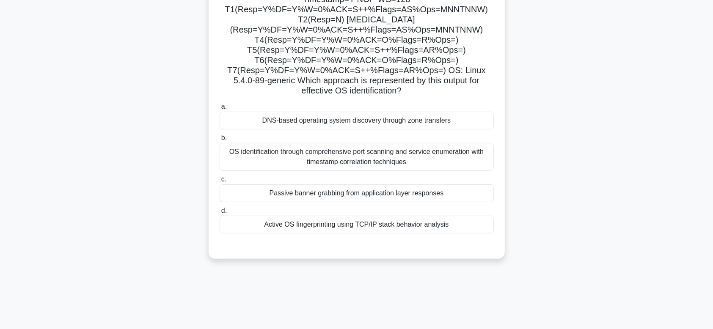
click at [332, 165] on div "OS identification through comprehensive port scanning and service enumeration w…" at bounding box center [357, 157] width 274 height 28
click at [220, 141] on input "b. OS identification through comprehensive port scanning and service enumeratio…" at bounding box center [220, 138] width 0 height 6
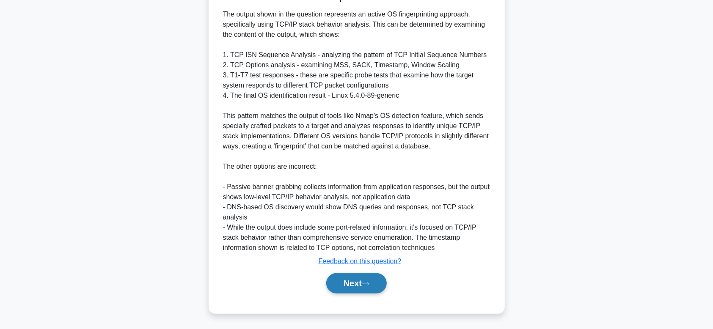
click at [339, 279] on button "Next" at bounding box center [356, 283] width 61 height 20
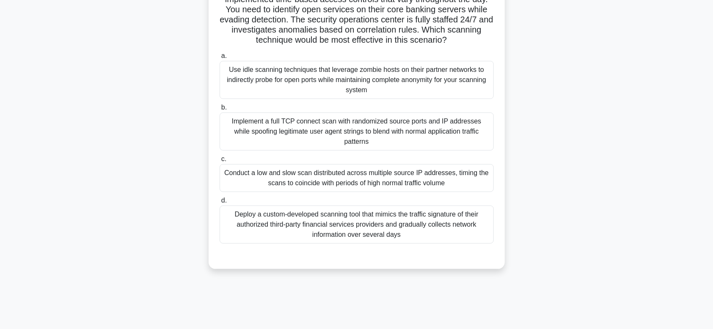
click at [334, 181] on div "Conduct a low and slow scan distributed across multiple source IP addresses, ti…" at bounding box center [357, 178] width 274 height 28
click at [220, 162] on input "c. Conduct a low and slow scan distributed across multiple source IP addresses,…" at bounding box center [220, 160] width 0 height 6
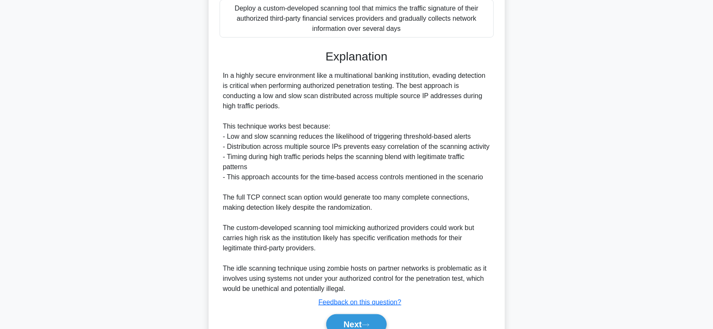
scroll to position [365, 0]
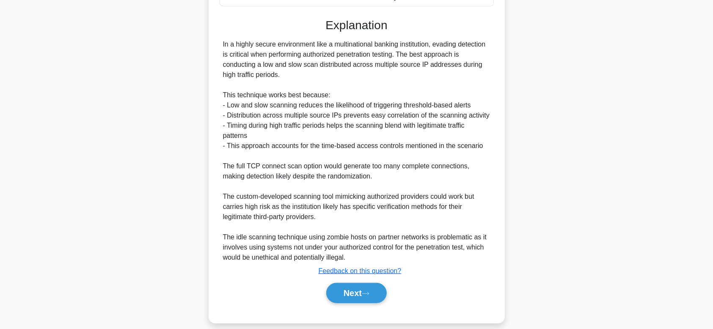
click at [331, 280] on div "Next" at bounding box center [357, 293] width 274 height 27
click at [337, 283] on button "Next" at bounding box center [356, 293] width 61 height 20
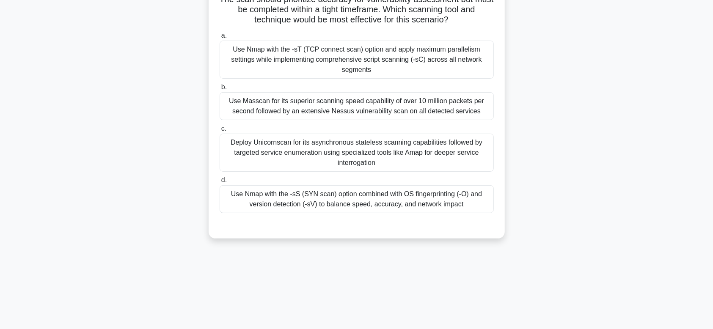
click at [327, 160] on div "Deploy Unicornscan for its asynchronous stateless scanning capabilities followe…" at bounding box center [357, 153] width 274 height 38
click at [220, 132] on input "c. Deploy Unicornscan for its asynchronous stateless scanning capabilities foll…" at bounding box center [220, 129] width 0 height 6
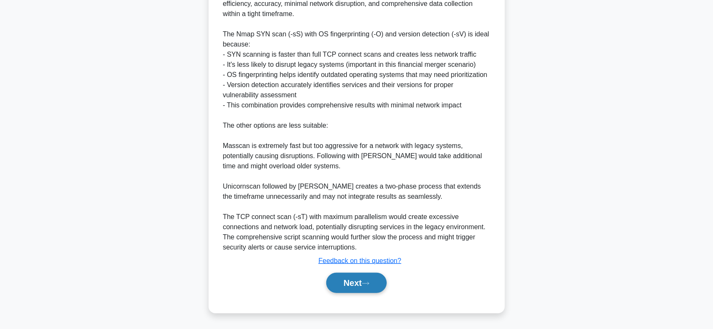
click at [347, 275] on button "Next" at bounding box center [356, 283] width 61 height 20
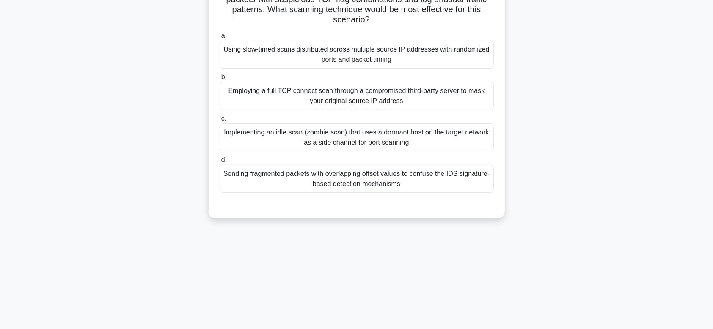
click at [344, 185] on div "Sending fragmented packets with overlapping offset values to confuse the IDS si…" at bounding box center [357, 179] width 274 height 28
click at [220, 163] on input "d. Sending fragmented packets with overlapping offset values to confuse the IDS…" at bounding box center [220, 160] width 0 height 6
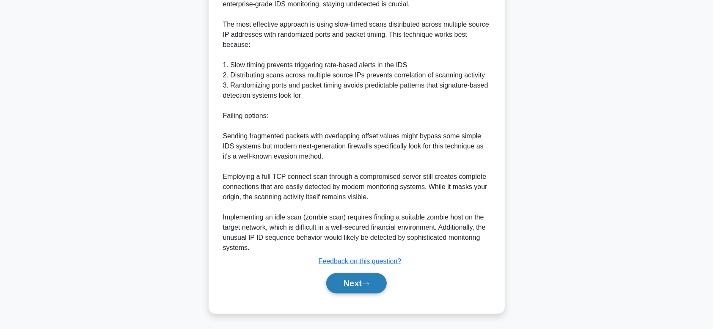
click at [350, 278] on button "Next" at bounding box center [356, 283] width 61 height 20
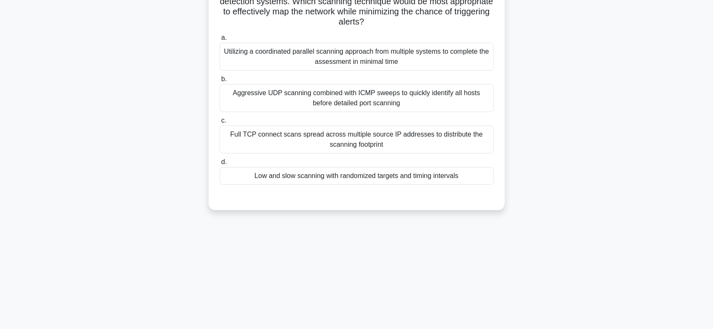
scroll to position [22, 0]
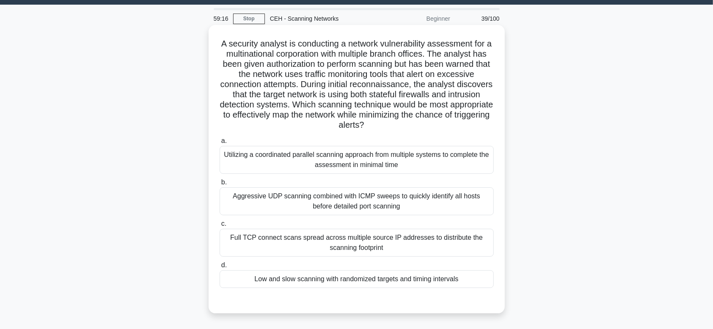
click at [308, 190] on div "Aggressive UDP scanning combined with ICMP sweeps to quickly identify all hosts…" at bounding box center [357, 202] width 274 height 28
click at [220, 185] on input "b. Aggressive UDP scanning combined with ICMP sweeps to quickly identify all ho…" at bounding box center [220, 183] width 0 height 6
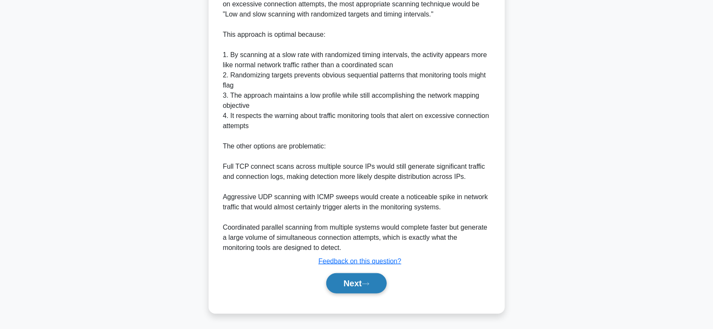
click at [336, 284] on button "Next" at bounding box center [356, 283] width 61 height 20
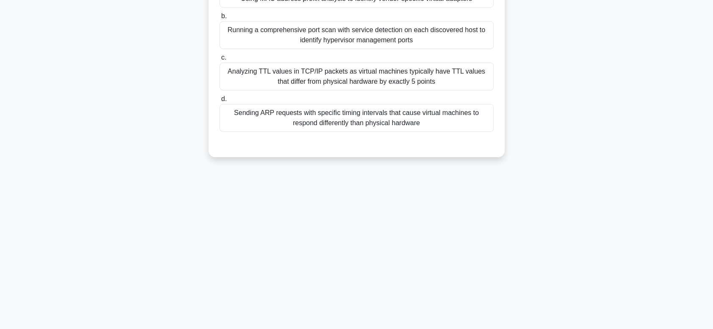
scroll to position [0, 0]
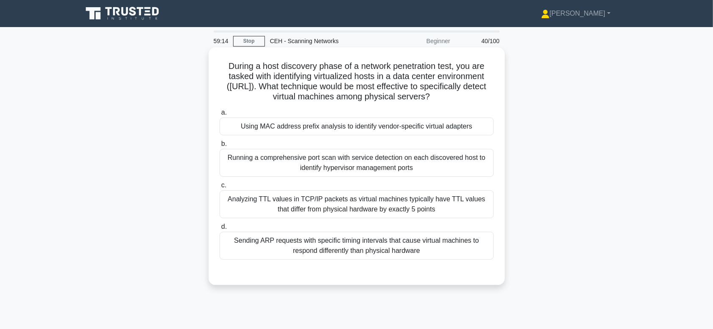
click at [305, 186] on label "c. Analyzing TTL values in TCP/IP packets as virtual machines typically have TT…" at bounding box center [357, 199] width 274 height 38
click at [220, 186] on input "c. Analyzing TTL values in TCP/IP packets as virtual machines typically have TT…" at bounding box center [220, 186] width 0 height 6
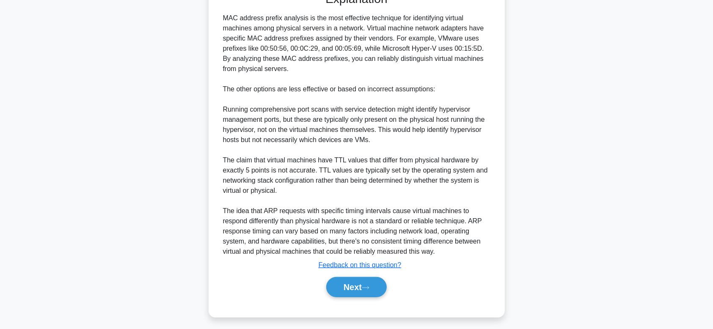
scroll to position [284, 0]
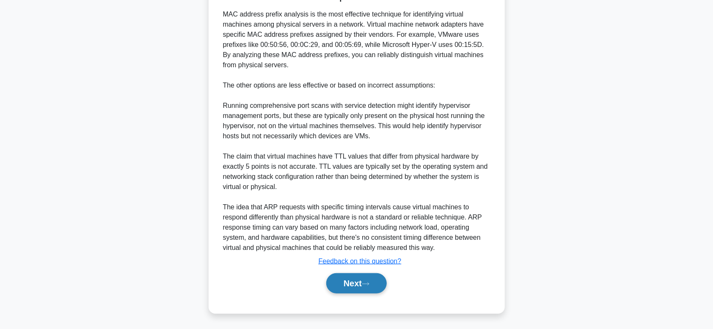
click at [343, 277] on button "Next" at bounding box center [356, 283] width 61 height 20
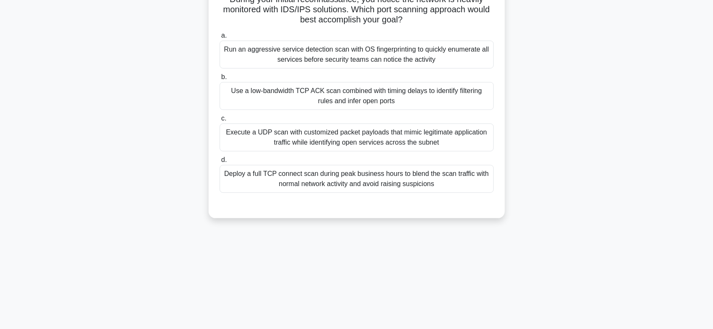
click at [356, 99] on div "Use a low-bandwidth TCP ACK scan combined with timing delays to identify filter…" at bounding box center [357, 96] width 274 height 28
click at [220, 80] on input "b. Use a low-bandwidth TCP ACK scan combined with timing delays to identify fil…" at bounding box center [220, 78] width 0 height 6
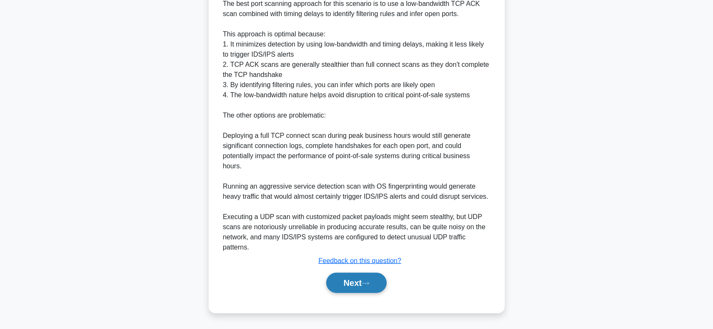
click at [348, 276] on button "Next" at bounding box center [356, 283] width 61 height 20
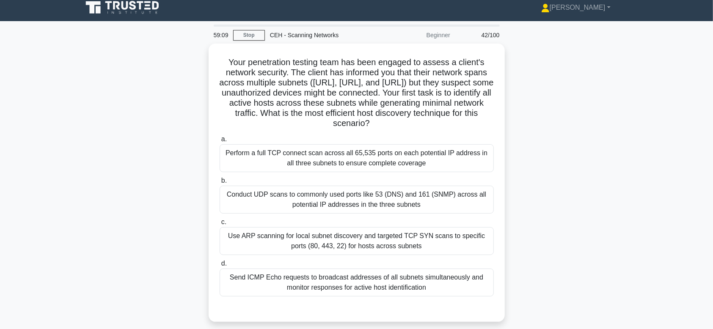
scroll to position [0, 0]
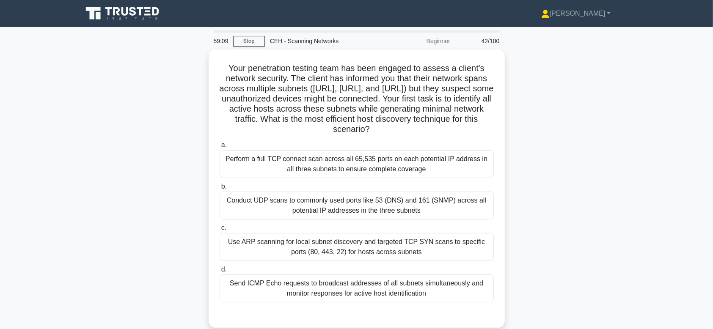
click at [326, 152] on div "Perform a full TCP connect scan across all 65,535 ports on each potential IP ad…" at bounding box center [357, 164] width 274 height 28
click at [220, 148] on input "a. Perform a full TCP connect scan across all 65,535 ports on each potential IP…" at bounding box center [220, 146] width 0 height 6
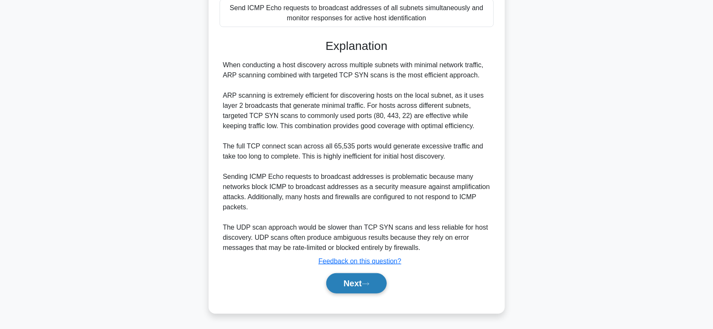
click at [361, 282] on button "Next" at bounding box center [356, 283] width 61 height 20
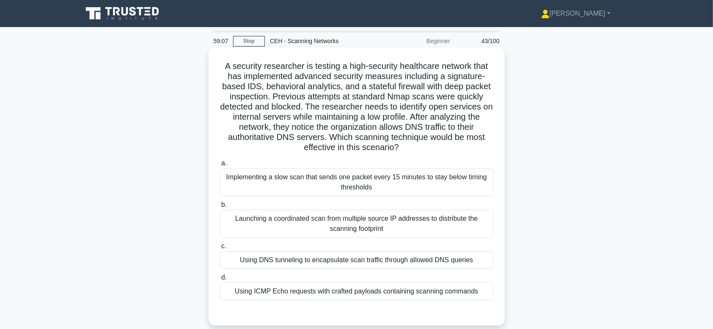
click at [342, 229] on div "Launching a coordinated scan from multiple source IP addresses to distribute th…" at bounding box center [357, 224] width 274 height 28
click at [220, 208] on input "b. Launching a coordinated scan from multiple source IP addresses to distribute…" at bounding box center [220, 205] width 0 height 6
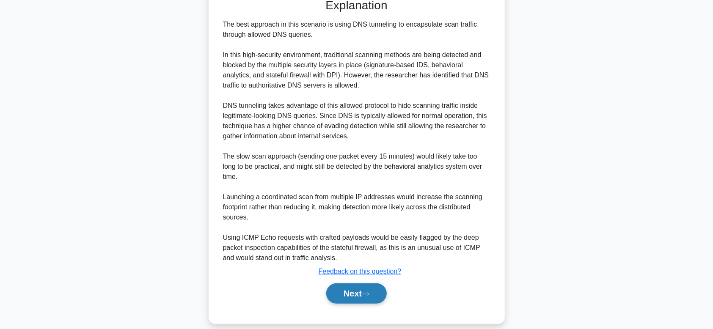
click at [370, 292] on icon at bounding box center [366, 294] width 8 height 5
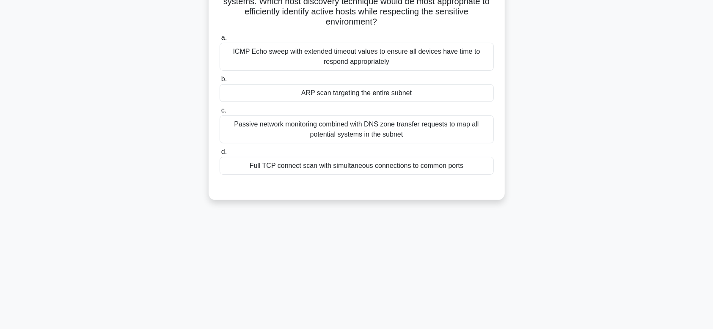
scroll to position [128, 0]
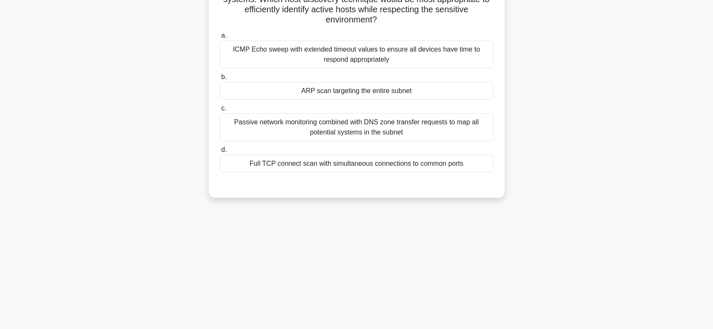
click at [370, 134] on div "Passive network monitoring combined with DNS zone transfer requests to map all …" at bounding box center [357, 127] width 274 height 28
click at [220, 111] on input "c. Passive network monitoring combined with DNS zone transfer requests to map a…" at bounding box center [220, 109] width 0 height 6
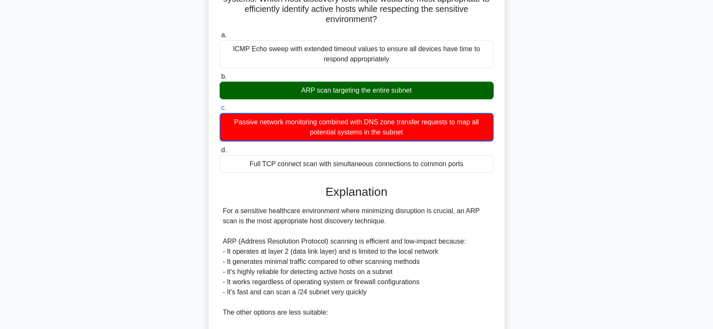
scroll to position [325, 0]
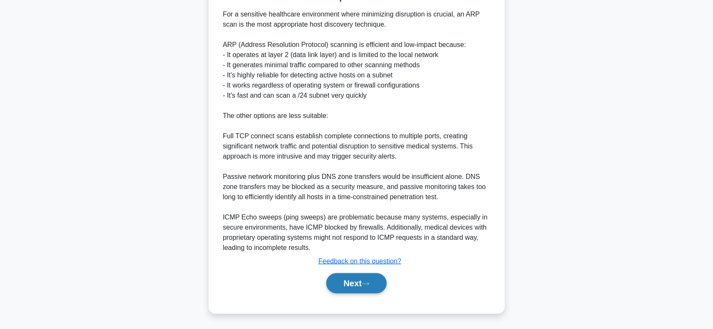
click at [366, 292] on button "Next" at bounding box center [356, 283] width 61 height 20
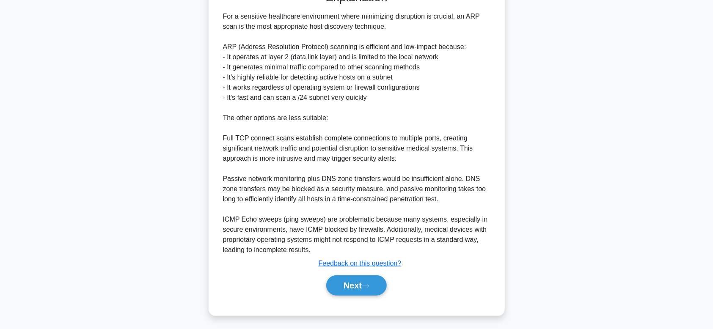
scroll to position [128, 0]
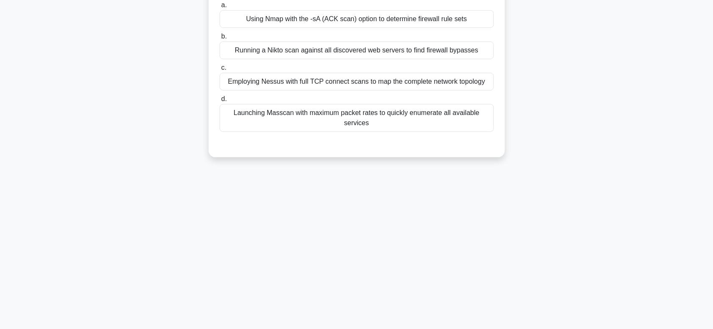
click at [374, 83] on div "Employing Nessus with full TCP connect scans to map the complete network topolo…" at bounding box center [357, 82] width 274 height 18
click at [220, 71] on input "c. Employing Nessus with full TCP connect scans to map the complete network top…" at bounding box center [220, 68] width 0 height 6
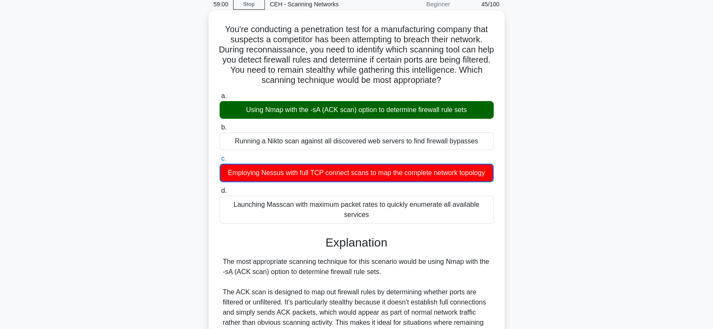
scroll to position [0, 0]
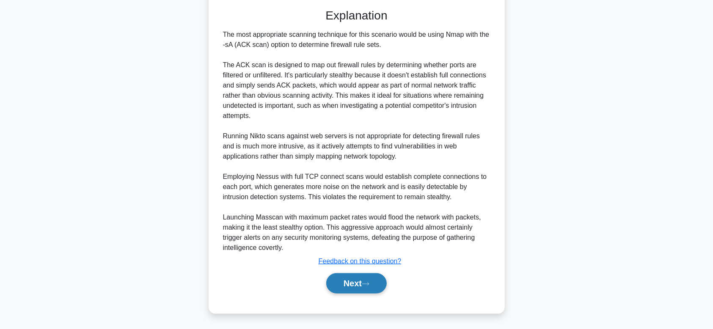
click at [331, 286] on button "Next" at bounding box center [356, 283] width 61 height 20
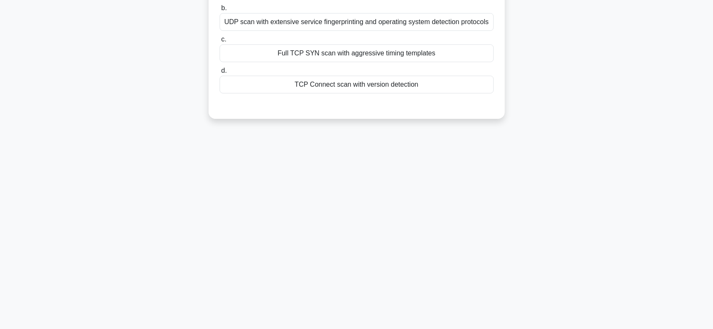
scroll to position [128, 0]
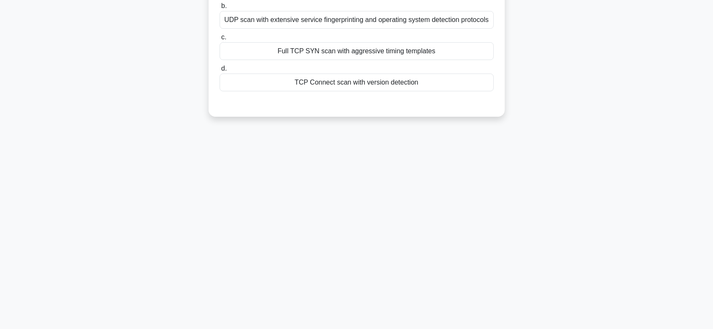
click at [344, 103] on div at bounding box center [357, 100] width 274 height 7
click at [340, 91] on div "TCP Connect scan with version detection" at bounding box center [357, 83] width 274 height 18
click at [220, 72] on input "d. TCP Connect scan with version detection" at bounding box center [220, 69] width 0 height 6
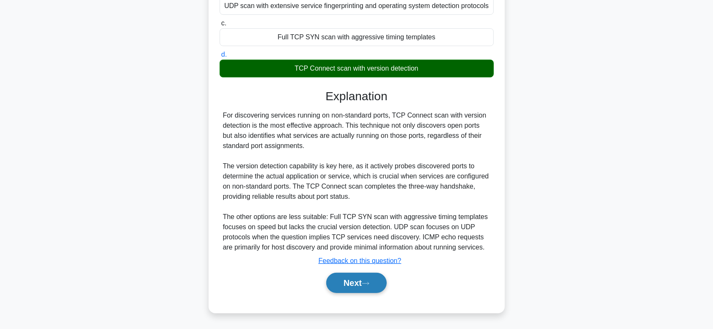
scroll to position [152, 0]
click at [335, 290] on button "Next" at bounding box center [356, 283] width 61 height 20
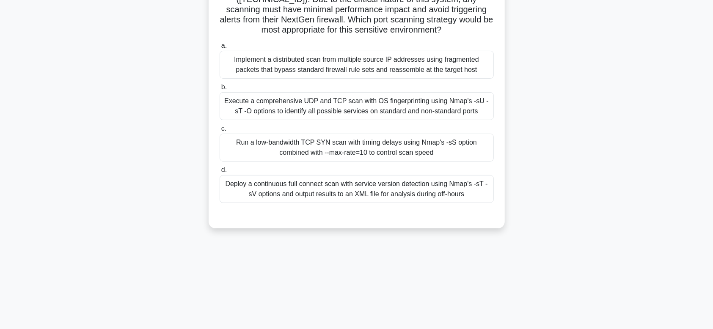
click at [356, 112] on div "Execute a comprehensive UDP and TCP scan with OS fingerprinting using Nmap's -s…" at bounding box center [357, 106] width 274 height 28
click at [220, 90] on input "b. Execute a comprehensive UDP and TCP scan with OS fingerprinting using Nmap's…" at bounding box center [220, 88] width 0 height 6
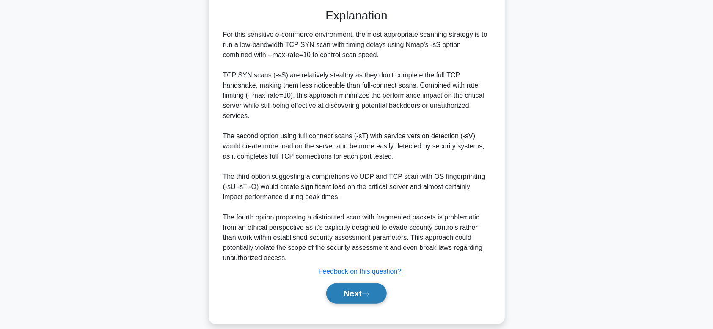
click at [352, 284] on button "Next" at bounding box center [356, 294] width 61 height 20
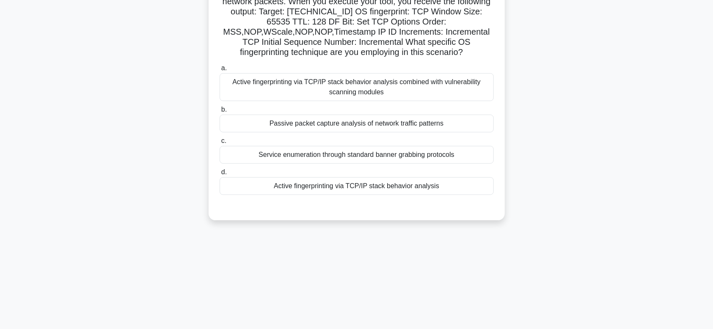
click at [364, 116] on div "Passive packet capture analysis of network traffic patterns" at bounding box center [357, 124] width 274 height 18
click at [220, 113] on input "b. Passive packet capture analysis of network traffic patterns" at bounding box center [220, 110] width 0 height 6
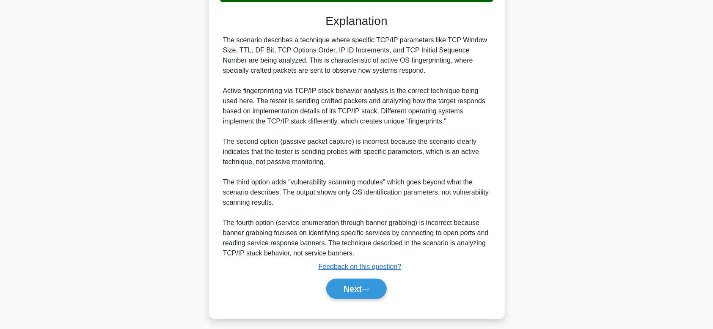
scroll to position [325, 0]
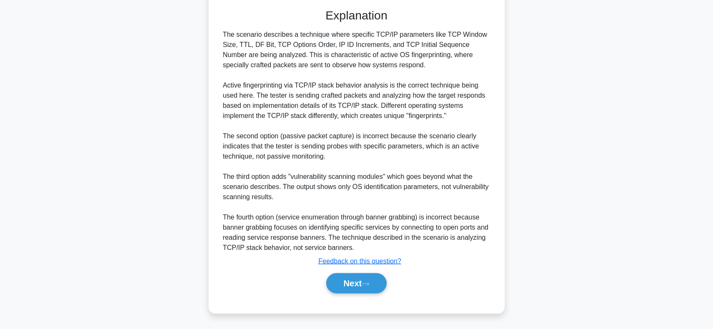
click at [357, 271] on div "Next" at bounding box center [357, 283] width 274 height 27
click at [359, 286] on button "Next" at bounding box center [356, 283] width 61 height 20
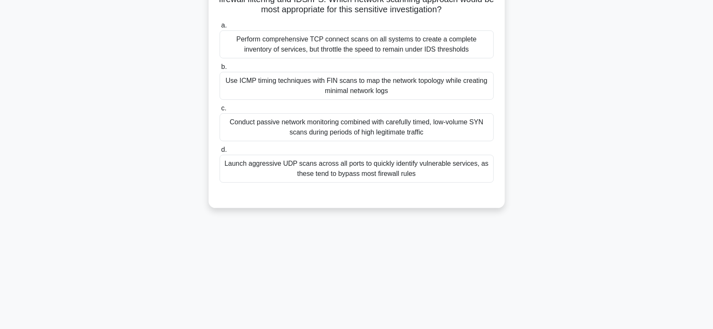
scroll to position [128, 0]
click at [343, 141] on div "Conduct passive network monitoring combined with carefully timed, low-volume SY…" at bounding box center [357, 127] width 274 height 28
click at [220, 111] on input "c. Conduct passive network monitoring combined with carefully timed, low-volume…" at bounding box center [220, 109] width 0 height 6
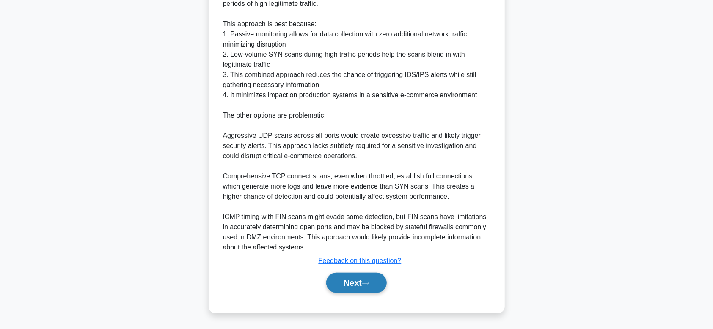
click at [348, 285] on button "Next" at bounding box center [356, 283] width 61 height 20
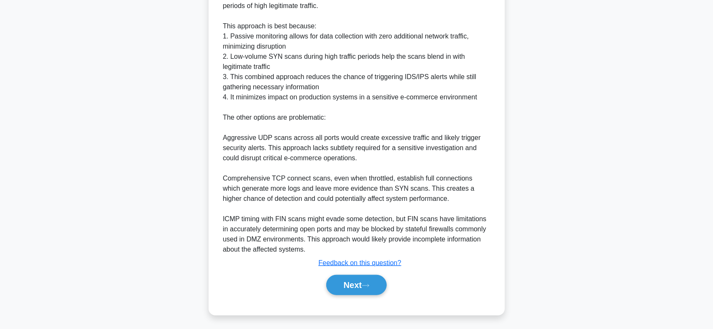
scroll to position [0, 0]
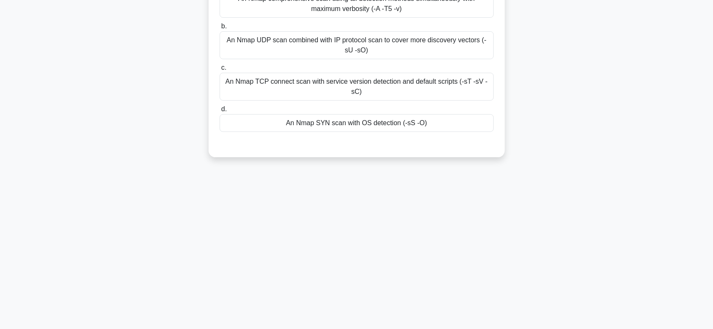
click at [359, 121] on div "An Nmap SYN scan with OS detection (-sS -O)" at bounding box center [357, 123] width 274 height 18
click at [220, 112] on input "d. An Nmap SYN scan with OS detection (-sS -O)" at bounding box center [220, 110] width 0 height 6
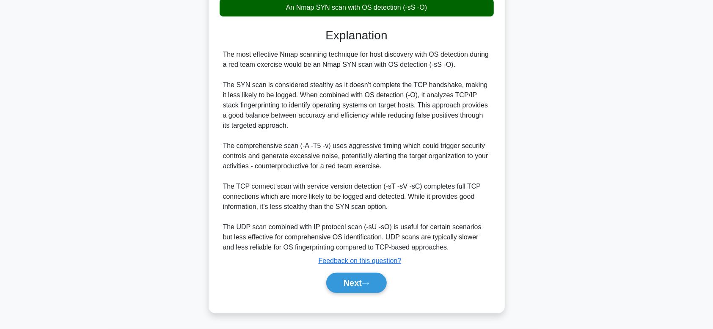
click at [354, 282] on button "Next" at bounding box center [356, 283] width 61 height 20
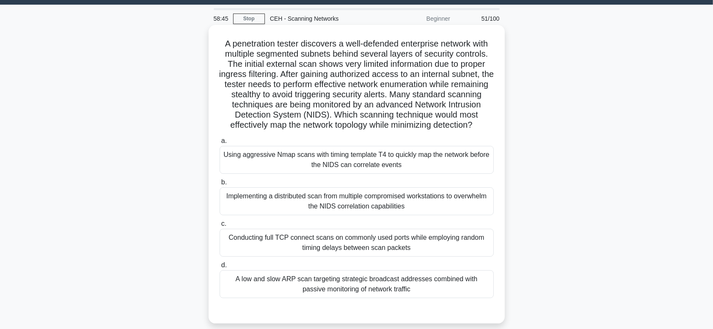
click at [335, 226] on div "a. Using aggressive Nmap scans with timing template T4 to quickly map the netwo…" at bounding box center [357, 217] width 284 height 166
click at [335, 215] on div "Implementing a distributed scan from multiple compromised workstations to overw…" at bounding box center [357, 202] width 274 height 28
click at [220, 185] on input "b. Implementing a distributed scan from multiple compromised workstations to ov…" at bounding box center [220, 183] width 0 height 6
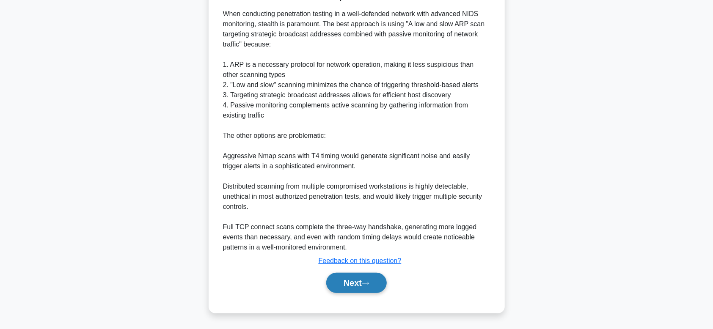
click at [359, 293] on button "Next" at bounding box center [356, 283] width 61 height 20
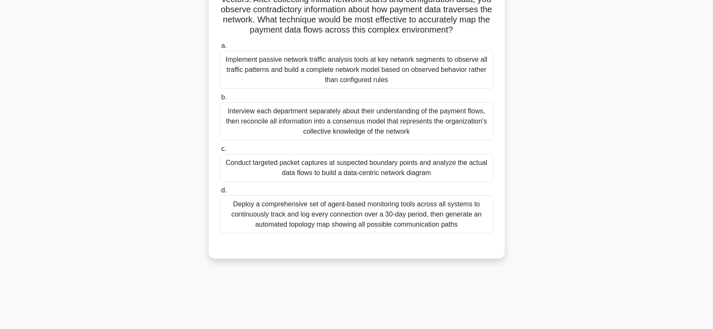
click at [355, 226] on div "Deploy a comprehensive set of agent-based monitoring tools across all systems t…" at bounding box center [357, 215] width 274 height 38
click at [220, 193] on input "d. Deploy a comprehensive set of agent-based monitoring tools across all system…" at bounding box center [220, 191] width 0 height 6
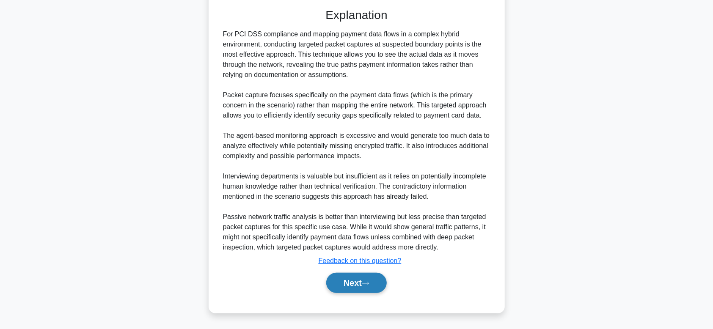
click at [362, 291] on button "Next" at bounding box center [356, 283] width 61 height 20
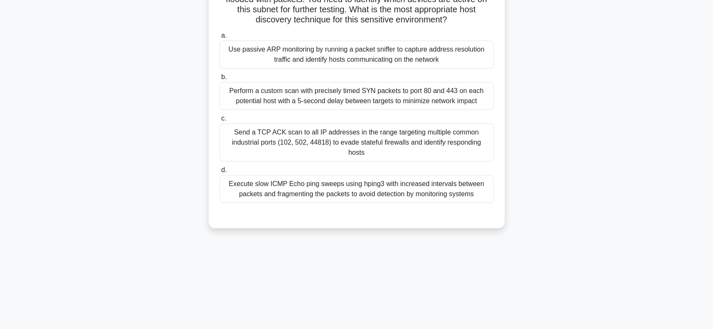
click at [376, 175] on div "Execute slow ICMP Echo ping sweeps using hping3 with increased intervals betwee…" at bounding box center [357, 189] width 274 height 28
click at [220, 168] on input "d. Execute slow ICMP Echo ping sweeps using hping3 with increased intervals bet…" at bounding box center [220, 171] width 0 height 6
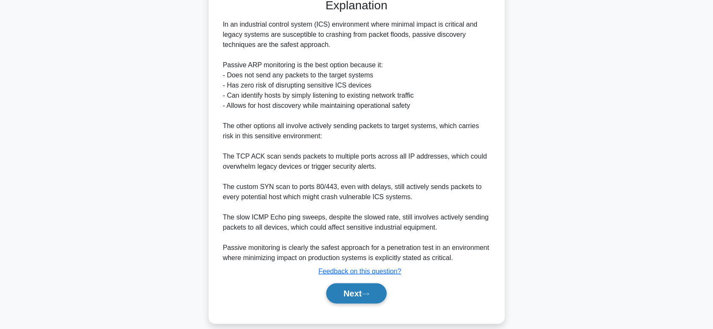
click at [354, 284] on button "Next" at bounding box center [356, 294] width 61 height 20
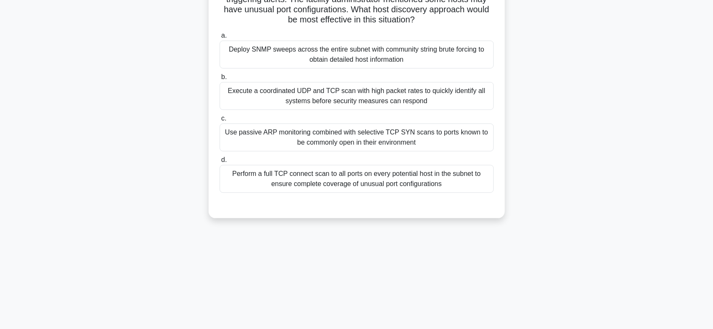
click at [379, 93] on div "Execute a coordinated UDP and TCP scan with high packet rates to quickly identi…" at bounding box center [357, 96] width 274 height 28
click at [220, 80] on input "b. Execute a coordinated UDP and TCP scan with high packet rates to quickly ide…" at bounding box center [220, 78] width 0 height 6
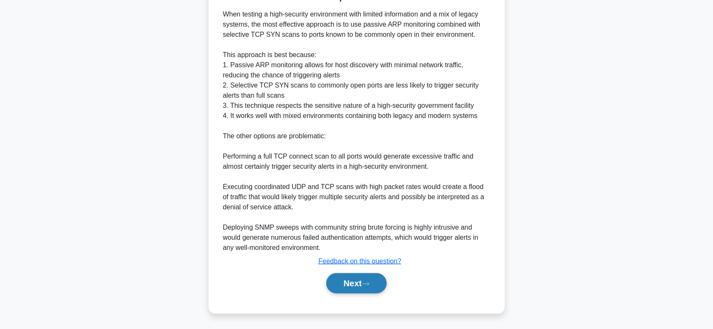
click at [356, 277] on button "Next" at bounding box center [356, 283] width 61 height 20
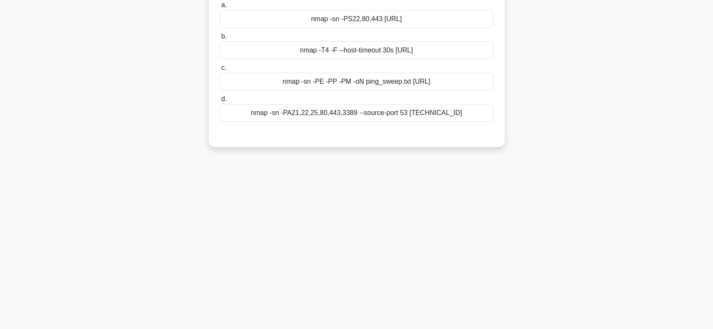
click at [344, 66] on label "c. nmap -sn -PE -PP -PM -oN ping_sweep.txt [URL]" at bounding box center [357, 77] width 274 height 28
click at [220, 66] on input "c. nmap -sn -PE -PP -PM -oN ping_sweep.txt [URL]" at bounding box center [220, 68] width 0 height 6
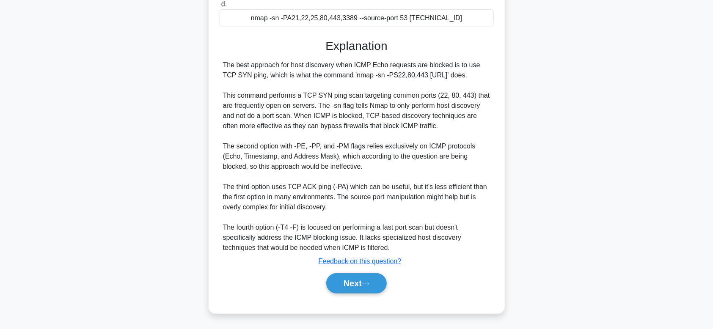
click at [337, 293] on div "Next" at bounding box center [357, 283] width 274 height 27
click at [337, 286] on button "Next" at bounding box center [356, 283] width 61 height 20
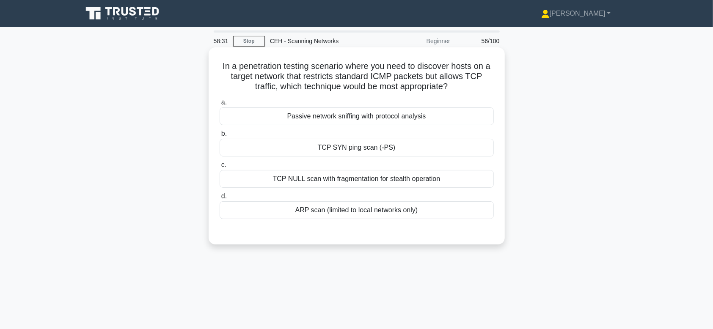
click at [353, 135] on label "b. TCP SYN ping scan (-PS)" at bounding box center [357, 143] width 274 height 28
click at [220, 135] on input "b. TCP SYN ping scan (-PS)" at bounding box center [220, 134] width 0 height 6
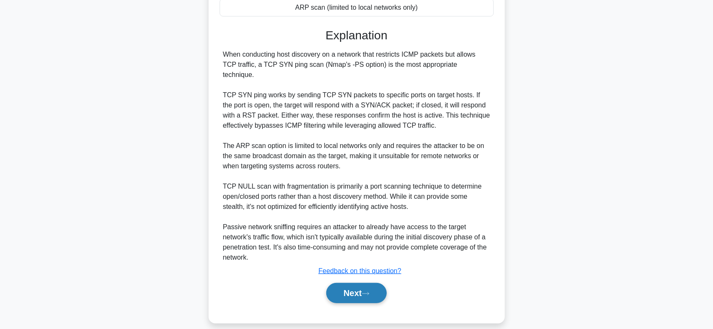
click at [345, 292] on button "Next" at bounding box center [356, 293] width 61 height 20
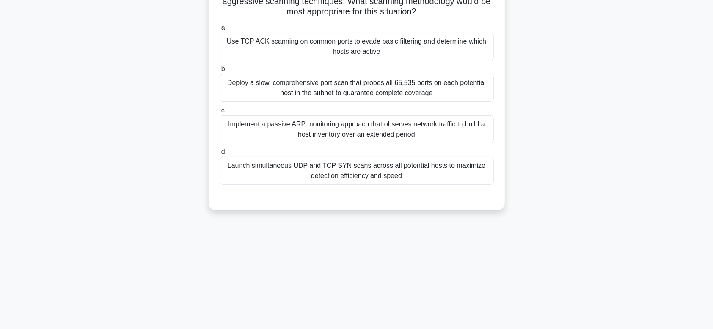
click at [341, 290] on div "58:29 Stop CEH - Scanning Networks Beginner 57/100 .spinner_0XTQ{transform-orig…" at bounding box center [356, 114] width 559 height 423
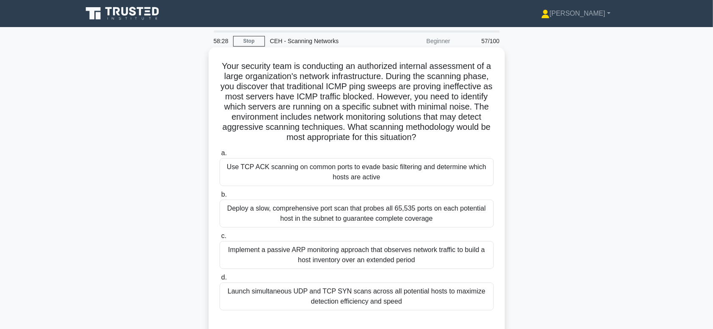
click at [373, 190] on label "b. Deploy a slow, comprehensive port scan that probes all 65,535 ports on each …" at bounding box center [357, 209] width 274 height 38
click at [220, 192] on input "b. Deploy a slow, comprehensive port scan that probes all 65,535 ports on each …" at bounding box center [220, 195] width 0 height 6
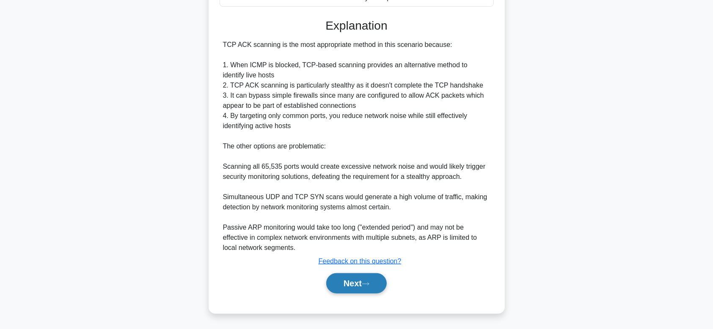
click at [370, 284] on icon at bounding box center [366, 284] width 8 height 5
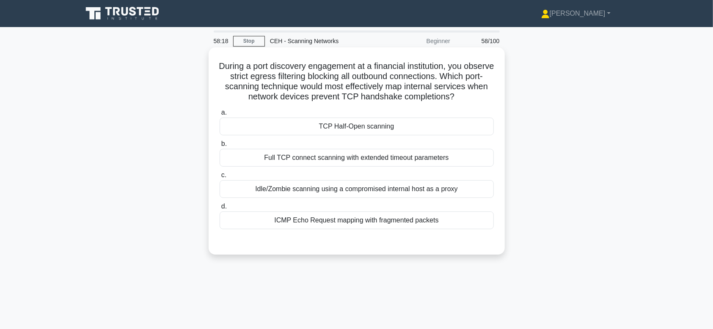
click at [383, 211] on label "d. ICMP Echo Request mapping with fragmented packets" at bounding box center [357, 216] width 274 height 28
click at [220, 210] on input "d. ICMP Echo Request mapping with fragmented packets" at bounding box center [220, 207] width 0 height 6
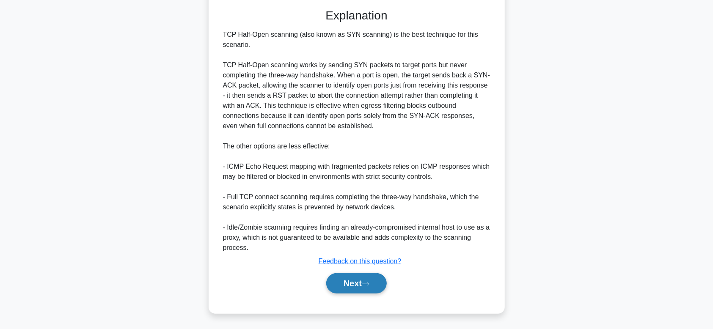
click at [331, 288] on button "Next" at bounding box center [356, 283] width 61 height 20
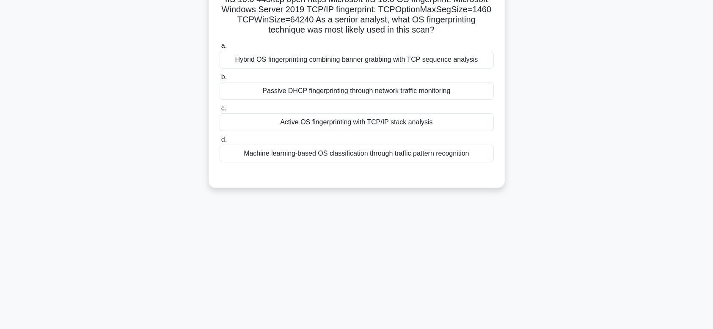
click at [354, 97] on div "Passive DHCP fingerprinting through network traffic monitoring" at bounding box center [357, 91] width 274 height 18
click at [220, 80] on input "b. Passive DHCP fingerprinting through network traffic monitoring" at bounding box center [220, 78] width 0 height 6
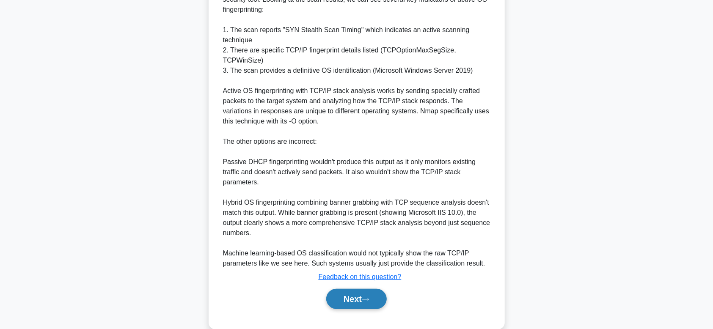
click at [356, 289] on button "Next" at bounding box center [356, 299] width 61 height 20
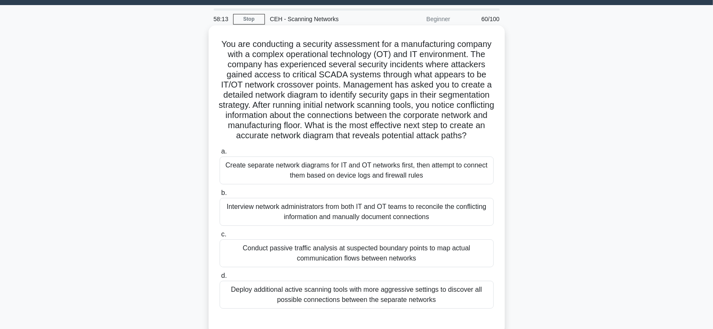
click at [318, 248] on label "c. Conduct passive traffic analysis at suspected boundary points to map actual …" at bounding box center [357, 248] width 274 height 38
click at [220, 237] on input "c. Conduct passive traffic analysis at suspected boundary points to map actual …" at bounding box center [220, 235] width 0 height 6
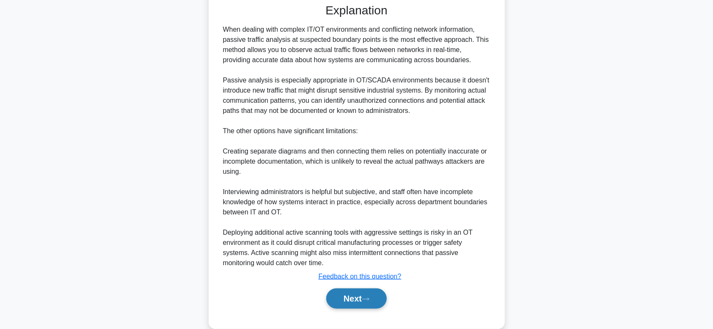
click at [339, 307] on button "Next" at bounding box center [356, 299] width 61 height 20
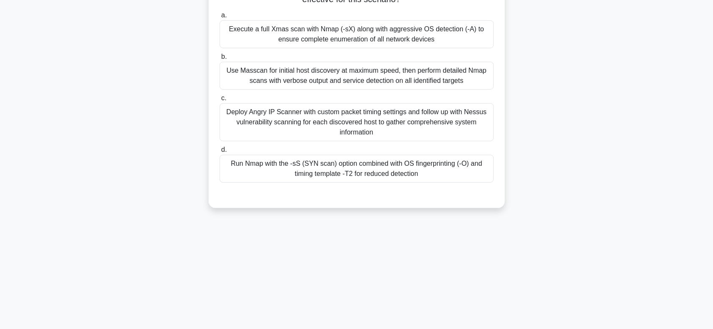
click at [301, 109] on div "Deploy Angry IP Scanner with custom packet timing settings and follow up with N…" at bounding box center [357, 122] width 274 height 38
click at [220, 101] on input "c. Deploy Angry IP Scanner with custom packet timing settings and follow up wit…" at bounding box center [220, 99] width 0 height 6
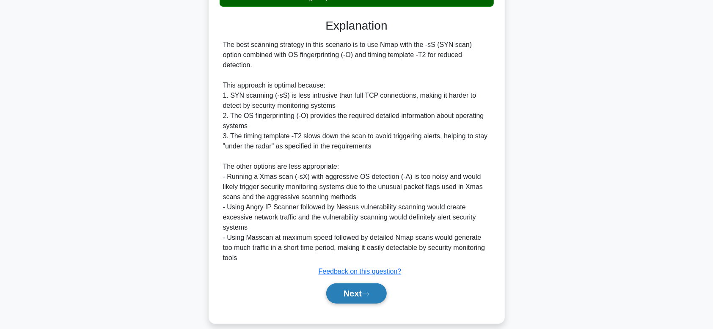
click at [342, 292] on button "Next" at bounding box center [356, 294] width 61 height 20
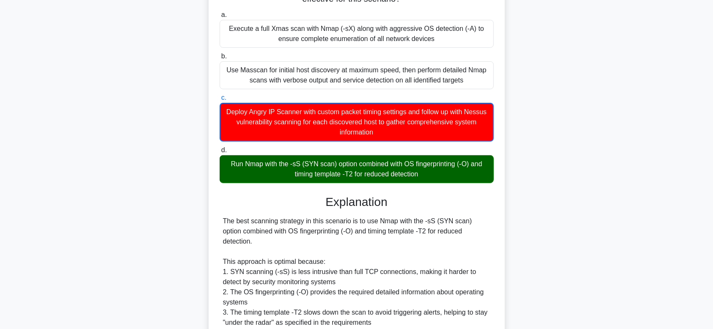
click at [339, 291] on div "58:08 Stop CEH - Scanning Networks Beginner 62/100 .spinner_0XTQ{transform-orig…" at bounding box center [356, 207] width 559 height 610
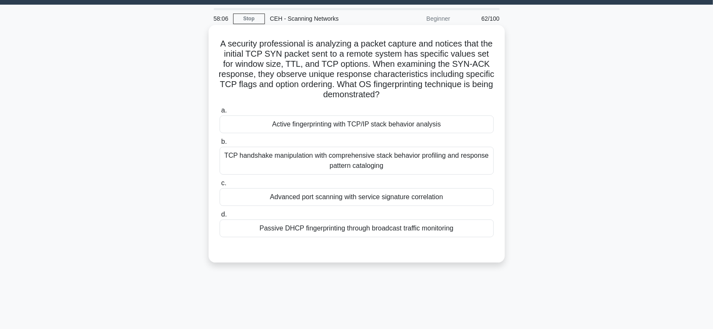
click at [344, 144] on label "b. TCP handshake manipulation with comprehensive stack behavior profiling and r…" at bounding box center [357, 156] width 274 height 38
click at [220, 144] on input "b. TCP handshake manipulation with comprehensive stack behavior profiling and r…" at bounding box center [220, 142] width 0 height 6
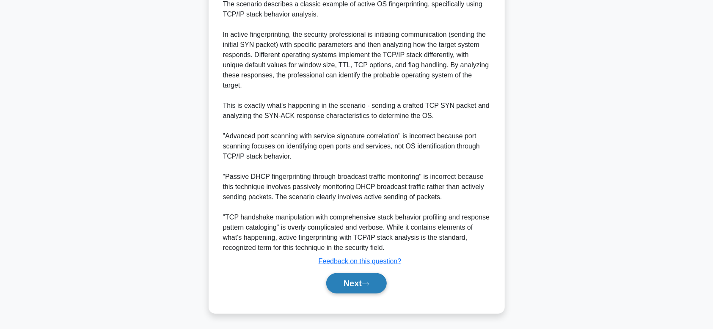
click at [357, 285] on button "Next" at bounding box center [356, 283] width 61 height 20
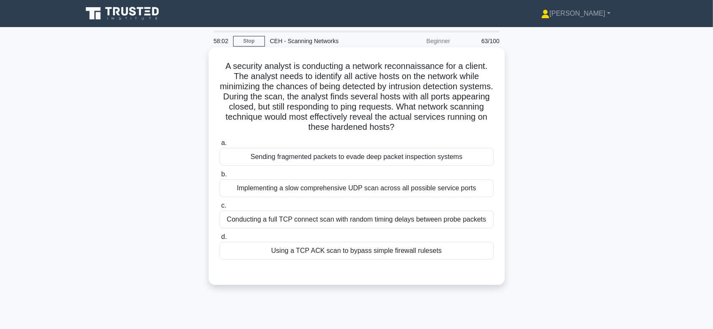
click at [327, 193] on div "Implementing a slow comprehensive UDP scan across all possible service ports" at bounding box center [357, 188] width 274 height 18
click at [220, 177] on input "b. Implementing a slow comprehensive UDP scan across all possible service ports" at bounding box center [220, 175] width 0 height 6
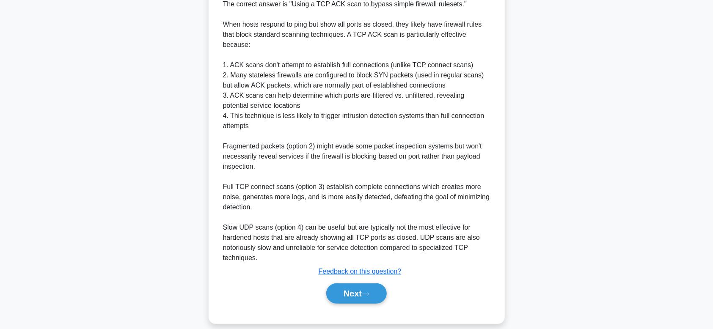
click at [341, 267] on div "Explanation The correct answer is "Using a TCP ACK scan to bypass simple firewa…" at bounding box center [357, 142] width 274 height 329
click at [339, 284] on button "Next" at bounding box center [356, 294] width 61 height 20
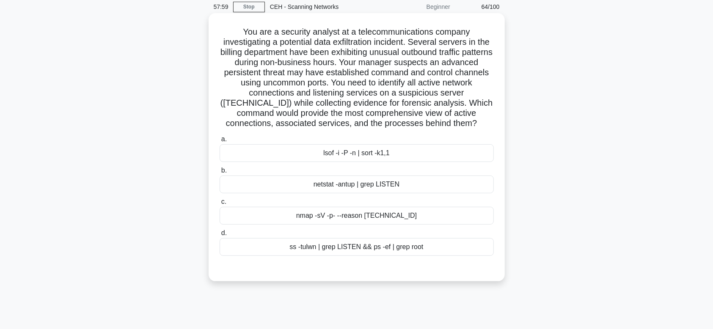
scroll to position [22, 0]
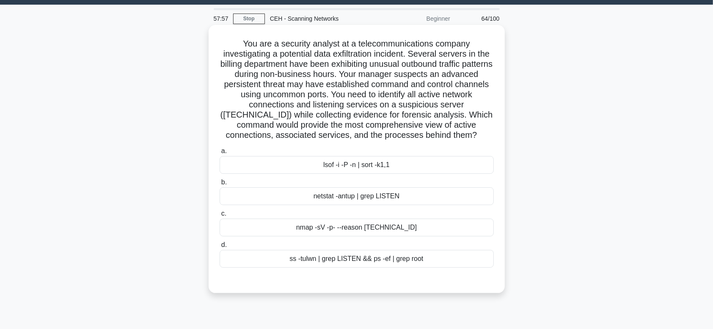
click at [373, 234] on div "nmap -sV -p- --reason [TECHNICAL_ID]" at bounding box center [357, 228] width 274 height 18
click at [220, 217] on input "c. nmap -sV -p- --reason [TECHNICAL_ID]" at bounding box center [220, 214] width 0 height 6
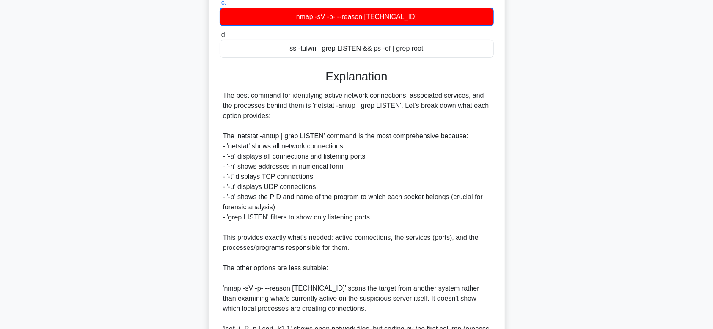
scroll to position [376, 0]
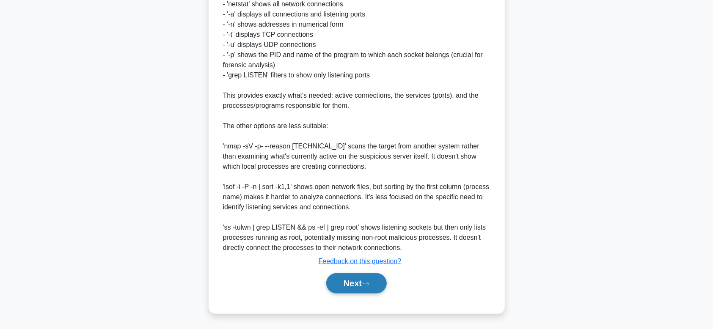
click at [353, 282] on button "Next" at bounding box center [356, 283] width 61 height 20
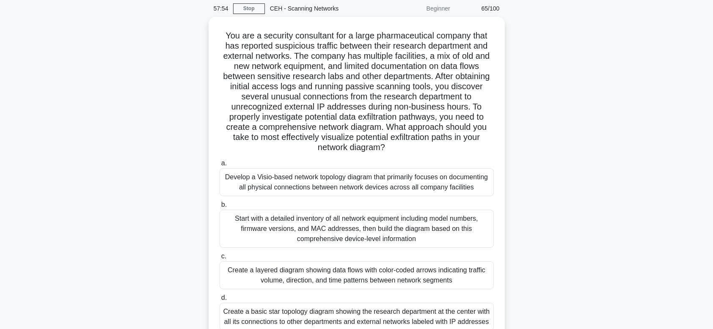
scroll to position [0, 0]
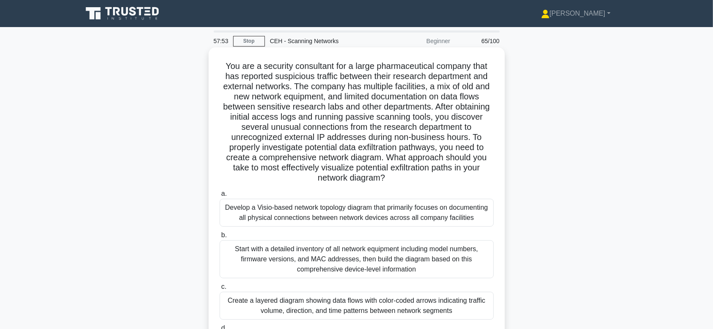
click at [355, 269] on div "Start with a detailed inventory of all network equipment including model number…" at bounding box center [357, 259] width 274 height 38
click at [220, 238] on input "b. Start with a detailed inventory of all network equipment including model num…" at bounding box center [220, 236] width 0 height 6
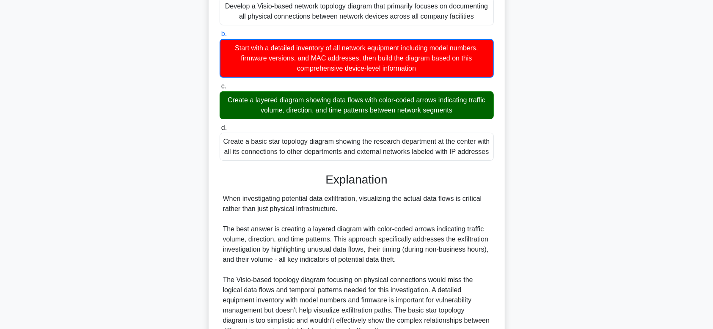
scroll to position [317, 0]
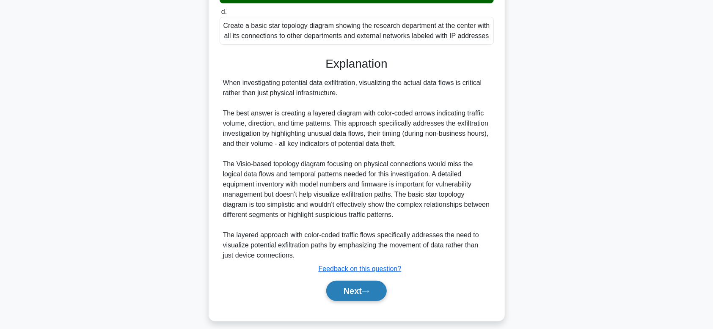
click at [359, 290] on button "Next" at bounding box center [356, 291] width 61 height 20
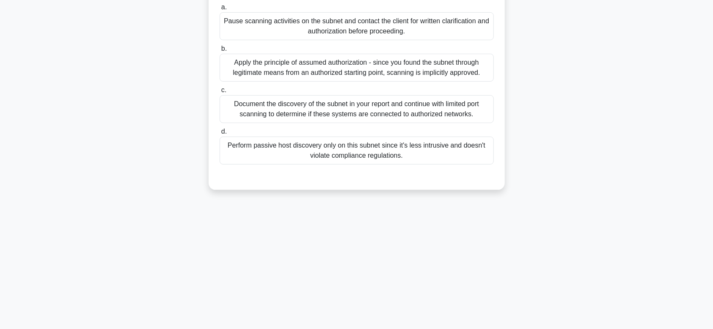
scroll to position [0, 0]
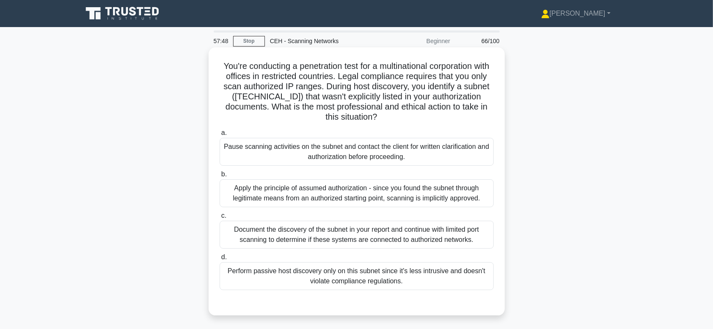
click at [326, 218] on label "c. Document the discovery of the subnet in your report and continue with limite…" at bounding box center [357, 230] width 274 height 38
click at [220, 218] on input "c. Document the discovery of the subnet in your report and continue with limite…" at bounding box center [220, 216] width 0 height 6
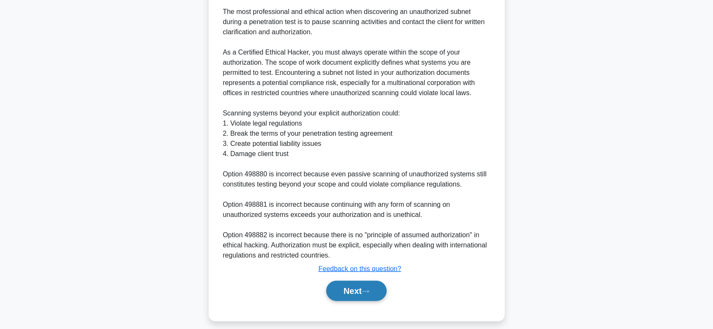
click at [341, 284] on button "Next" at bounding box center [356, 291] width 61 height 20
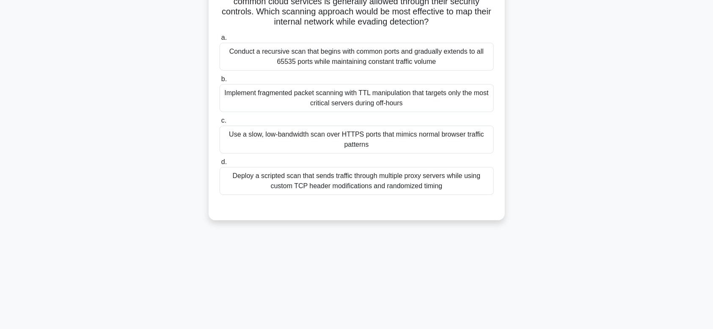
scroll to position [128, 0]
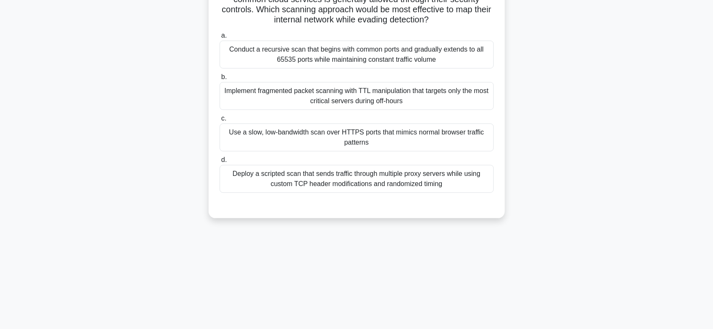
click at [381, 58] on div "Conduct a recursive scan that begins with common ports and gradually extends to…" at bounding box center [357, 55] width 274 height 28
click at [220, 39] on input "a. Conduct a recursive scan that begins with common ports and gradually extends…" at bounding box center [220, 36] width 0 height 6
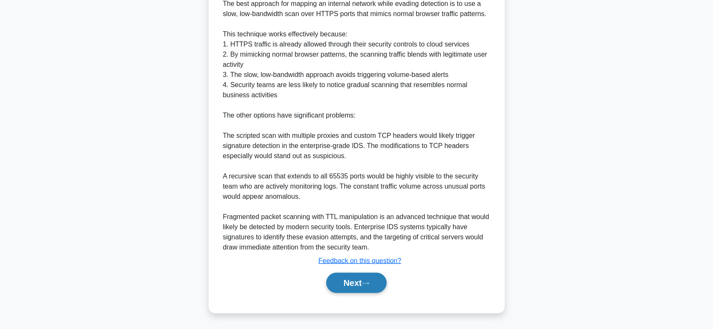
click at [363, 286] on button "Next" at bounding box center [356, 283] width 61 height 20
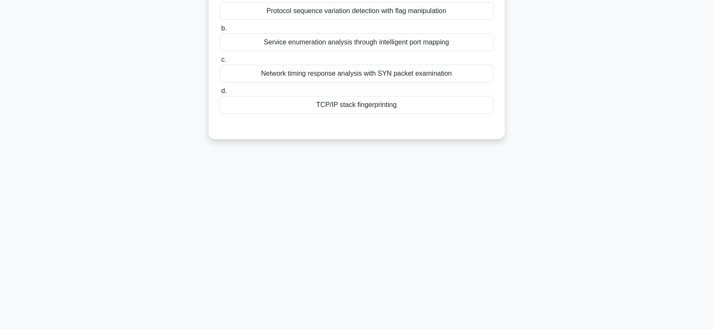
scroll to position [0, 0]
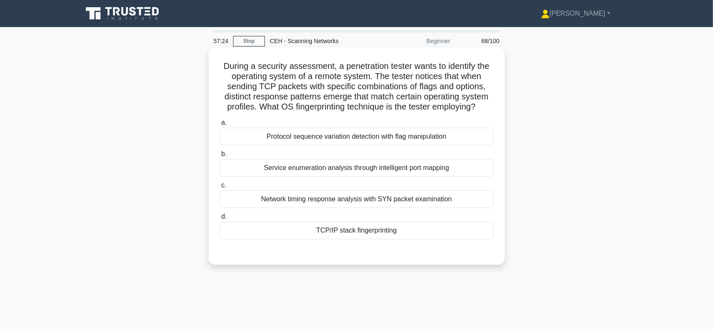
click at [308, 237] on div "TCP/IP stack fingerprinting" at bounding box center [357, 231] width 274 height 18
click at [220, 220] on input "d. TCP/IP stack fingerprinting" at bounding box center [220, 217] width 0 height 6
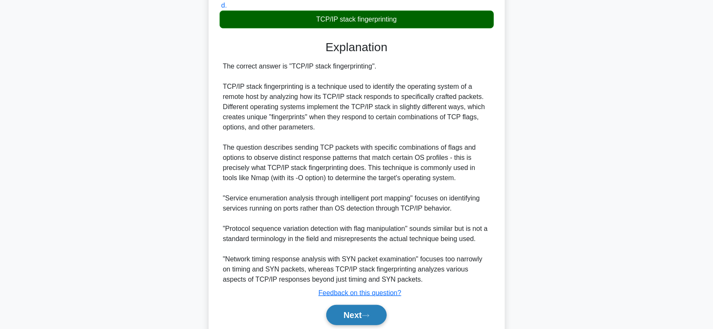
click at [348, 311] on button "Next" at bounding box center [356, 315] width 61 height 20
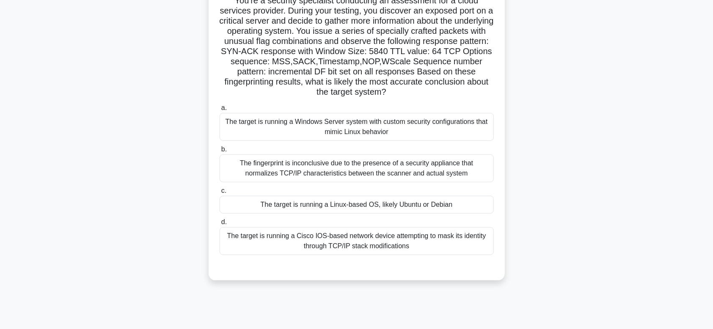
scroll to position [22, 0]
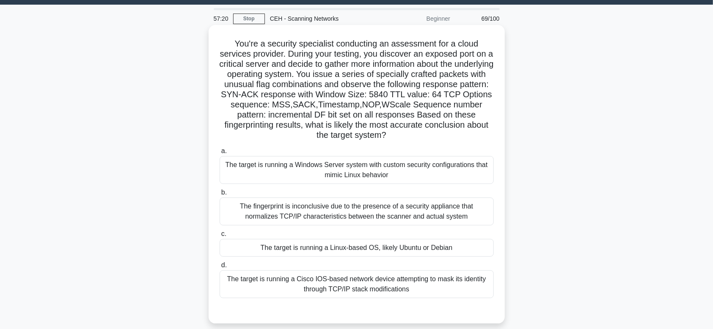
click at [322, 219] on div "The fingerprint is inconclusive due to the presence of a security appliance tha…" at bounding box center [357, 212] width 274 height 28
click at [220, 196] on input "b. The fingerprint is inconclusive due to the presence of a security appliance …" at bounding box center [220, 193] width 0 height 6
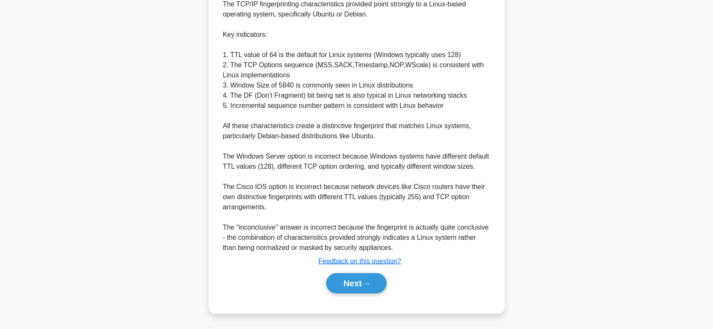
click at [334, 287] on button "Next" at bounding box center [356, 283] width 61 height 20
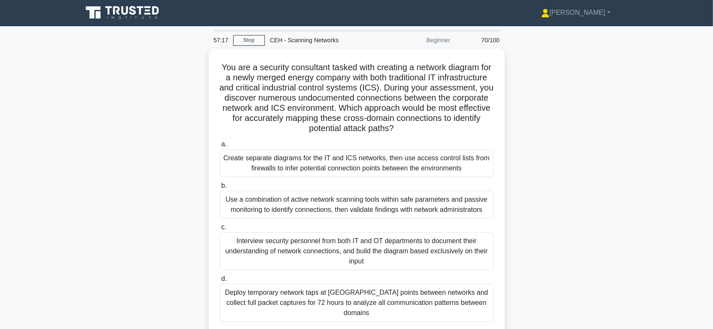
scroll to position [0, 0]
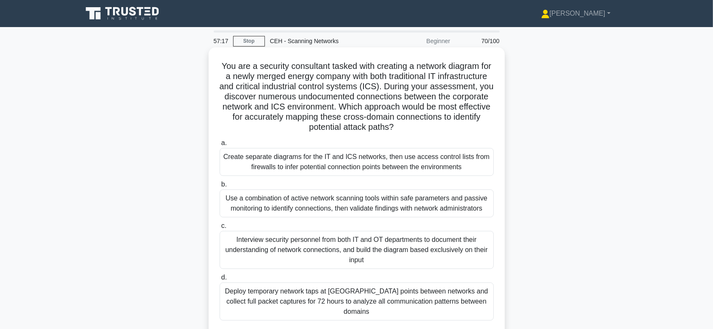
click at [323, 255] on div "Interview security personnel from both IT and OT departments to document their …" at bounding box center [357, 250] width 274 height 38
click at [220, 229] on input "c. Interview security personnel from both IT and OT departments to document the…" at bounding box center [220, 227] width 0 height 6
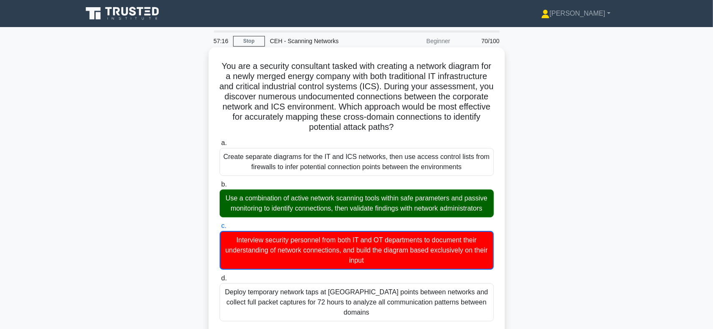
scroll to position [315, 0]
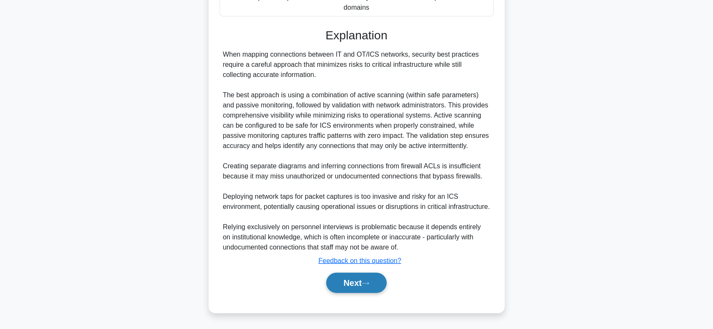
click at [334, 278] on button "Next" at bounding box center [356, 283] width 61 height 20
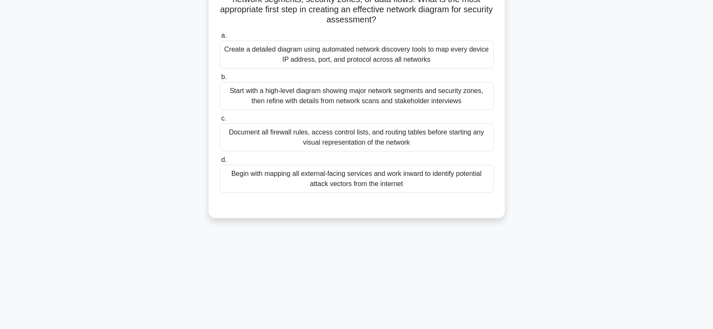
scroll to position [128, 0]
click at [320, 119] on label "c. Document all firewall rules, access control lists, and routing tables before…" at bounding box center [357, 132] width 274 height 38
click at [220, 119] on input "c. Document all firewall rules, access control lists, and routing tables before…" at bounding box center [220, 119] width 0 height 6
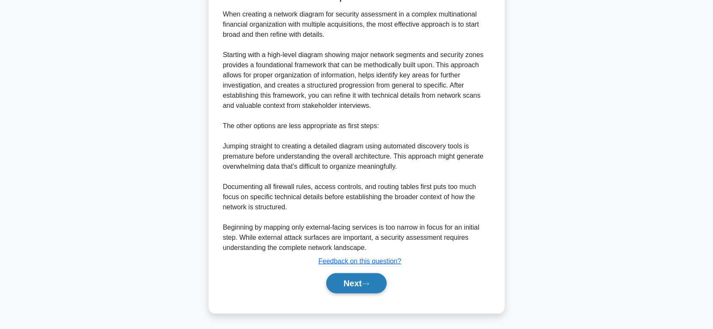
click at [347, 293] on div "Next" at bounding box center [357, 283] width 274 height 27
click at [344, 289] on button "Next" at bounding box center [356, 283] width 61 height 20
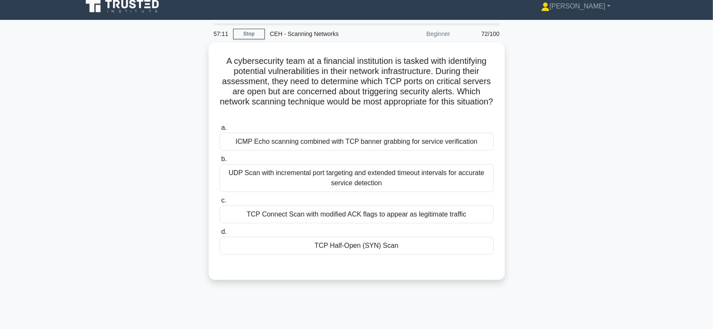
scroll to position [0, 0]
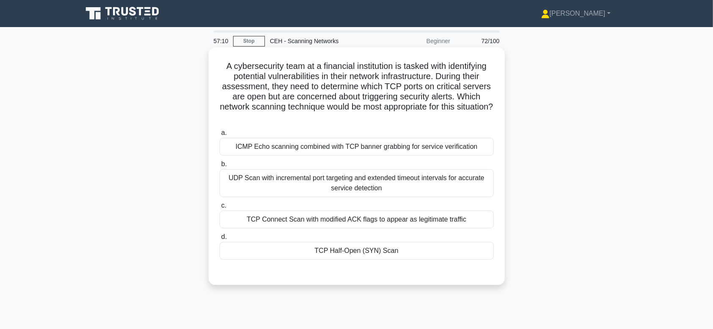
click at [326, 166] on label "b. UDP Scan with incremental port targeting and extended timeout intervals for …" at bounding box center [357, 178] width 274 height 38
click at [220, 166] on input "b. UDP Scan with incremental port targeting and extended timeout intervals for …" at bounding box center [220, 165] width 0 height 6
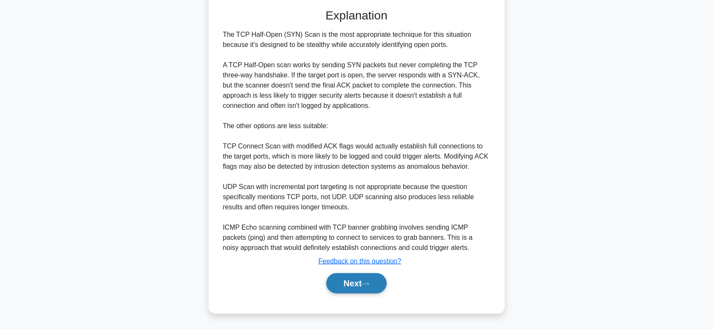
click at [341, 276] on button "Next" at bounding box center [356, 283] width 61 height 20
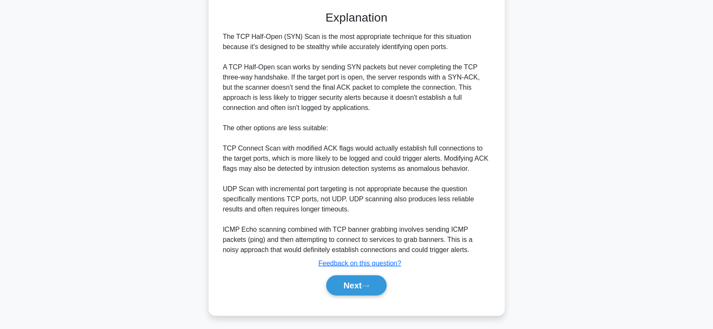
scroll to position [128, 0]
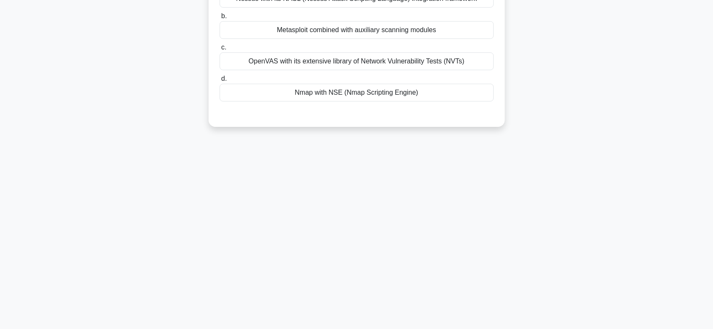
click at [358, 87] on div "Nmap with NSE (Nmap Scripting Engine)" at bounding box center [357, 93] width 274 height 18
click at [220, 82] on input "d. Nmap with NSE (Nmap Scripting Engine)" at bounding box center [220, 79] width 0 height 6
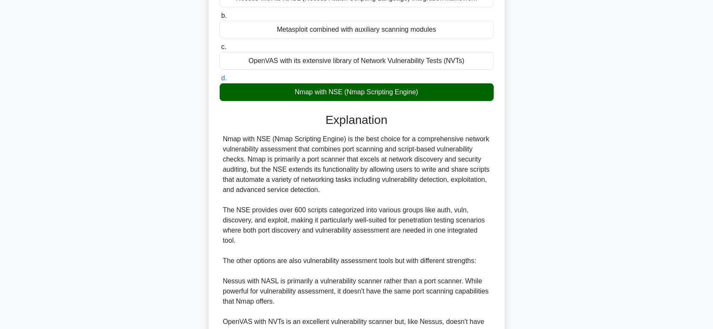
scroll to position [0, 0]
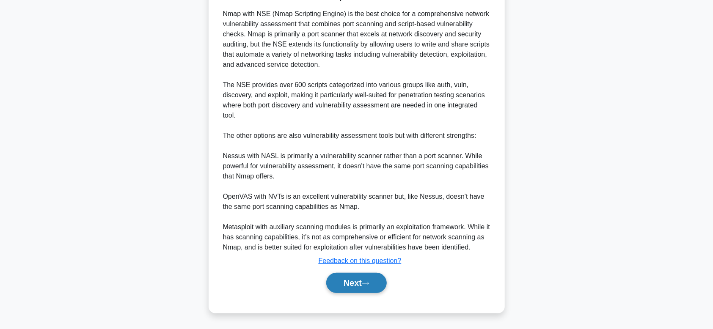
click at [353, 282] on button "Next" at bounding box center [356, 283] width 61 height 20
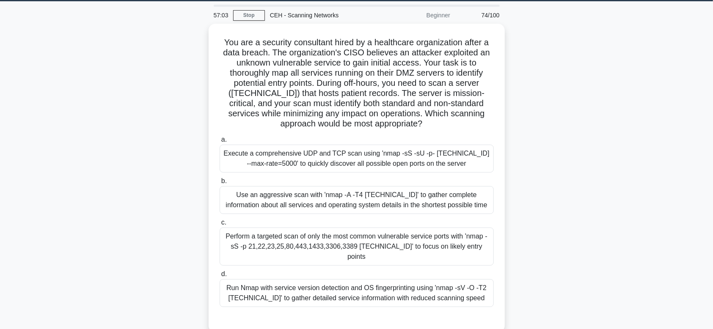
scroll to position [22, 0]
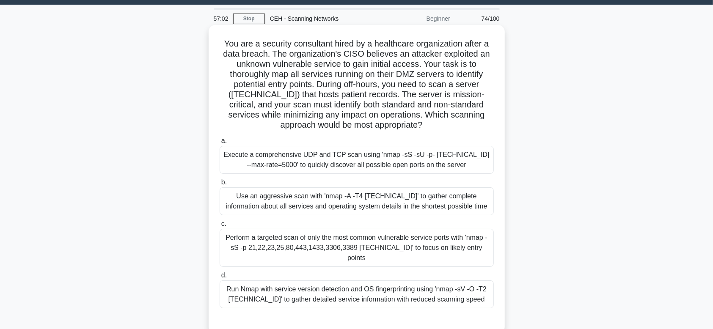
click at [348, 255] on div "Perform a targeted scan of only the most common vulnerable service ports with '…" at bounding box center [357, 248] width 274 height 38
click at [220, 227] on input "c. Perform a targeted scan of only the most common vulnerable service ports wit…" at bounding box center [220, 224] width 0 height 6
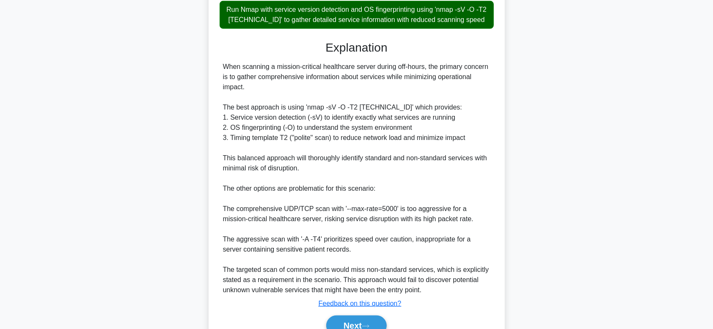
scroll to position [340, 0]
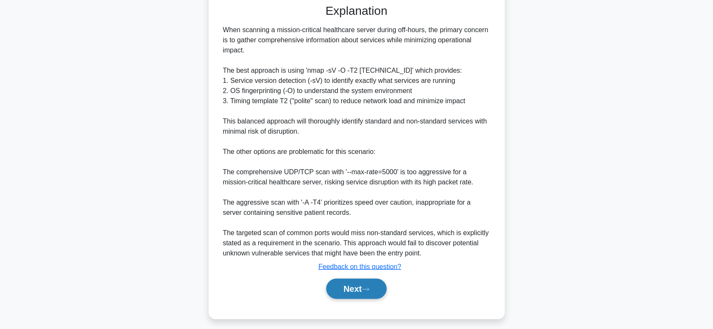
click at [353, 285] on button "Next" at bounding box center [356, 289] width 61 height 20
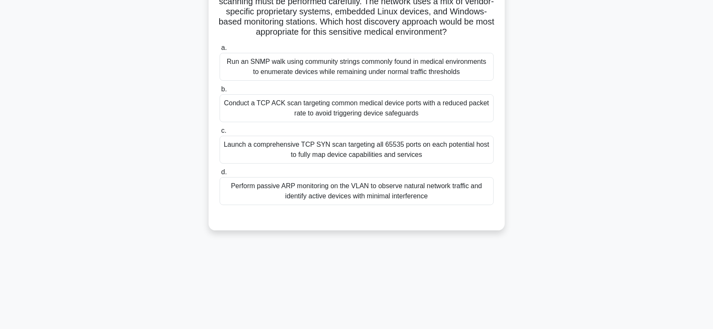
scroll to position [128, 0]
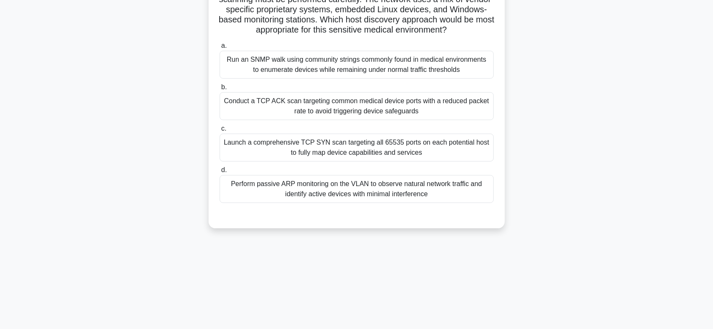
click at [331, 162] on div "Launch a comprehensive TCP SYN scan targeting all 65535 ports on each potential…" at bounding box center [357, 148] width 274 height 28
click at [220, 132] on input "c. Launch a comprehensive TCP SYN scan targeting all 65535 ports on each potent…" at bounding box center [220, 129] width 0 height 6
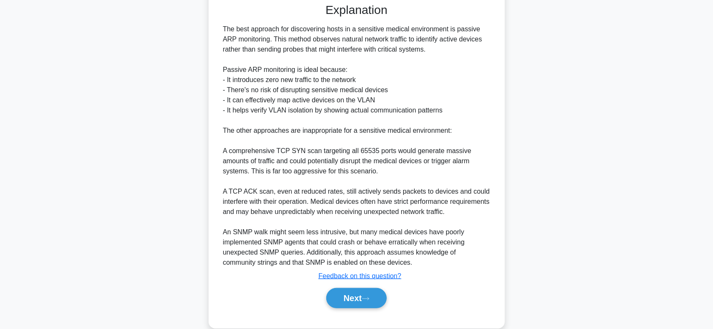
scroll to position [366, 0]
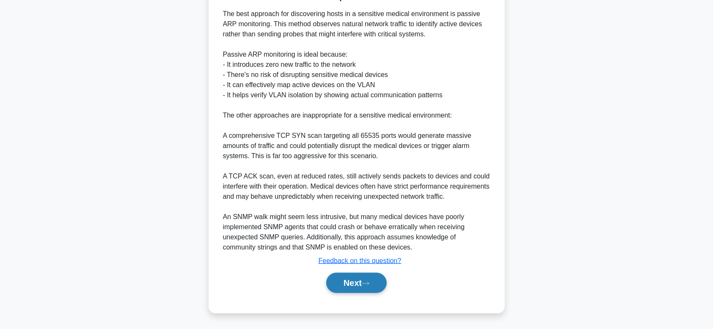
click at [345, 284] on button "Next" at bounding box center [356, 283] width 61 height 20
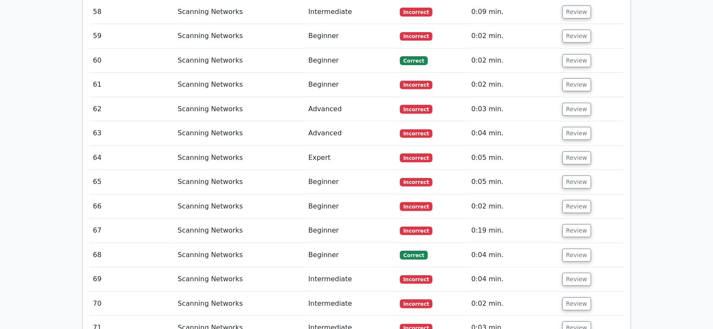
scroll to position [2594, 0]
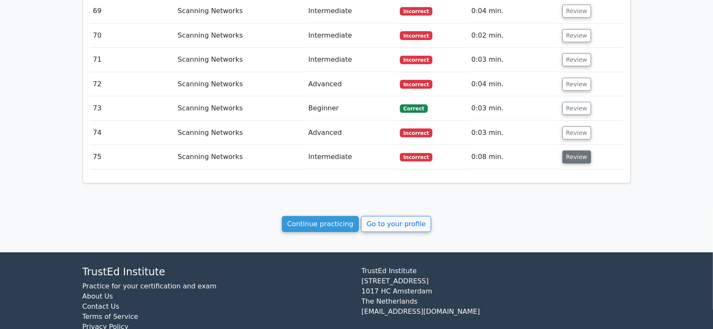
click at [567, 151] on button "Review" at bounding box center [577, 157] width 29 height 13
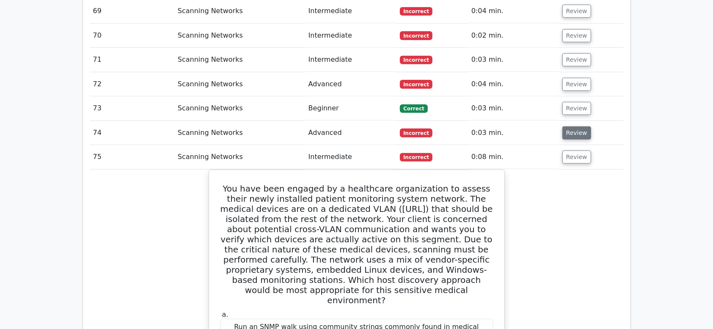
click at [570, 127] on button "Review" at bounding box center [577, 133] width 29 height 13
click at [578, 102] on button "Review" at bounding box center [577, 108] width 29 height 13
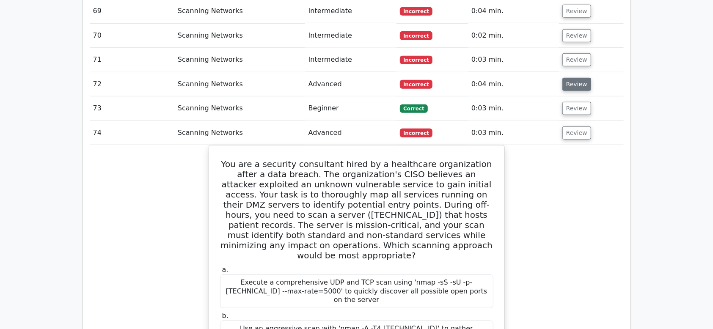
click at [576, 78] on button "Review" at bounding box center [577, 84] width 29 height 13
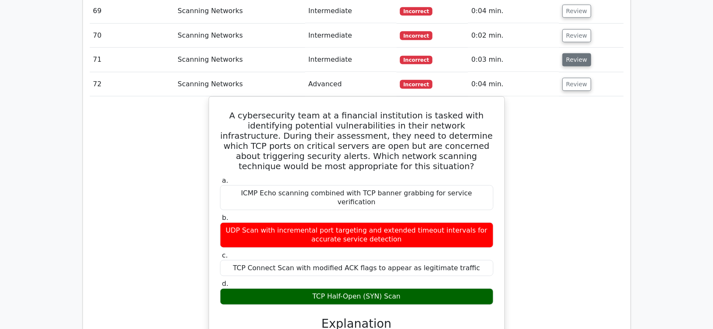
click at [576, 53] on button "Review" at bounding box center [577, 59] width 29 height 13
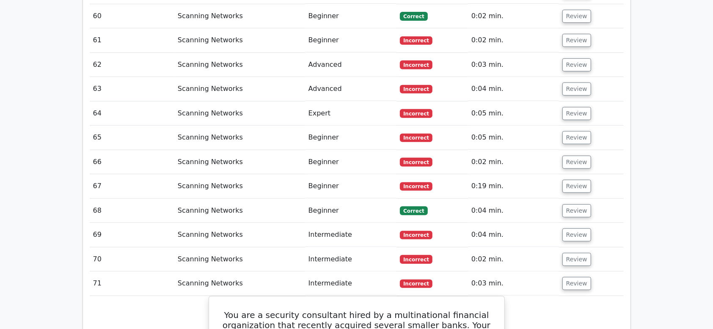
scroll to position [2383, 0]
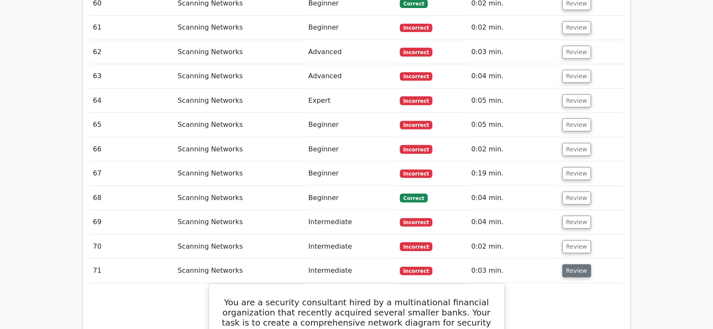
click at [577, 265] on button "Review" at bounding box center [577, 271] width 29 height 13
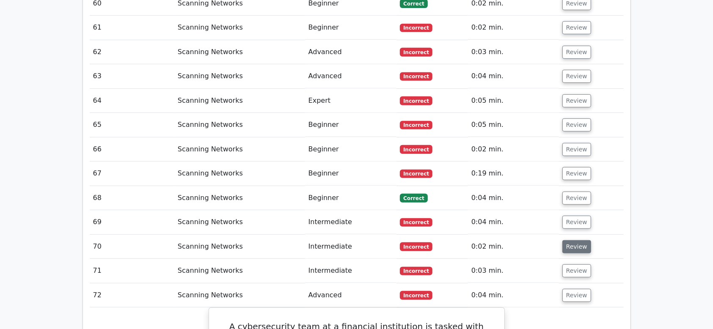
click at [580, 240] on button "Review" at bounding box center [577, 246] width 29 height 13
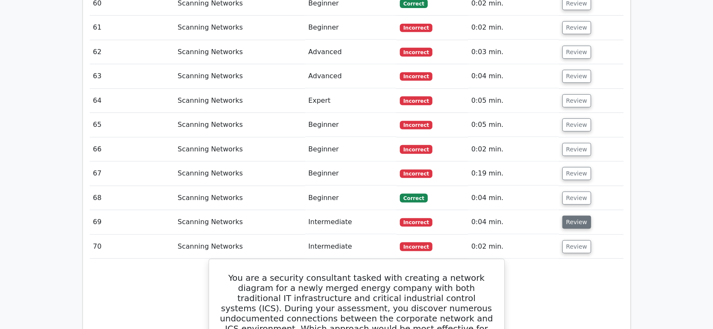
click at [583, 216] on button "Review" at bounding box center [577, 222] width 29 height 13
click at [580, 186] on td "Review" at bounding box center [591, 198] width 65 height 24
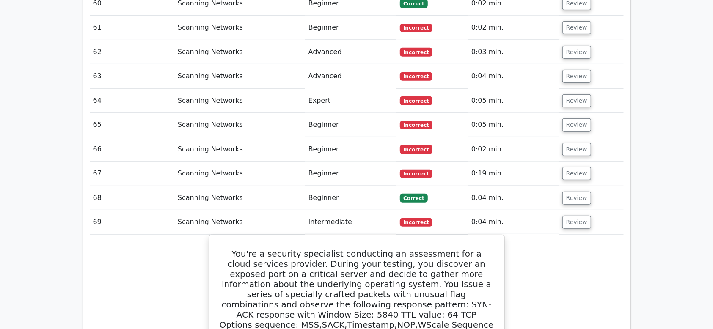
click at [575, 162] on td "Review" at bounding box center [591, 174] width 65 height 24
click at [575, 143] on button "Review" at bounding box center [577, 149] width 29 height 13
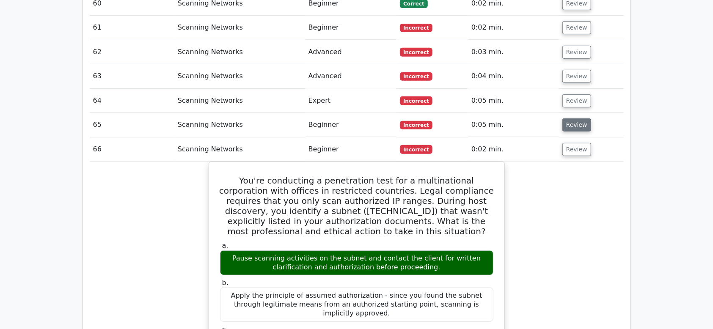
click at [574, 119] on button "Review" at bounding box center [577, 125] width 29 height 13
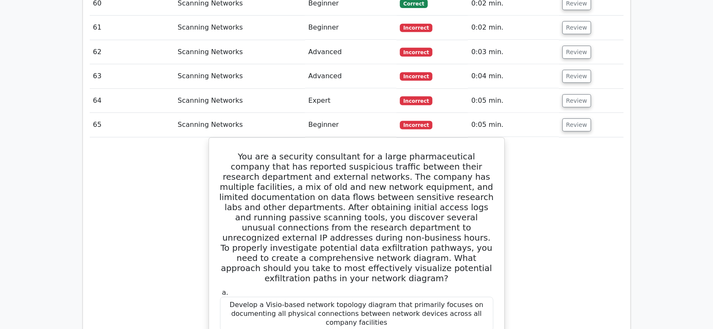
click at [572, 113] on td "Review" at bounding box center [591, 125] width 65 height 24
click at [572, 119] on button "Review" at bounding box center [577, 125] width 29 height 13
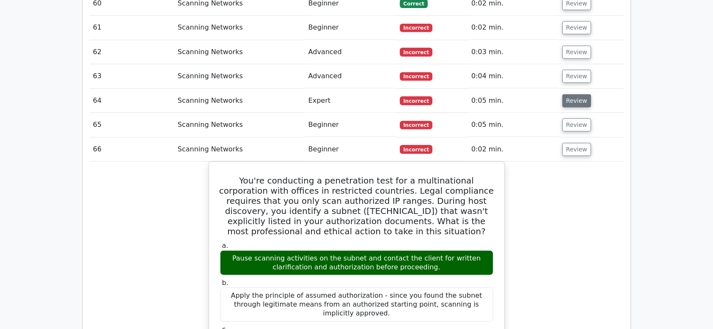
click at [571, 94] on button "Review" at bounding box center [577, 100] width 29 height 13
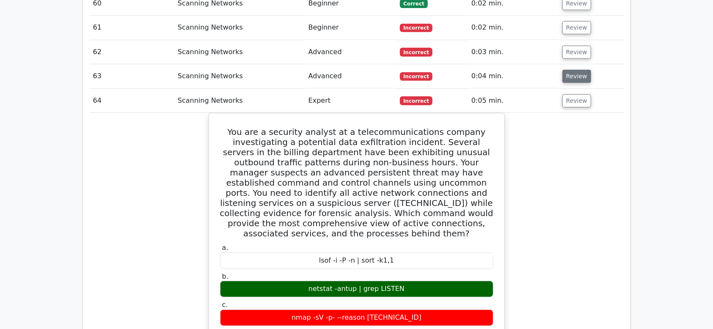
click at [569, 70] on button "Review" at bounding box center [577, 76] width 29 height 13
click at [568, 40] on td "Review" at bounding box center [591, 52] width 65 height 24
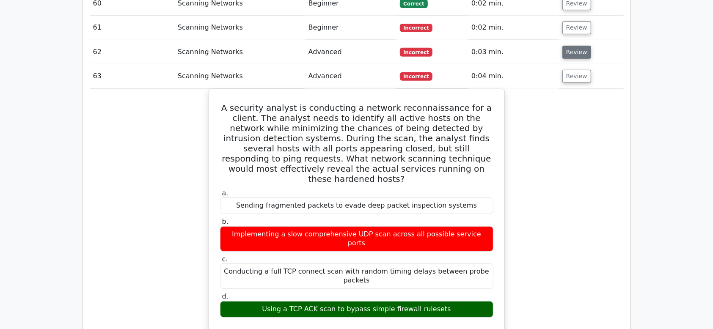
click at [568, 46] on button "Review" at bounding box center [577, 52] width 29 height 13
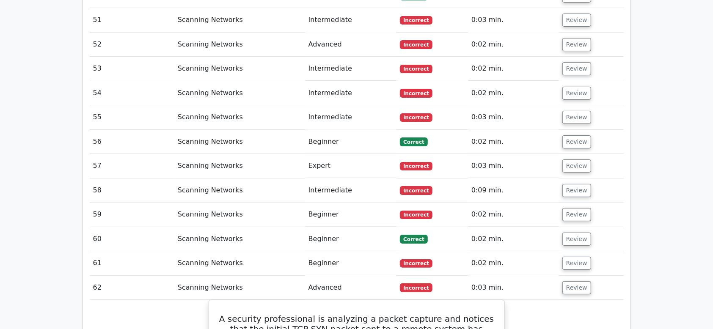
scroll to position [2171, 0]
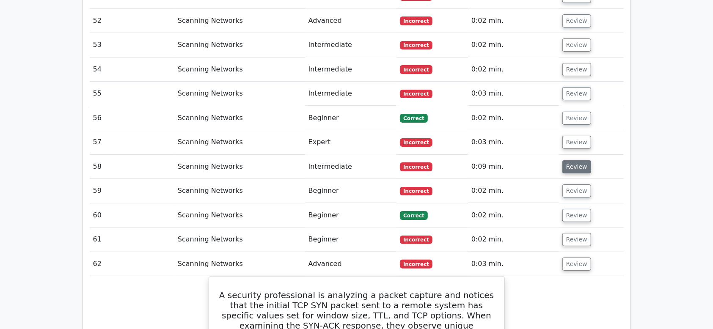
click at [576, 160] on button "Review" at bounding box center [577, 166] width 29 height 13
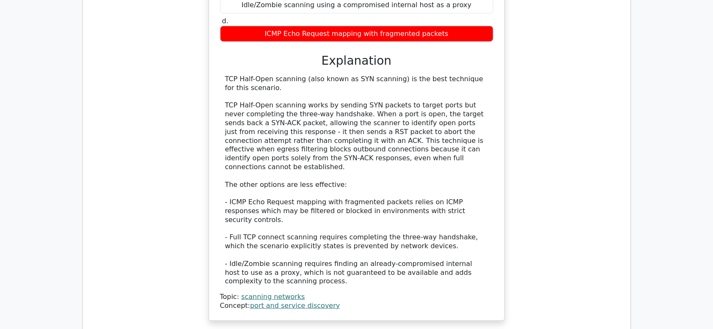
scroll to position [2806, 0]
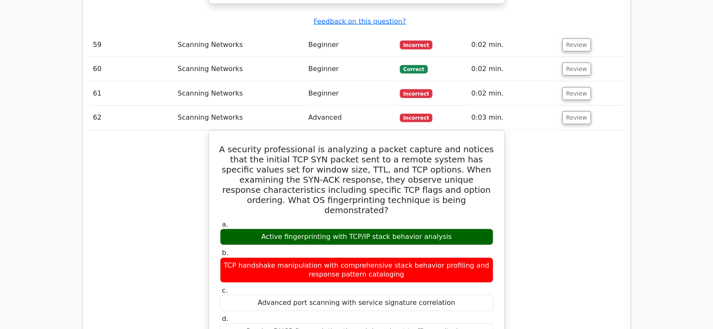
drag, startPoint x: 583, startPoint y: 58, endPoint x: 582, endPoint y: 49, distance: 8.9
click at [583, 111] on button "Review" at bounding box center [577, 117] width 29 height 13
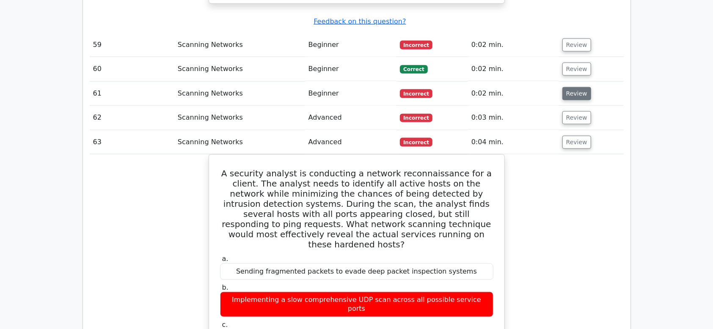
click at [579, 87] on button "Review" at bounding box center [577, 93] width 29 height 13
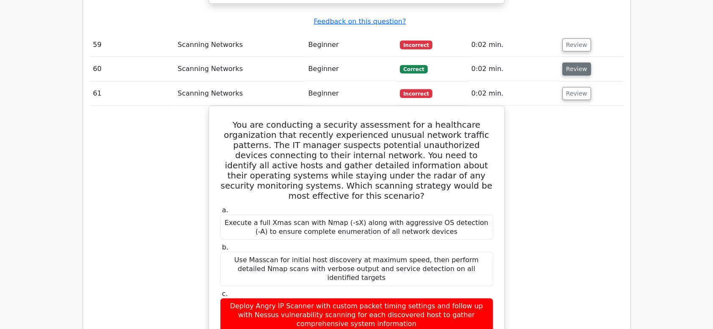
click at [579, 63] on button "Review" at bounding box center [577, 69] width 29 height 13
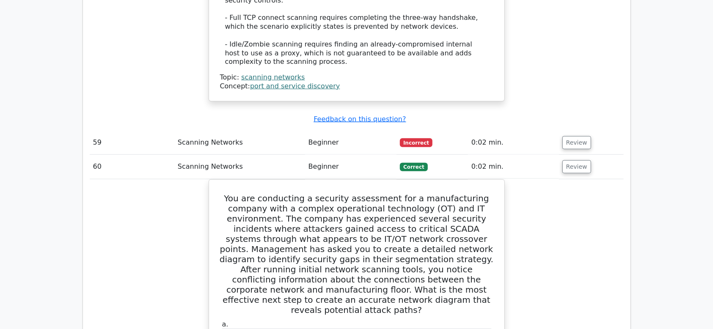
scroll to position [2700, 0]
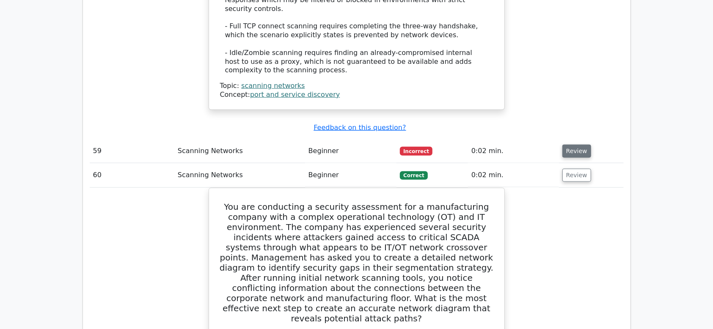
click at [576, 145] on button "Review" at bounding box center [577, 151] width 29 height 13
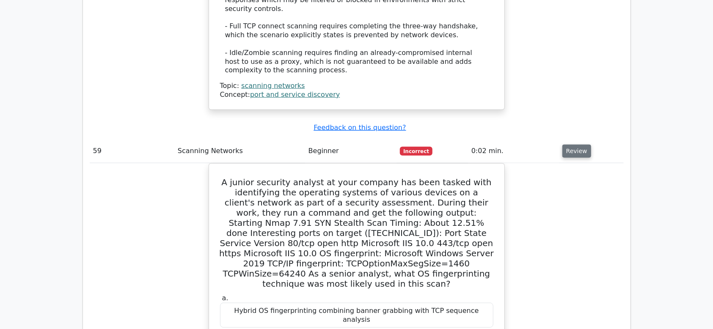
click at [572, 145] on button "Review" at bounding box center [577, 151] width 29 height 13
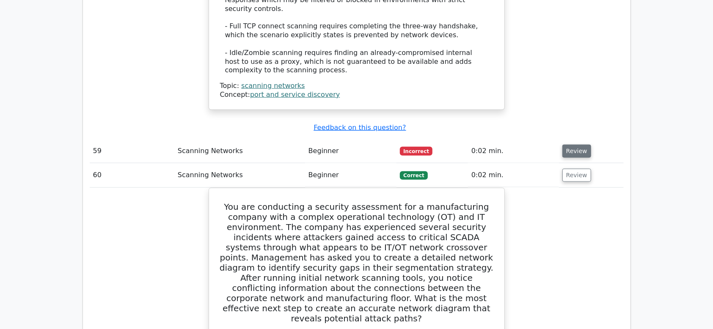
click at [574, 145] on button "Review" at bounding box center [577, 151] width 29 height 13
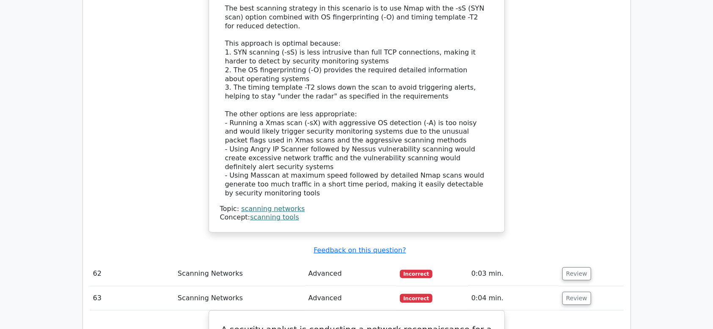
scroll to position [4499, 0]
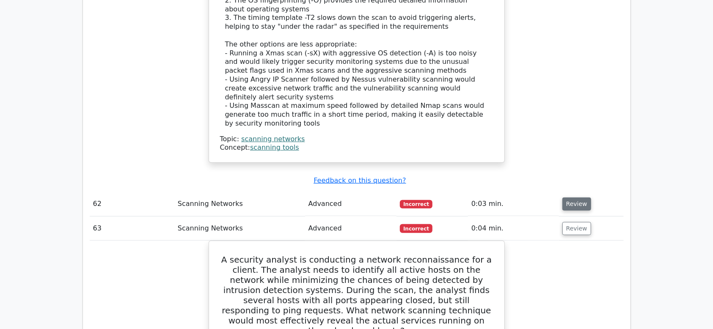
click at [574, 198] on button "Review" at bounding box center [577, 204] width 29 height 13
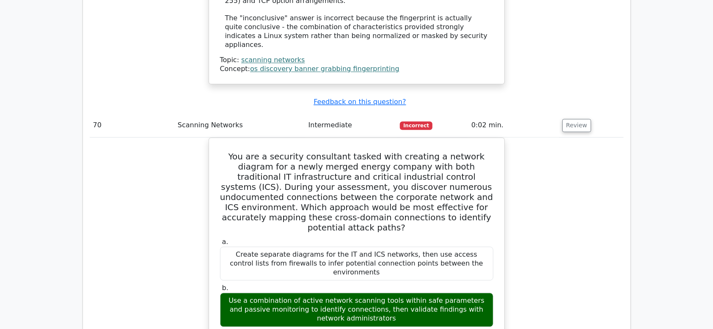
scroll to position [7886, 0]
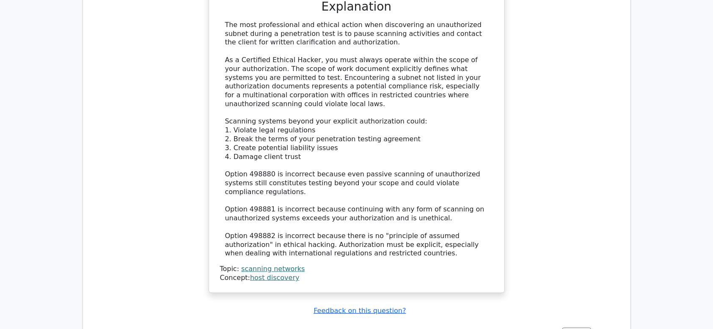
scroll to position [6613, 0]
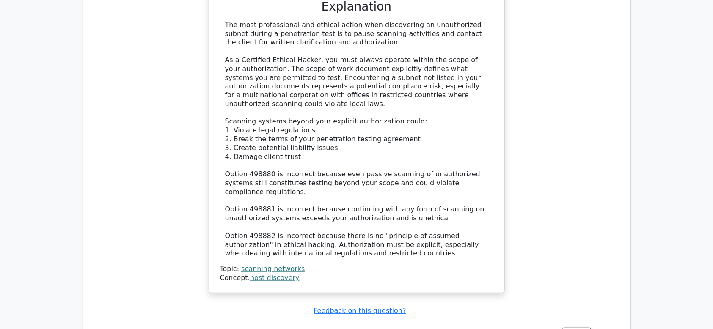
scroll to position [6719, 0]
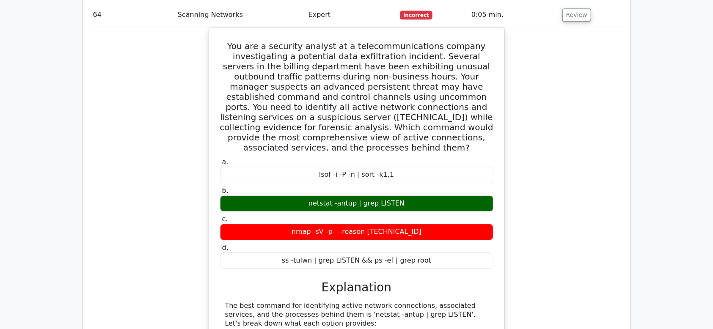
scroll to position [6084, 0]
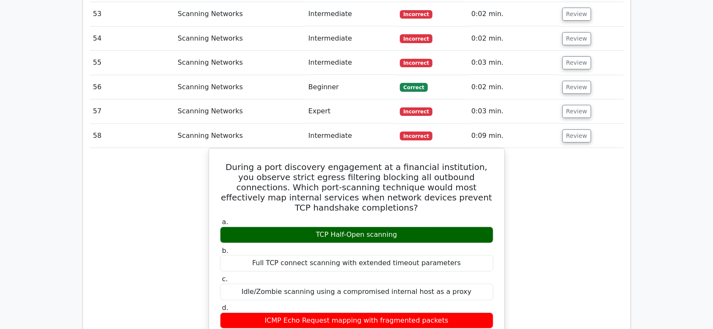
scroll to position [2168, 0]
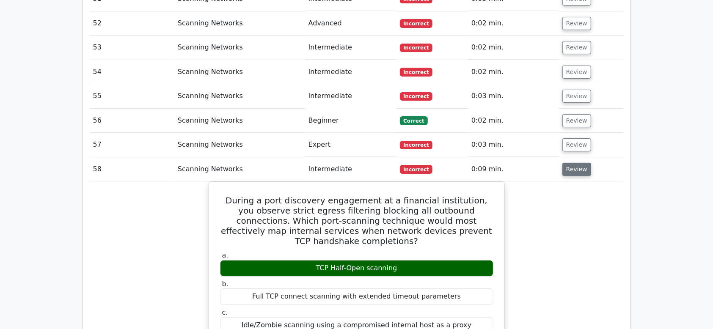
click at [585, 163] on button "Review" at bounding box center [577, 169] width 29 height 13
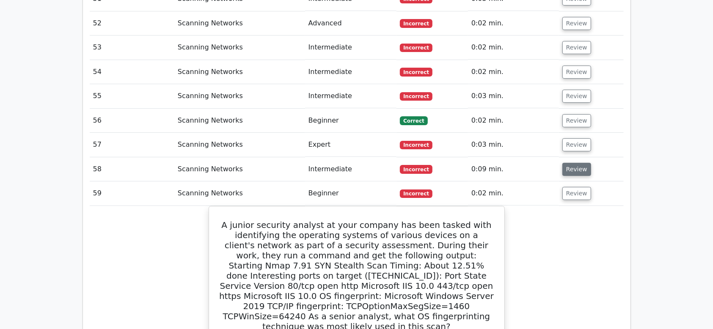
click at [576, 163] on button "Review" at bounding box center [577, 169] width 29 height 13
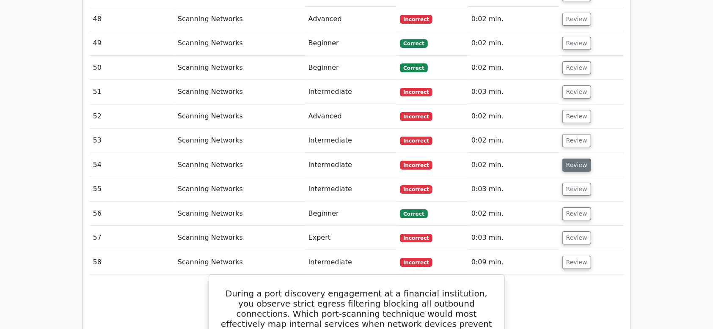
scroll to position [2062, 0]
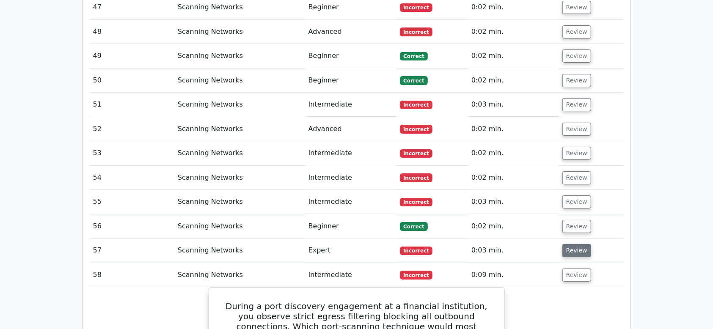
click at [576, 244] on button "Review" at bounding box center [577, 250] width 29 height 13
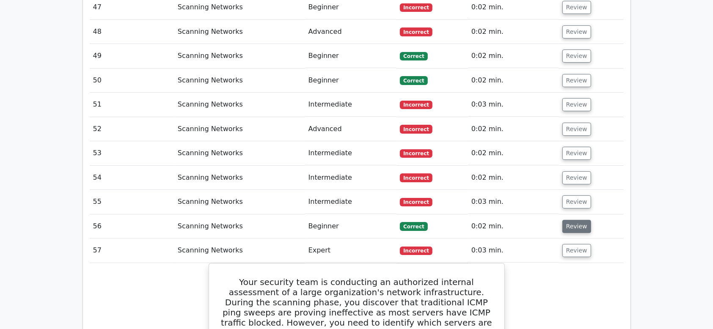
click at [578, 220] on button "Review" at bounding box center [577, 226] width 29 height 13
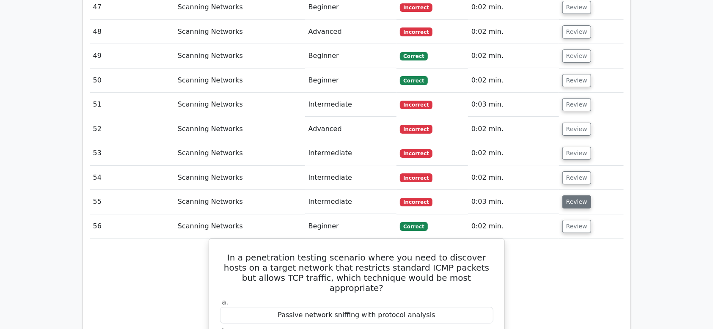
click at [581, 196] on button "Review" at bounding box center [577, 202] width 29 height 13
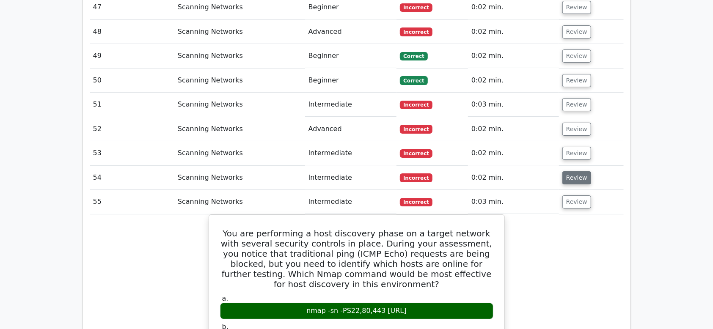
click at [582, 171] on button "Review" at bounding box center [577, 177] width 29 height 13
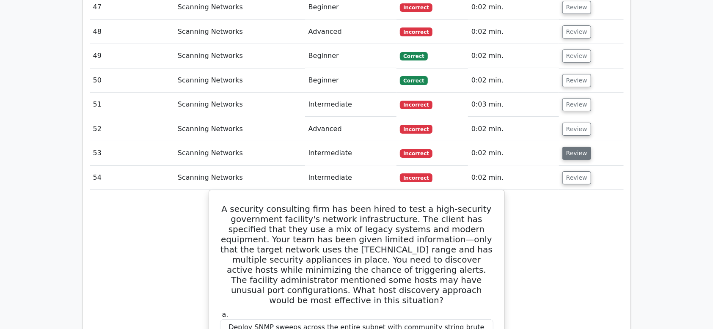
click at [578, 147] on button "Review" at bounding box center [577, 153] width 29 height 13
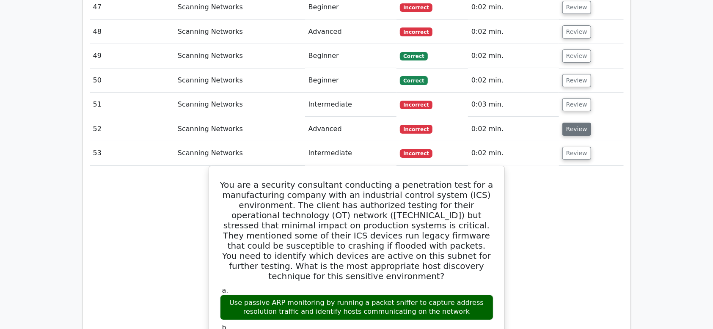
click at [578, 123] on button "Review" at bounding box center [577, 129] width 29 height 13
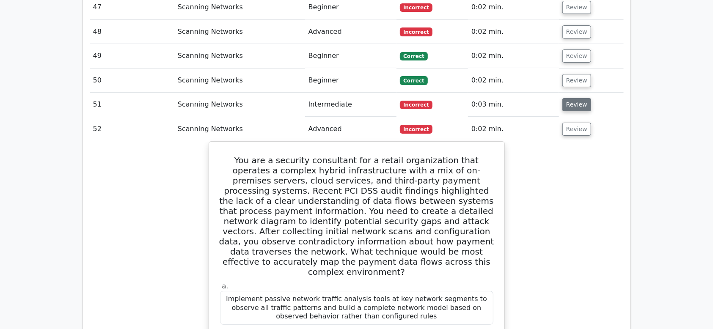
click at [578, 98] on button "Review" at bounding box center [577, 104] width 29 height 13
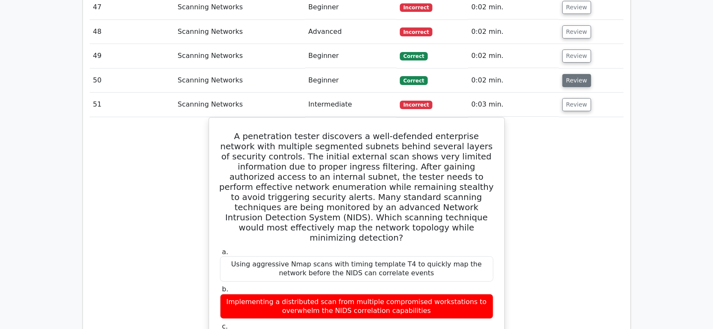
click at [577, 74] on button "Review" at bounding box center [577, 80] width 29 height 13
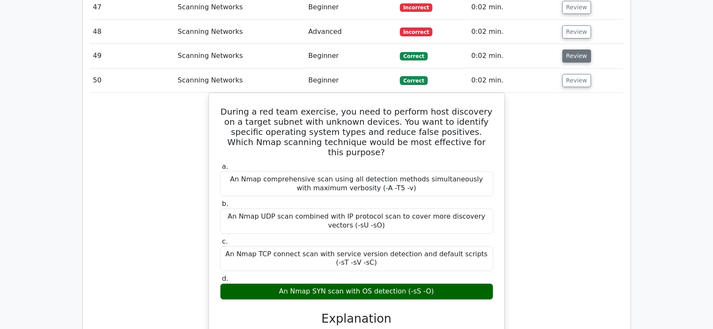
click at [571, 50] on button "Review" at bounding box center [577, 56] width 29 height 13
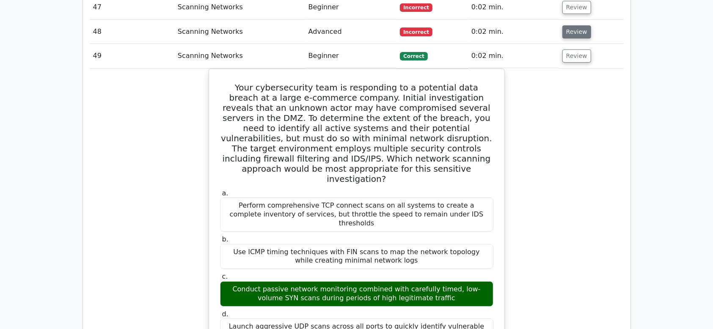
click at [570, 25] on button "Review" at bounding box center [577, 31] width 29 height 13
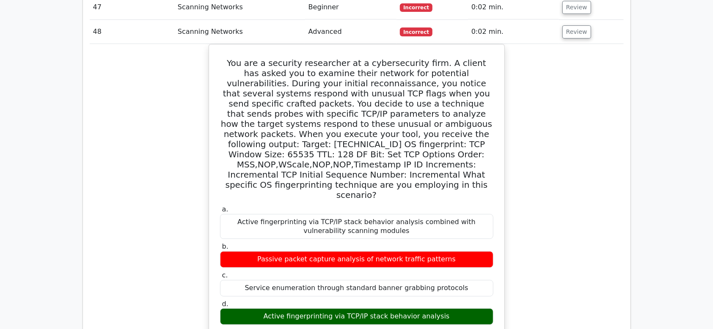
scroll to position [1851, 0]
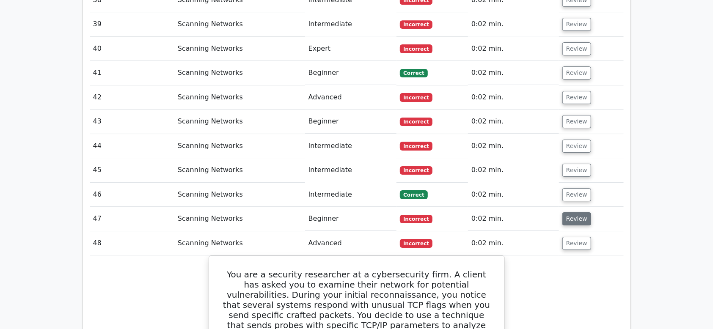
click at [575, 213] on button "Review" at bounding box center [577, 219] width 29 height 13
click at [573, 188] on button "Review" at bounding box center [577, 194] width 29 height 13
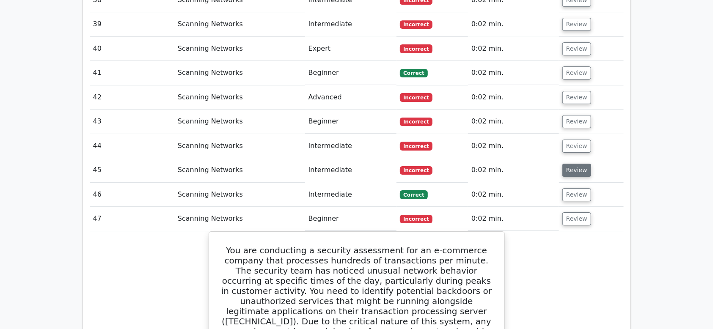
click at [573, 164] on button "Review" at bounding box center [577, 170] width 29 height 13
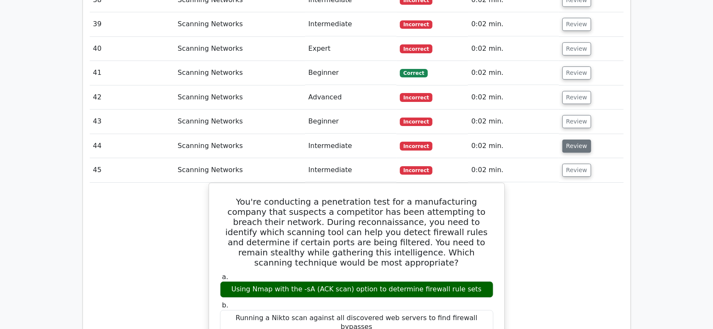
click at [571, 140] on button "Review" at bounding box center [577, 146] width 29 height 13
click at [571, 115] on button "Review" at bounding box center [577, 121] width 29 height 13
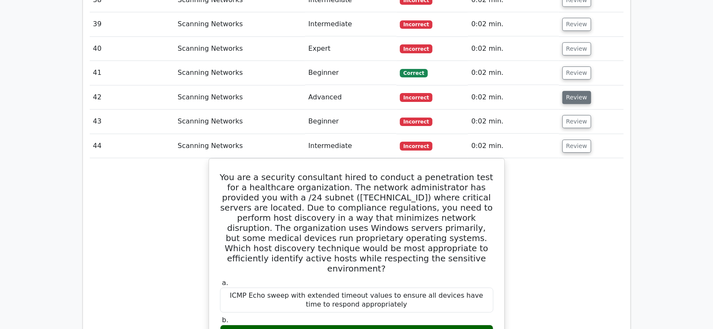
click at [571, 91] on button "Review" at bounding box center [577, 97] width 29 height 13
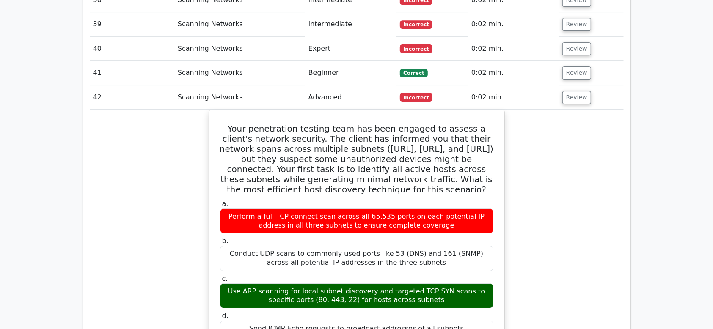
drag, startPoint x: 571, startPoint y: 44, endPoint x: 576, endPoint y: 30, distance: 15.0
click at [574, 66] on button "Review" at bounding box center [577, 72] width 29 height 13
click at [576, 42] on button "Review" at bounding box center [577, 48] width 29 height 13
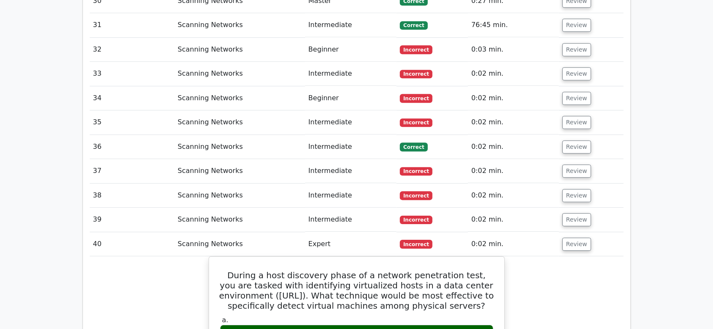
scroll to position [1639, 0]
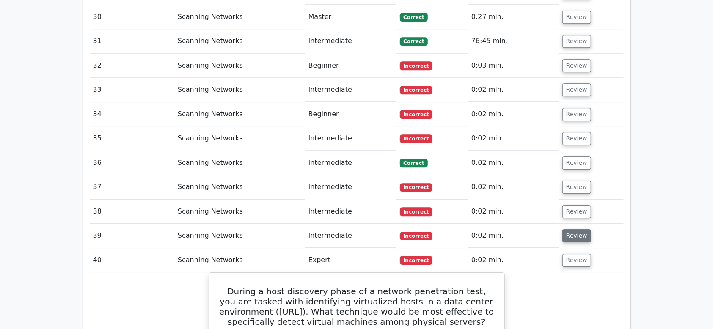
click at [579, 229] on button "Review" at bounding box center [577, 235] width 29 height 13
click at [577, 205] on button "Review" at bounding box center [577, 211] width 29 height 13
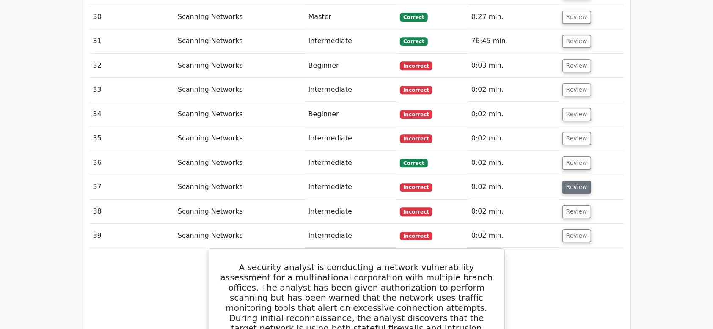
click at [582, 181] on button "Review" at bounding box center [577, 187] width 29 height 13
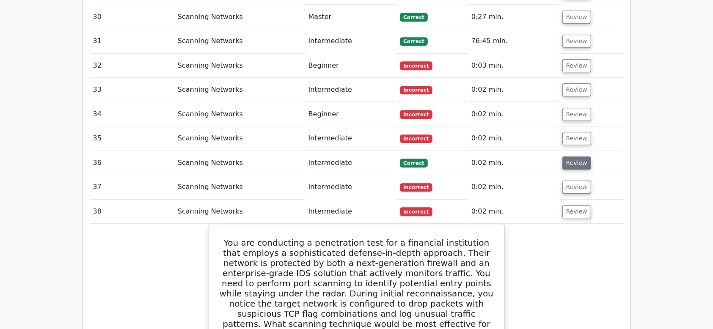
click at [581, 157] on button "Review" at bounding box center [577, 163] width 29 height 13
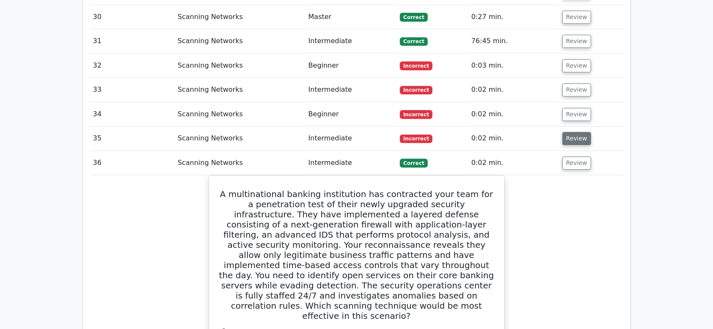
click at [579, 132] on button "Review" at bounding box center [577, 138] width 29 height 13
click at [580, 108] on button "Review" at bounding box center [577, 114] width 29 height 13
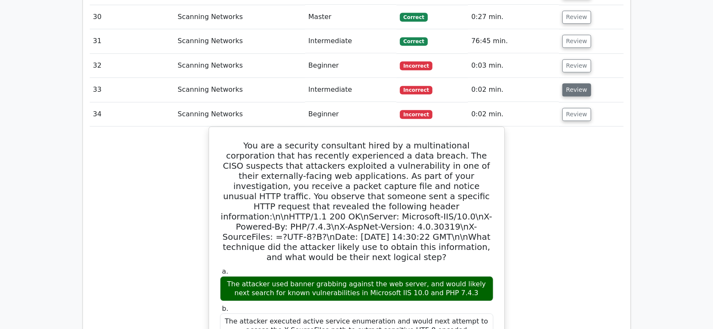
click at [578, 83] on button "Review" at bounding box center [577, 89] width 29 height 13
click at [574, 53] on td at bounding box center [357, 53] width 534 height 0
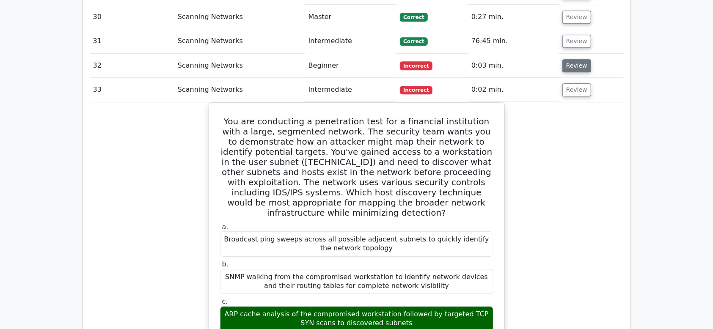
click at [575, 59] on button "Review" at bounding box center [577, 65] width 29 height 13
click at [574, 29] on td "Review" at bounding box center [591, 41] width 65 height 24
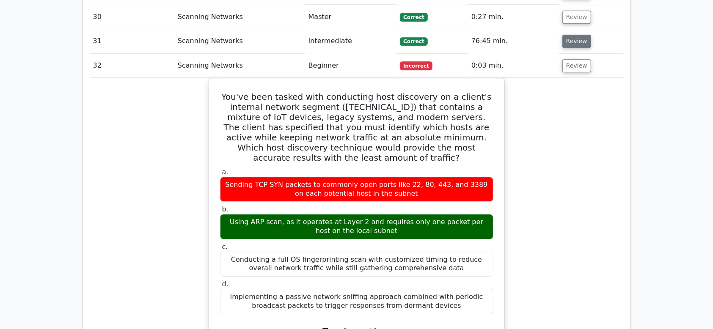
click at [575, 35] on button "Review" at bounding box center [577, 41] width 29 height 13
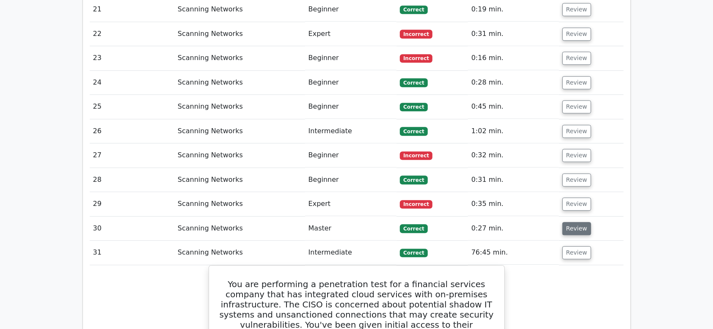
click at [569, 222] on button "Review" at bounding box center [577, 228] width 29 height 13
click at [569, 198] on button "Review" at bounding box center [577, 204] width 29 height 13
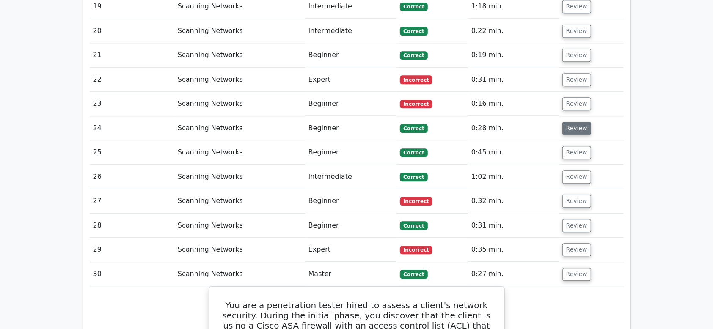
scroll to position [1322, 0]
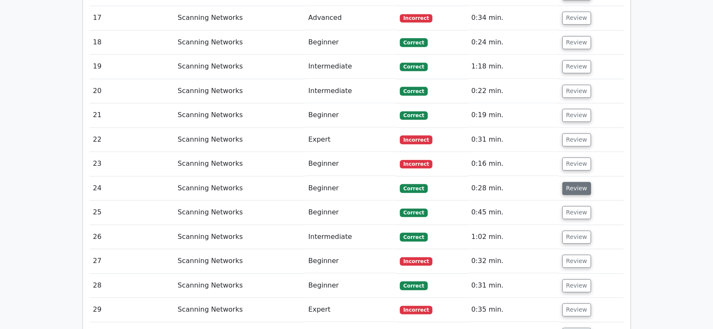
click at [570, 182] on button "Review" at bounding box center [577, 188] width 29 height 13
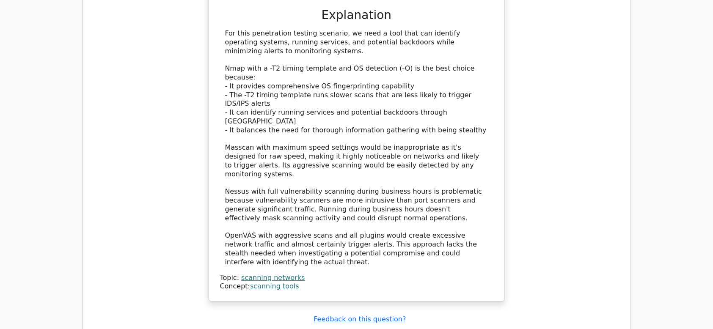
scroll to position [1851, 0]
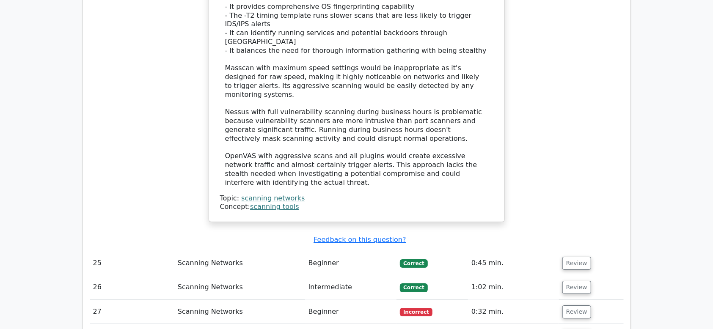
click at [568, 306] on button "Review" at bounding box center [577, 312] width 29 height 13
click at [573, 281] on button "Review" at bounding box center [577, 287] width 29 height 13
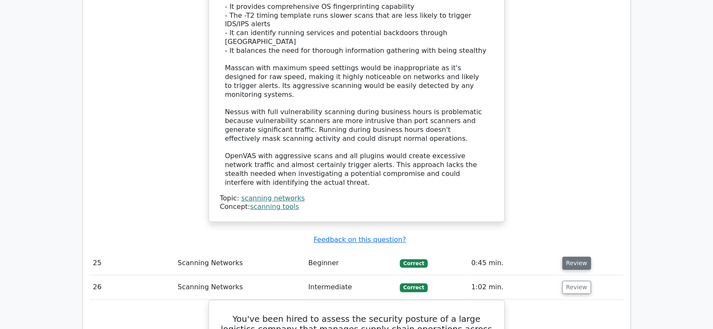
click at [578, 257] on button "Review" at bounding box center [577, 263] width 29 height 13
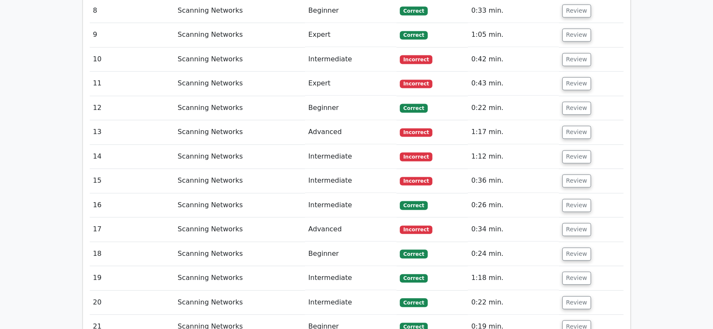
scroll to position [1216, 0]
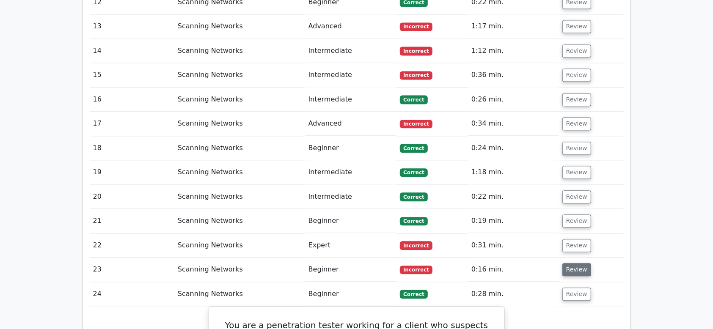
click at [570, 263] on button "Review" at bounding box center [577, 269] width 29 height 13
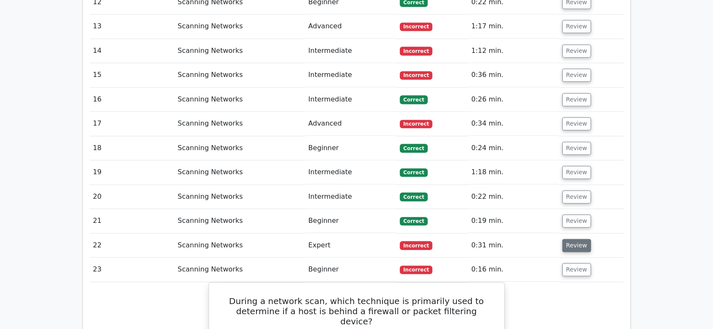
click at [566, 239] on button "Review" at bounding box center [577, 245] width 29 height 13
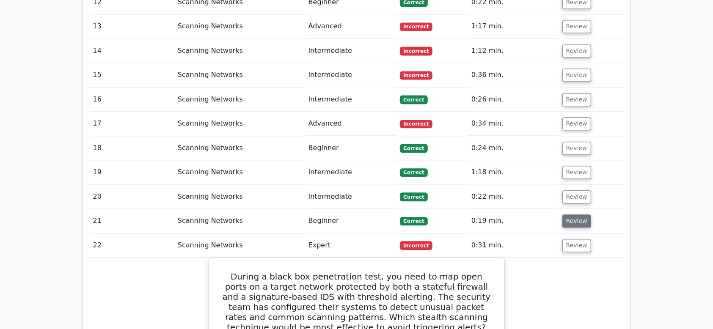
click at [570, 215] on button "Review" at bounding box center [577, 221] width 29 height 13
click at [575, 190] on button "Review" at bounding box center [577, 196] width 29 height 13
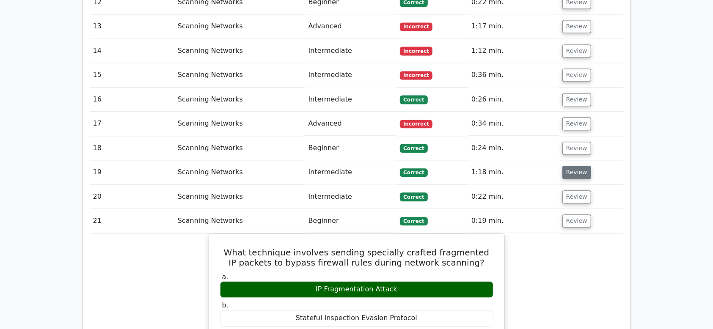
click at [574, 166] on button "Review" at bounding box center [577, 172] width 29 height 13
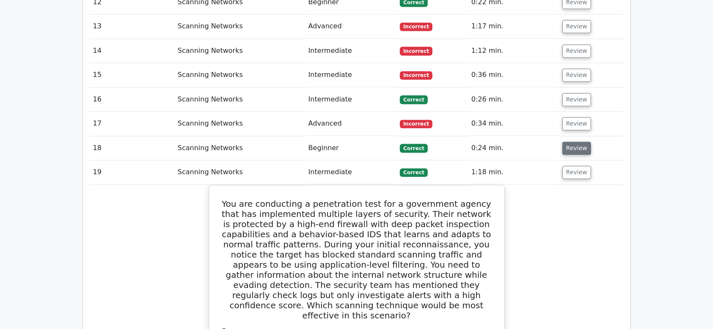
click at [573, 142] on button "Review" at bounding box center [577, 148] width 29 height 13
click at [570, 117] on button "Review" at bounding box center [577, 123] width 29 height 13
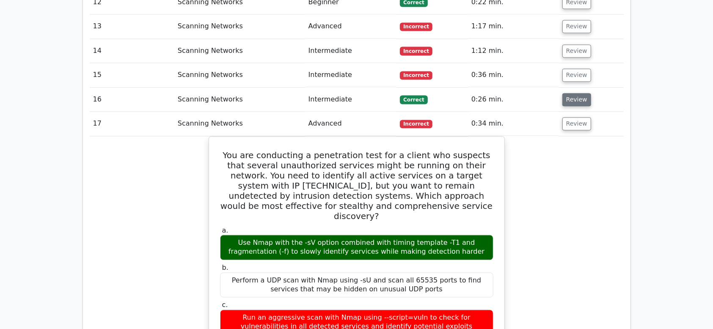
click at [566, 93] on button "Review" at bounding box center [577, 99] width 29 height 13
click at [563, 69] on button "Review" at bounding box center [577, 75] width 29 height 13
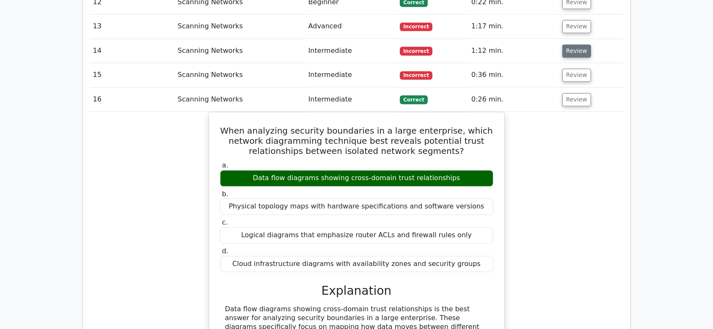
click at [563, 44] on button "Review" at bounding box center [577, 50] width 29 height 13
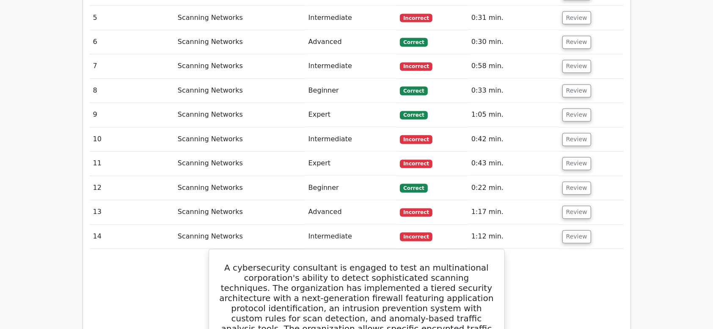
scroll to position [1004, 0]
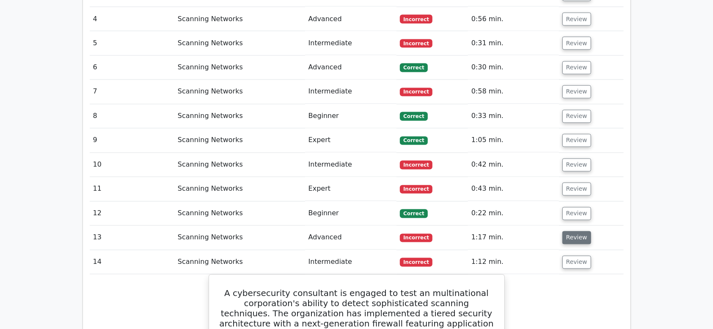
click at [563, 232] on button "Review" at bounding box center [577, 238] width 29 height 13
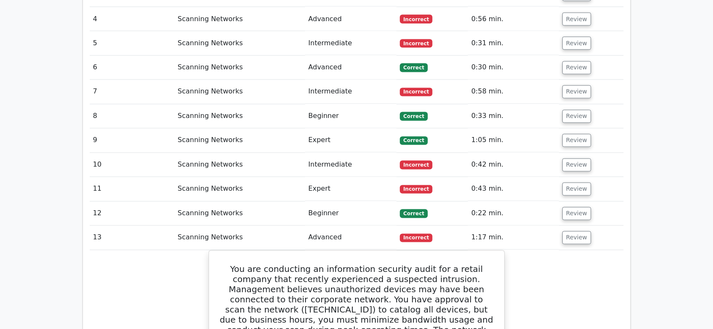
click at [566, 202] on td "Review" at bounding box center [591, 214] width 65 height 24
click at [572, 207] on button "Review" at bounding box center [577, 213] width 29 height 13
click at [572, 183] on button "Review" at bounding box center [577, 189] width 29 height 13
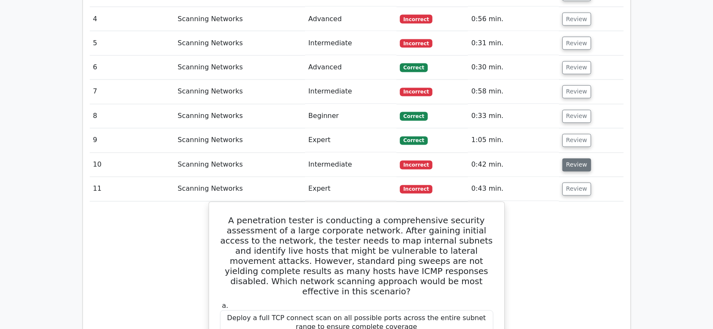
click at [569, 159] on button "Review" at bounding box center [577, 165] width 29 height 13
click at [565, 134] on button "Review" at bounding box center [577, 140] width 29 height 13
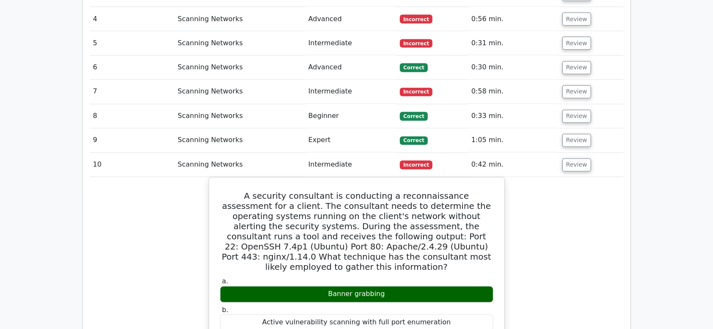
click at [556, 105] on td "0:33 min." at bounding box center [513, 117] width 91 height 24
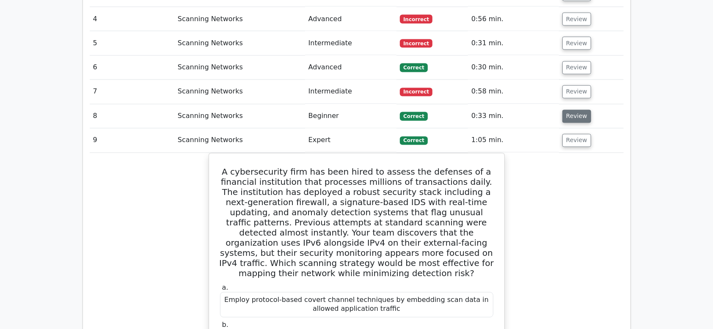
click at [566, 110] on button "Review" at bounding box center [577, 116] width 29 height 13
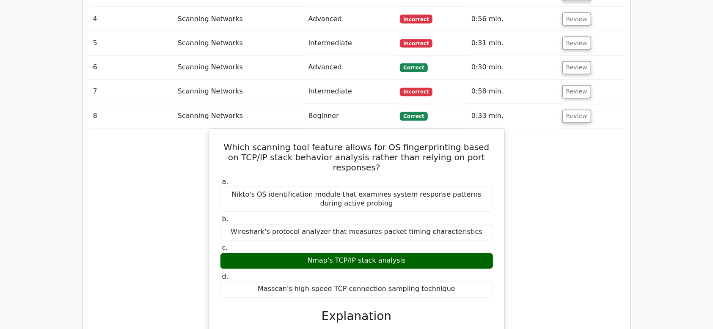
scroll to position [898, 0]
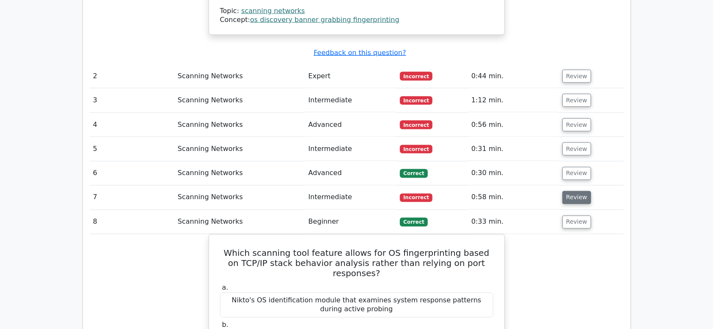
click at [578, 191] on button "Review" at bounding box center [577, 197] width 29 height 13
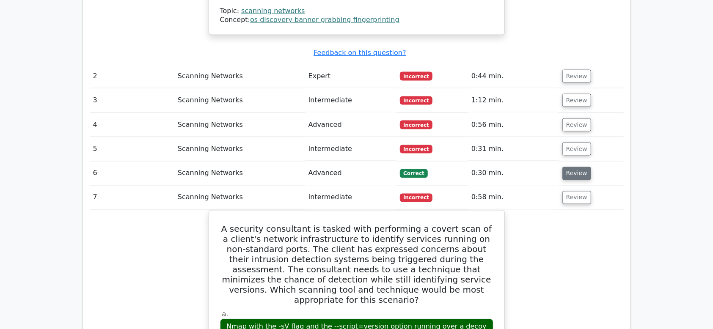
click at [576, 167] on button "Review" at bounding box center [577, 173] width 29 height 13
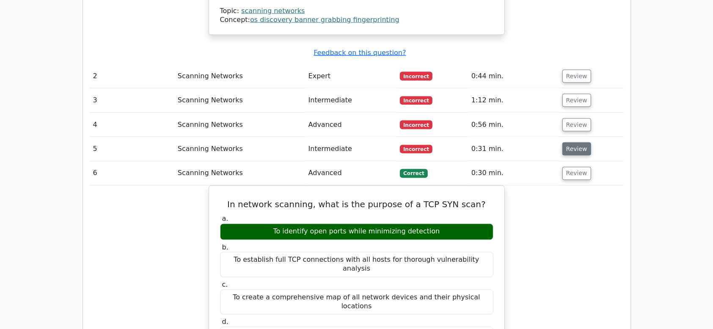
click at [576, 143] on button "Review" at bounding box center [577, 149] width 29 height 13
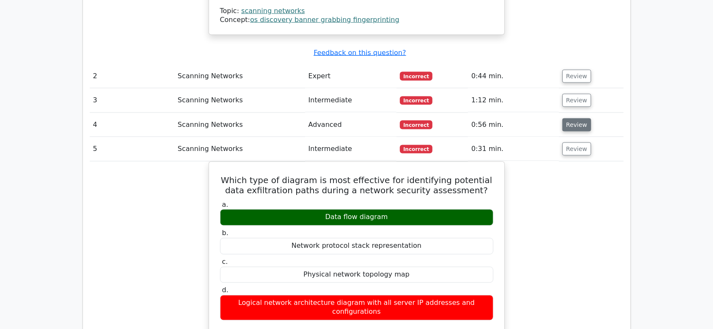
click at [579, 119] on button "Review" at bounding box center [577, 125] width 29 height 13
click at [576, 94] on button "Review" at bounding box center [577, 100] width 29 height 13
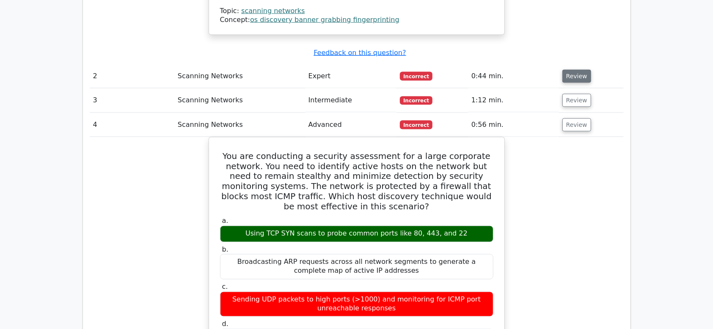
click at [578, 70] on button "Review" at bounding box center [577, 76] width 29 height 13
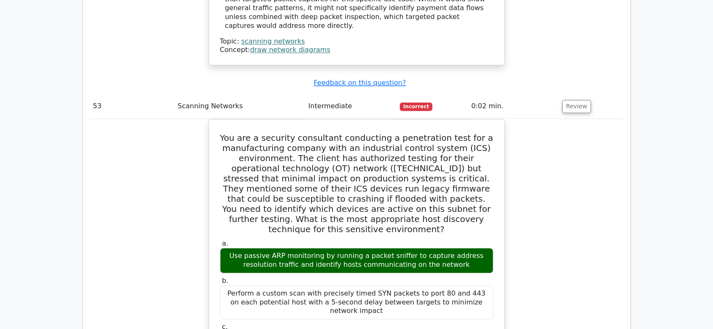
scroll to position [31237, 0]
